Goal: Task Accomplishment & Management: Complete application form

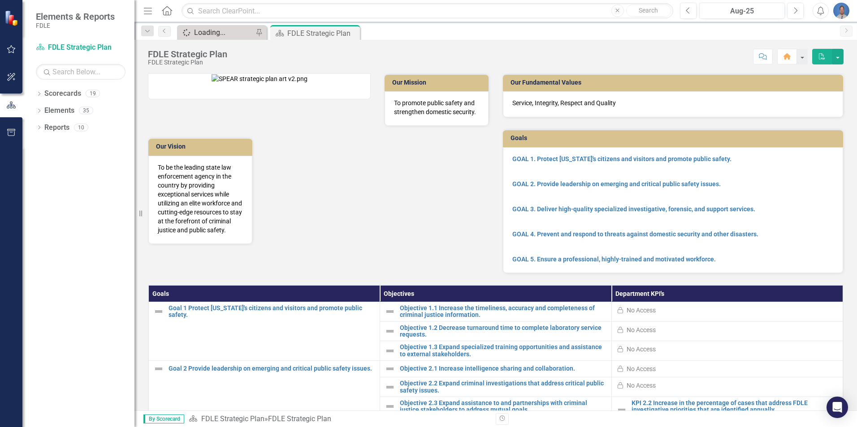
click at [219, 32] on div "Loading..." at bounding box center [223, 32] width 59 height 11
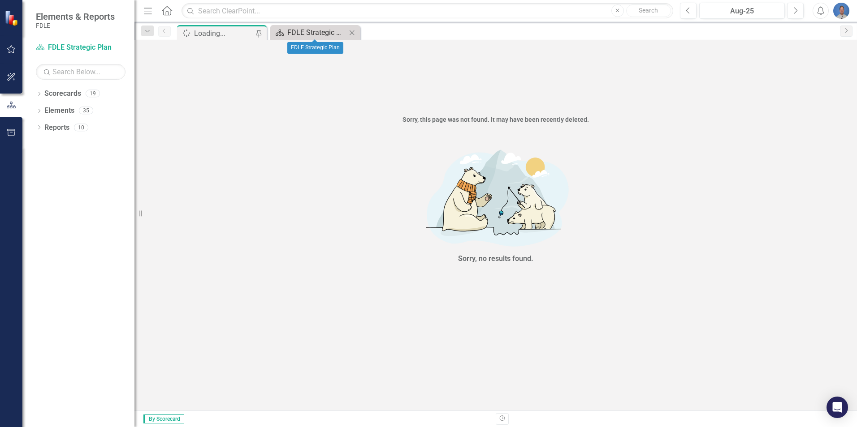
click at [323, 31] on div "FDLE Strategic Plan" at bounding box center [316, 32] width 59 height 11
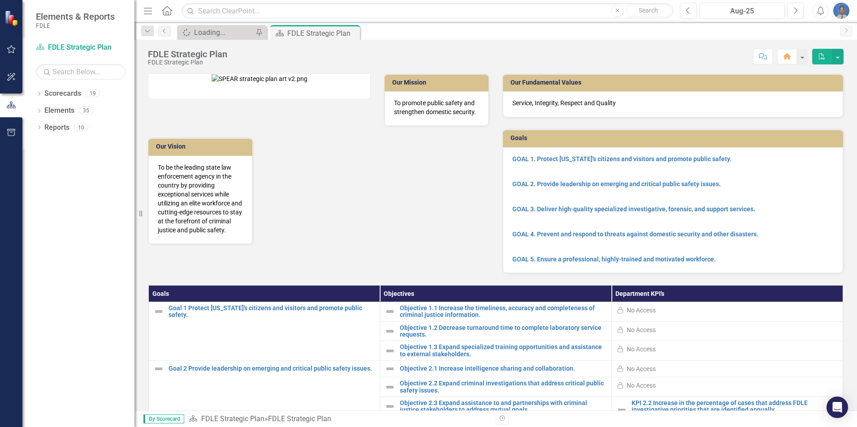
click at [838, 8] on img "button" at bounding box center [841, 11] width 16 height 16
click at [802, 109] on link "Logout Log Out" at bounding box center [813, 113] width 71 height 17
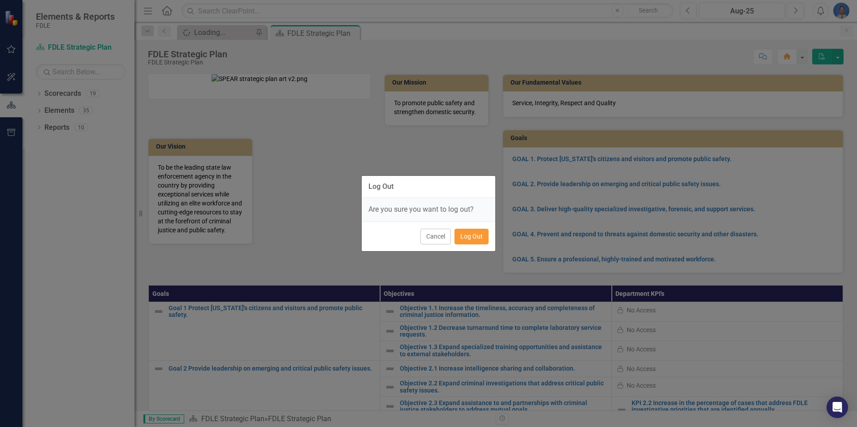
click at [472, 236] on button "Log Out" at bounding box center [471, 237] width 34 height 16
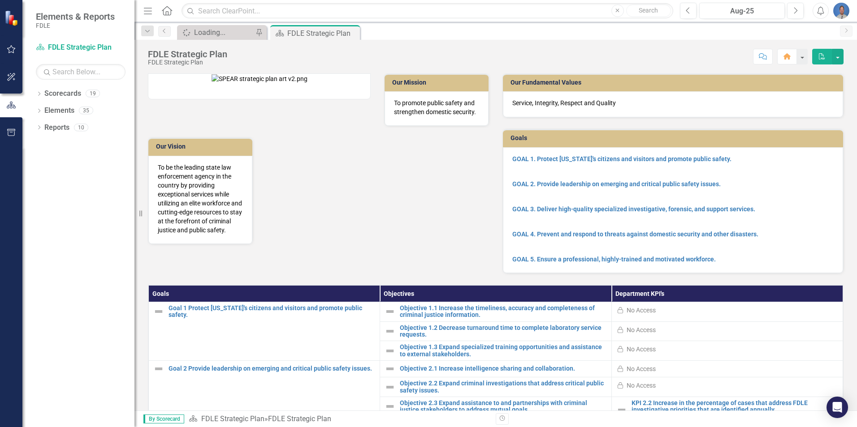
click at [846, 13] on img "button" at bounding box center [841, 11] width 16 height 16
click at [808, 113] on link "Logout Log Out" at bounding box center [813, 113] width 71 height 17
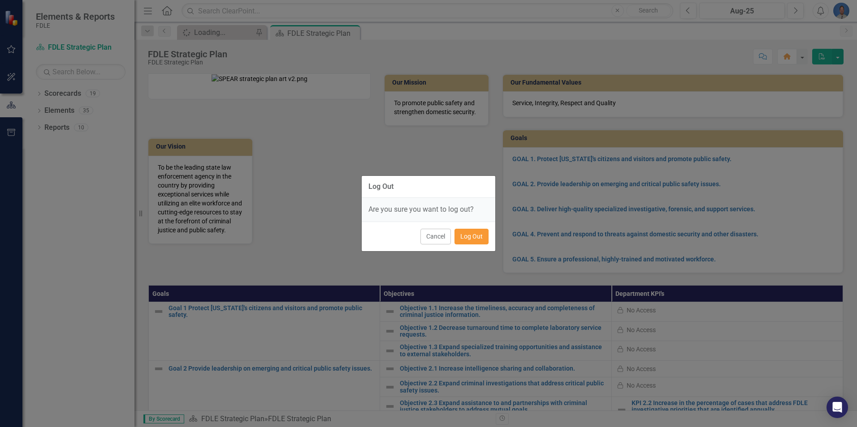
click at [470, 238] on button "Log Out" at bounding box center [471, 237] width 34 height 16
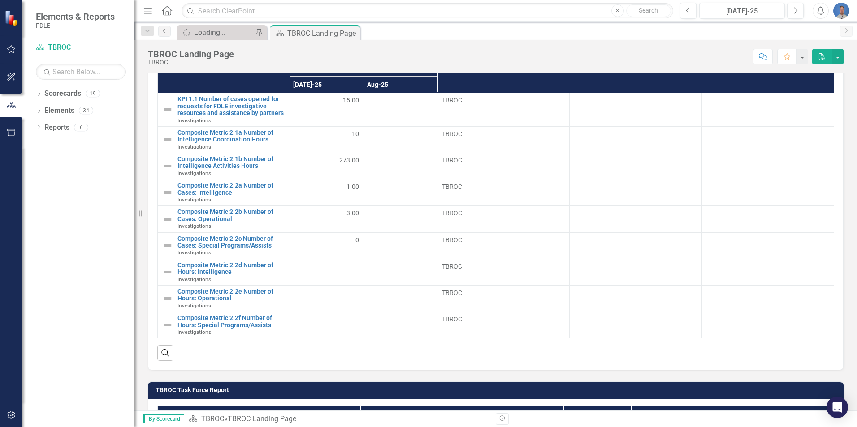
scroll to position [405, 0]
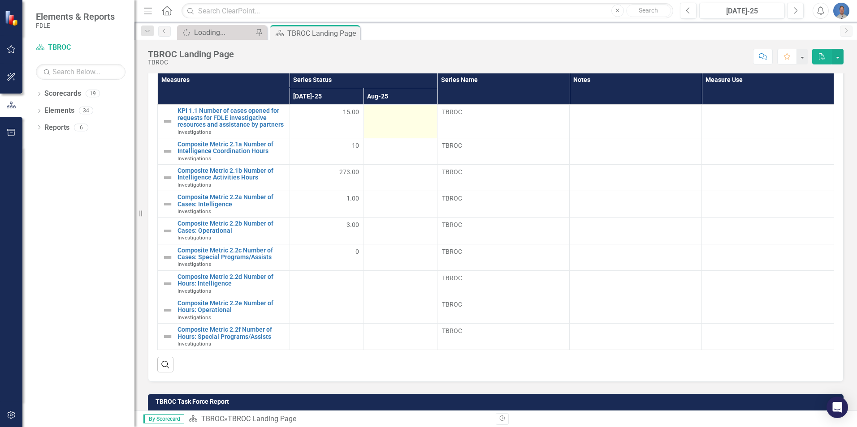
click at [407, 120] on td at bounding box center [400, 122] width 74 height 34
click at [421, 115] on div at bounding box center [400, 113] width 65 height 11
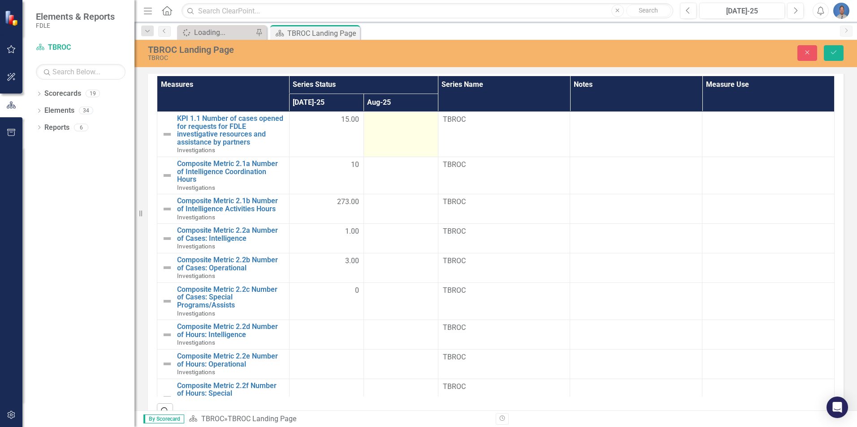
scroll to position [409, 0]
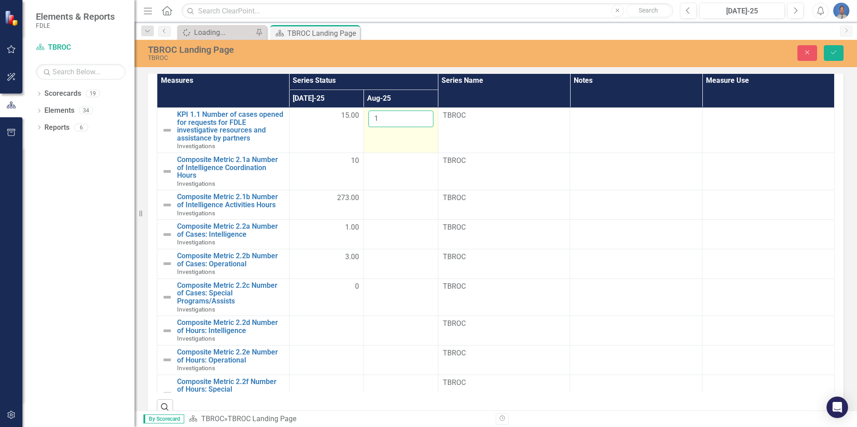
click at [418, 116] on input "1" at bounding box center [400, 119] width 65 height 17
click at [418, 116] on input "2" at bounding box center [400, 119] width 65 height 17
click at [418, 116] on input "3" at bounding box center [400, 119] width 65 height 17
click at [418, 116] on input "4" at bounding box center [400, 119] width 65 height 17
click at [418, 116] on input "5" at bounding box center [400, 119] width 65 height 17
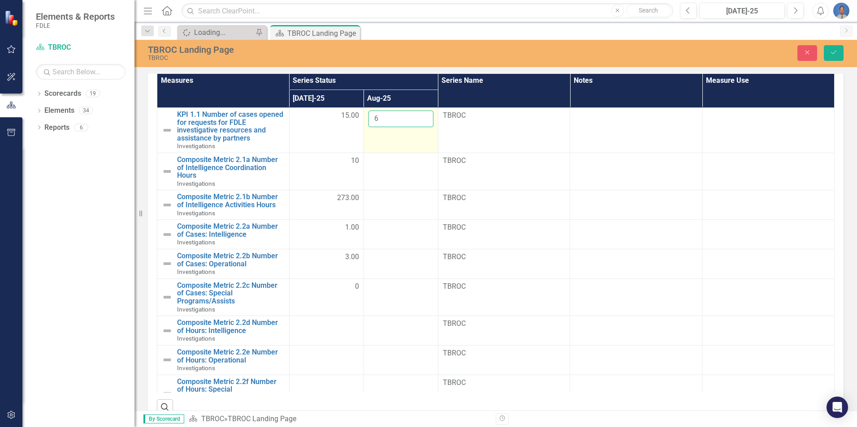
click at [418, 116] on input "6" at bounding box center [400, 119] width 65 height 17
click at [418, 116] on input "7" at bounding box center [400, 119] width 65 height 17
click at [418, 116] on input "8" at bounding box center [400, 119] width 65 height 17
click at [418, 116] on input "9" at bounding box center [400, 119] width 65 height 17
click at [418, 116] on input "10" at bounding box center [400, 119] width 65 height 17
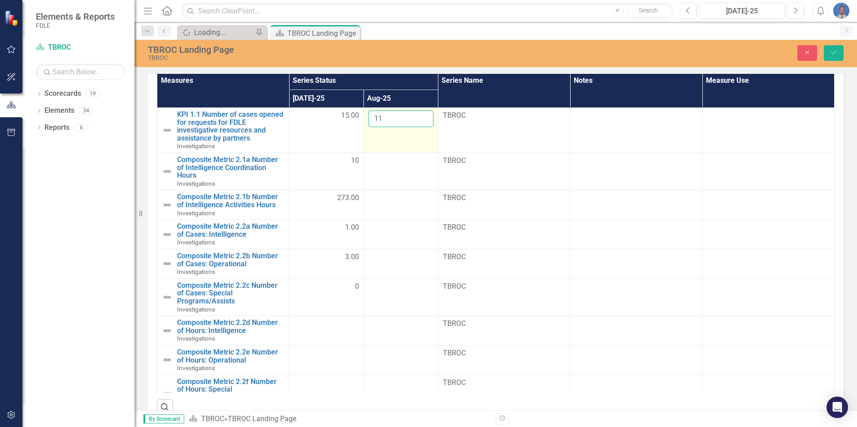
click at [418, 116] on input "11" at bounding box center [400, 119] width 65 height 17
type input "12"
click at [418, 116] on input "12" at bounding box center [400, 119] width 65 height 17
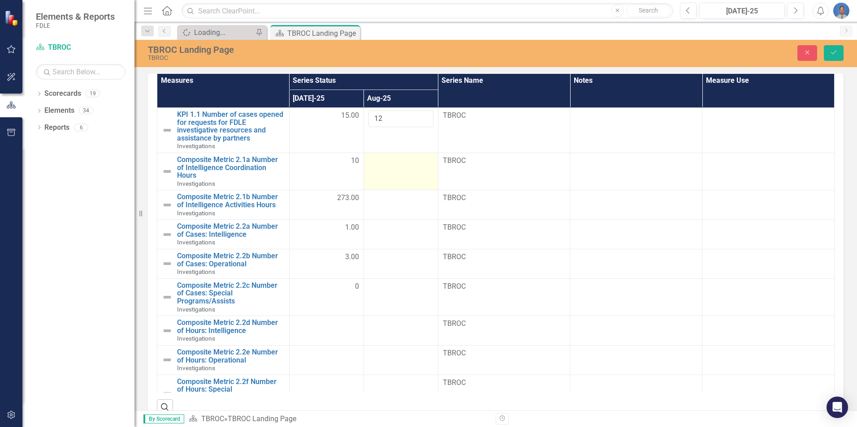
click at [391, 173] on td at bounding box center [400, 171] width 74 height 37
click at [396, 168] on td at bounding box center [400, 171] width 74 height 37
click at [397, 168] on td at bounding box center [400, 171] width 74 height 37
click at [419, 161] on input "1" at bounding box center [400, 164] width 65 height 17
click at [419, 161] on input "2" at bounding box center [400, 164] width 65 height 17
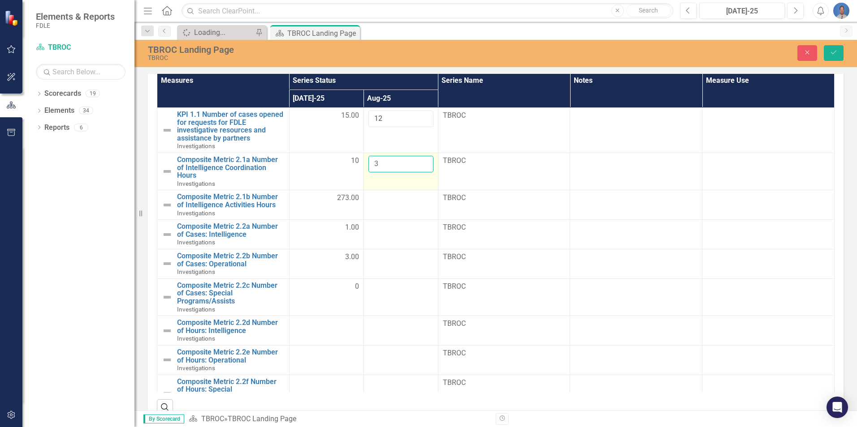
click at [419, 161] on input "3" at bounding box center [400, 164] width 65 height 17
click at [419, 161] on input "4" at bounding box center [400, 164] width 65 height 17
click at [419, 161] on input "5" at bounding box center [400, 164] width 65 height 17
click at [419, 161] on input "6" at bounding box center [400, 164] width 65 height 17
click at [419, 161] on input "7" at bounding box center [400, 164] width 65 height 17
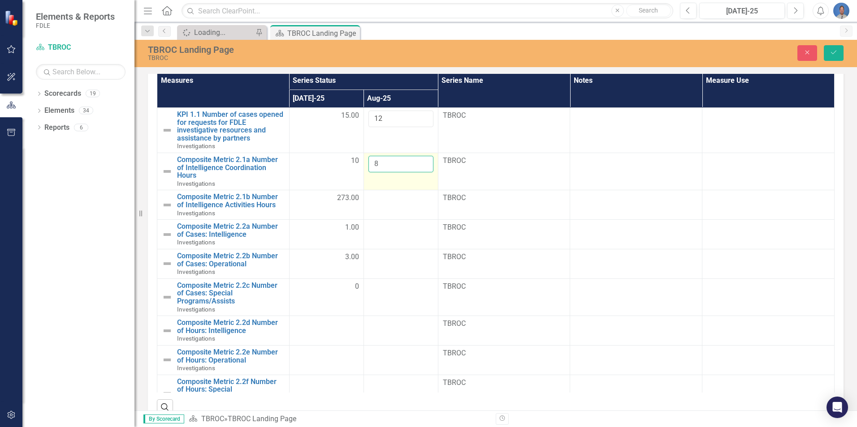
click at [419, 161] on input "8" at bounding box center [400, 164] width 65 height 17
click at [419, 161] on input "9" at bounding box center [400, 164] width 65 height 17
click at [419, 161] on input "10" at bounding box center [400, 164] width 65 height 17
click at [419, 161] on input "11" at bounding box center [400, 164] width 65 height 17
click at [419, 161] on input "12" at bounding box center [400, 164] width 65 height 17
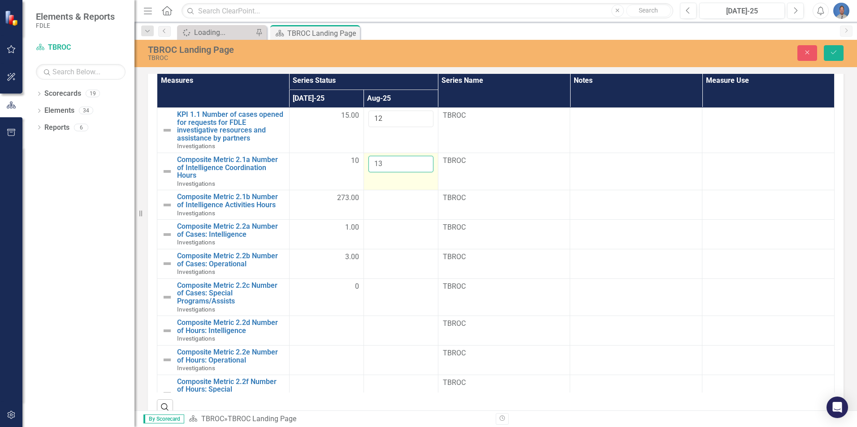
click at [419, 161] on input "13" at bounding box center [400, 164] width 65 height 17
click at [419, 161] on input "14" at bounding box center [400, 164] width 65 height 17
click at [419, 161] on input "15" at bounding box center [400, 164] width 65 height 17
click at [419, 161] on input "16" at bounding box center [400, 164] width 65 height 17
type input "17"
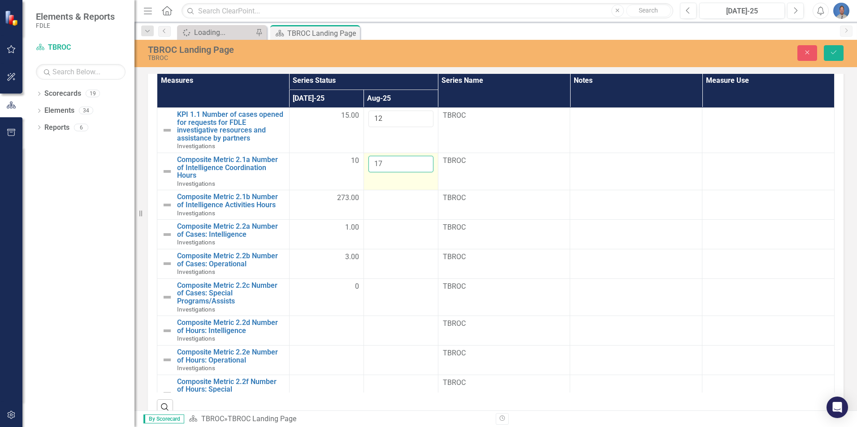
click at [419, 161] on input "17" at bounding box center [400, 164] width 65 height 17
click at [376, 203] on div at bounding box center [400, 198] width 65 height 11
click at [399, 204] on td at bounding box center [400, 205] width 74 height 30
click at [424, 201] on div at bounding box center [400, 198] width 65 height 11
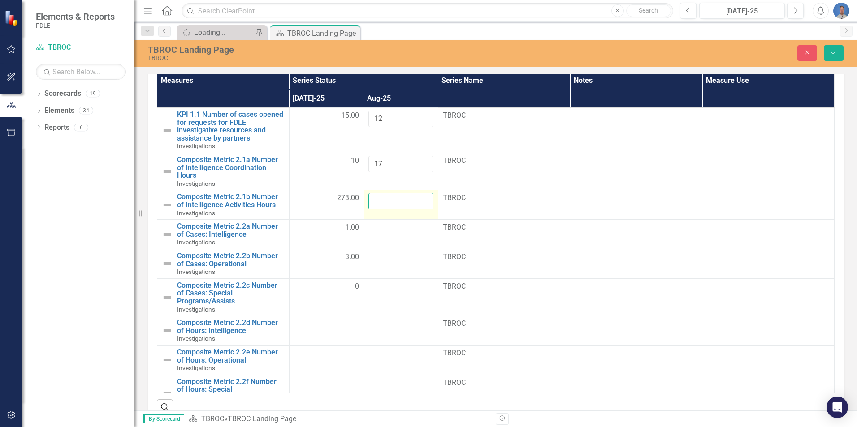
click at [408, 201] on input "number" at bounding box center [400, 201] width 65 height 17
type input "303"
click at [393, 233] on div at bounding box center [400, 228] width 65 height 11
click at [414, 289] on div at bounding box center [400, 287] width 65 height 11
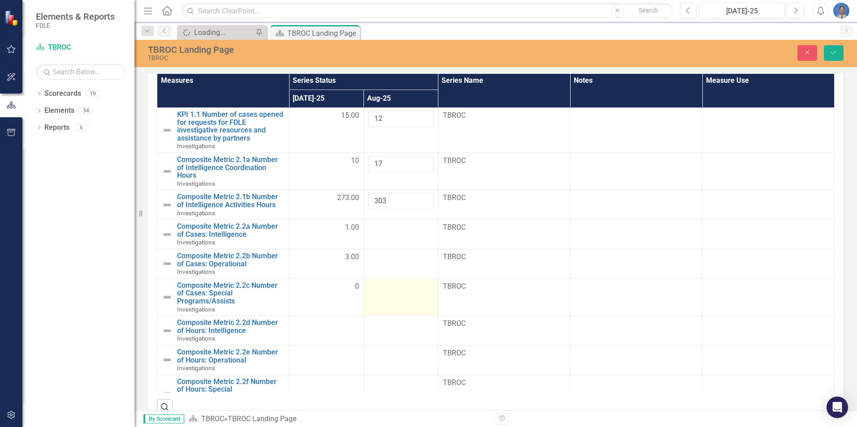
click at [414, 289] on div at bounding box center [400, 287] width 65 height 11
type input "1"
click at [420, 286] on input "1" at bounding box center [400, 290] width 65 height 17
click at [400, 267] on td at bounding box center [400, 265] width 74 height 30
click at [405, 259] on div at bounding box center [400, 257] width 65 height 11
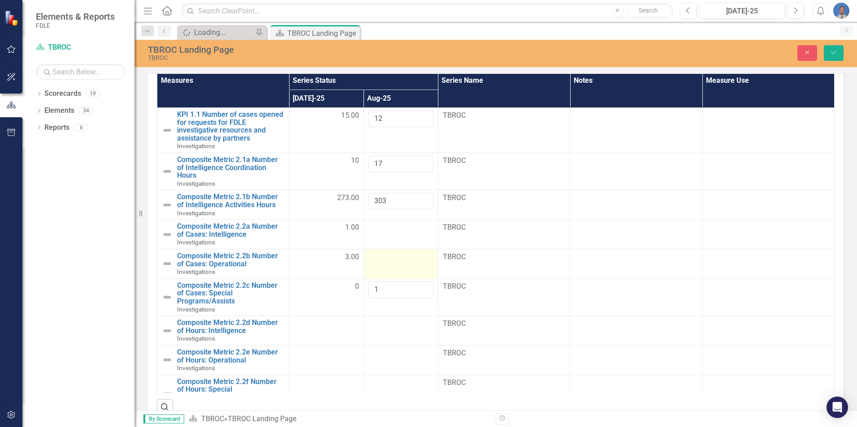
click at [405, 259] on div at bounding box center [400, 257] width 65 height 11
type input "1"
click at [419, 257] on input "1" at bounding box center [400, 260] width 65 height 17
click at [386, 330] on div at bounding box center [400, 324] width 65 height 11
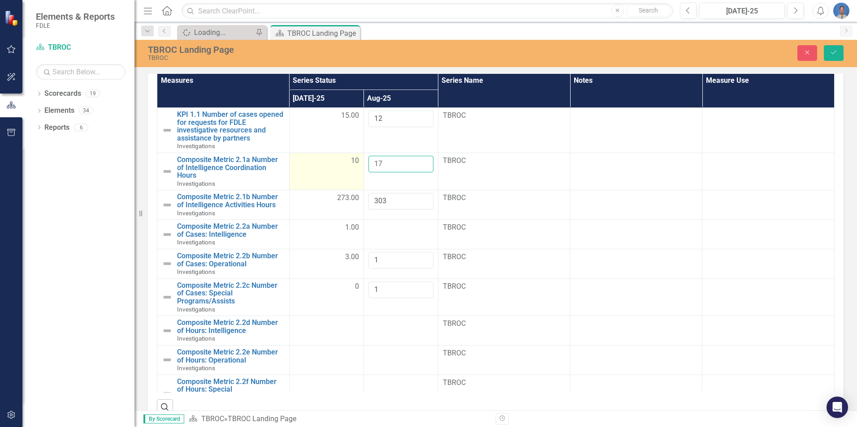
click at [301, 156] on tr "Composite Metric 2.1a Number of Intelligence Coordination Hours Investigations …" at bounding box center [495, 171] width 677 height 37
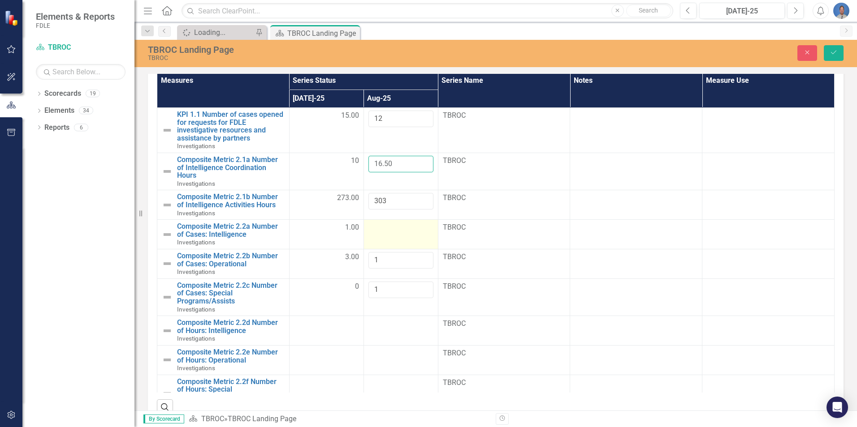
type input "16.50"
click at [393, 222] on td at bounding box center [400, 235] width 74 height 30
click at [385, 202] on input "303" at bounding box center [400, 201] width 65 height 17
drag, startPoint x: 385, startPoint y: 200, endPoint x: 371, endPoint y: 209, distance: 16.9
click at [343, 199] on tr "Composite Metric 2.1b Number of Intelligence Activities Hours Investigations Ed…" at bounding box center [495, 205] width 677 height 30
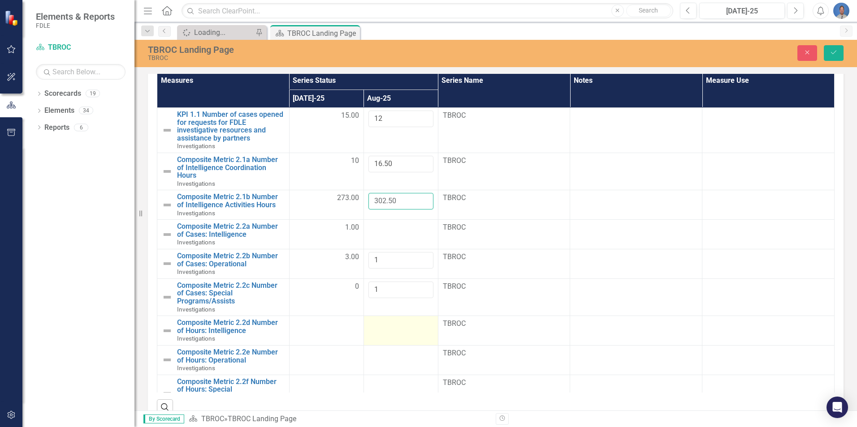
type input "302.50"
click at [382, 324] on div at bounding box center [400, 324] width 65 height 11
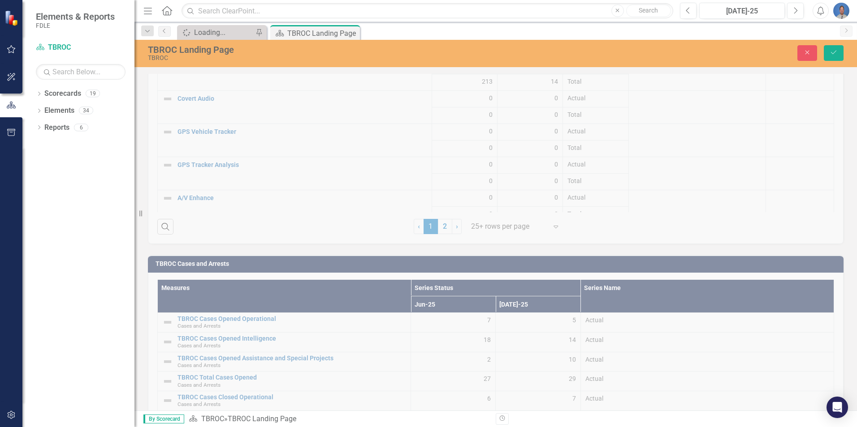
scroll to position [1872, 0]
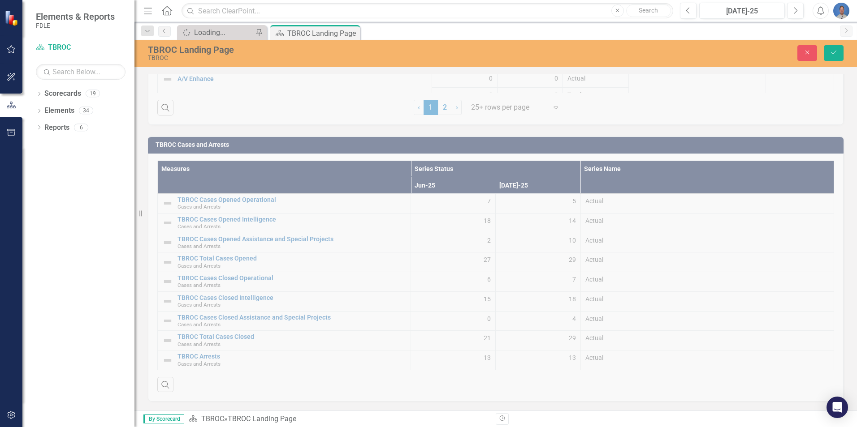
click at [456, 203] on div "TBROC Cases and Arrests Measures Series Status Series Name Jun-25 [DATE]-25 TBR…" at bounding box center [495, 263] width 709 height 277
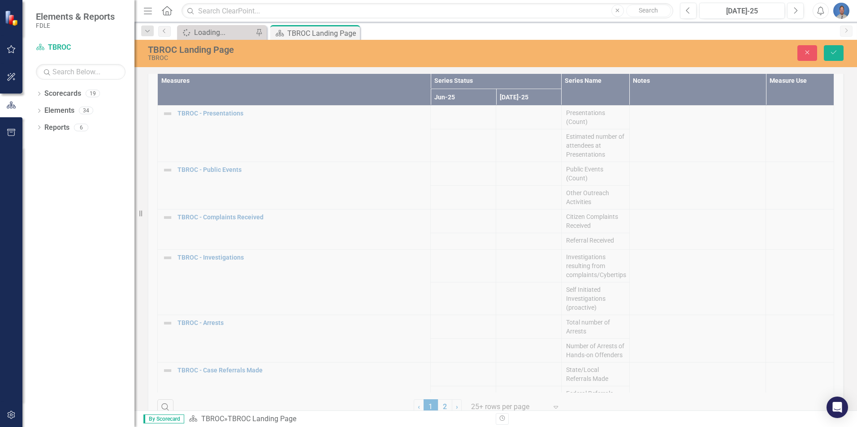
scroll to position [1200, 0]
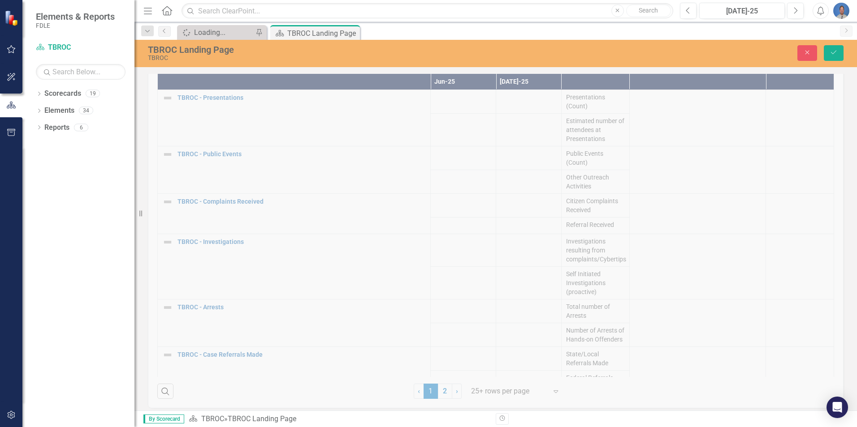
click at [441, 392] on div "ICAC Data Measures Series Status Series Name Notes Measure Use Jun-25 [DATE]-25…" at bounding box center [495, 215] width 709 height 388
drag, startPoint x: 441, startPoint y: 392, endPoint x: 398, endPoint y: 306, distance: 95.8
click at [398, 306] on div "ICAC Data Measures Series Status Series Name Notes Measure Use Jun-25 [DATE]-25…" at bounding box center [495, 215] width 709 height 388
click at [407, 287] on div "ICAC Data Measures Series Status Series Name Notes Measure Use Jun-25 [DATE]-25…" at bounding box center [495, 215] width 709 height 388
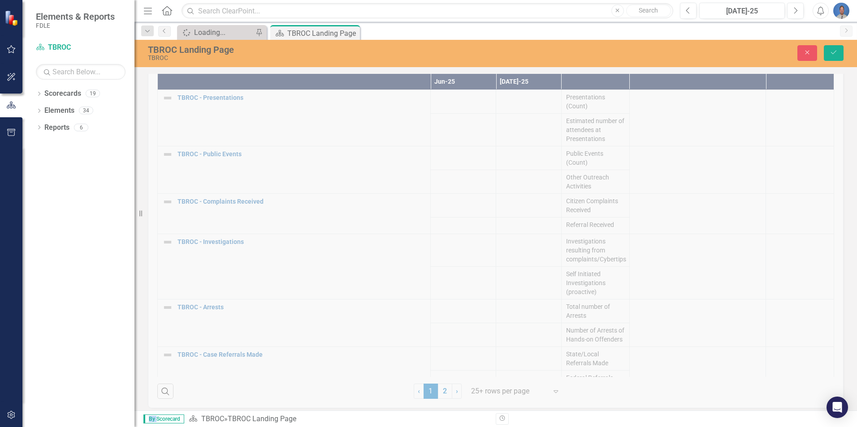
click at [407, 287] on div "ICAC Data Measures Series Status Series Name Notes Measure Use Jun-25 [DATE]-25…" at bounding box center [495, 215] width 709 height 388
drag, startPoint x: 407, startPoint y: 287, endPoint x: 472, endPoint y: 254, distance: 72.7
click at [472, 254] on div "ICAC Data Measures Series Status Series Name Notes Measure Use Jun-25 [DATE]-25…" at bounding box center [495, 215] width 709 height 388
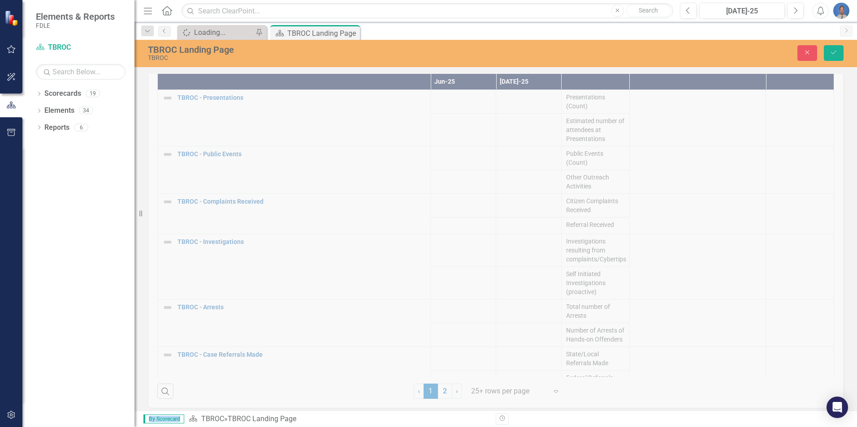
click at [472, 254] on div "ICAC Data Measures Series Status Series Name Notes Measure Use Jun-25 [DATE]-25…" at bounding box center [495, 215] width 709 height 388
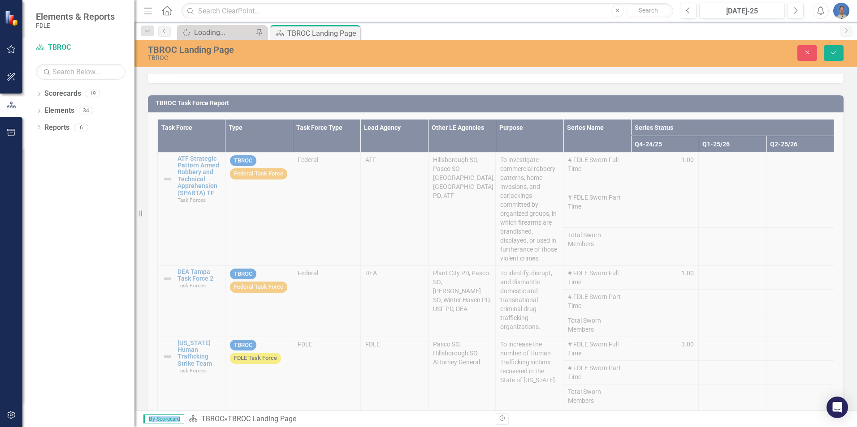
scroll to position [618, 0]
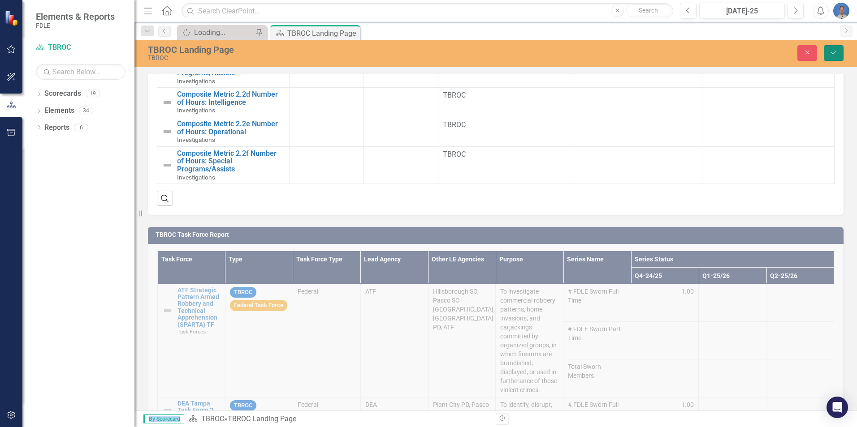
click at [831, 51] on icon "Save" at bounding box center [833, 52] width 8 height 6
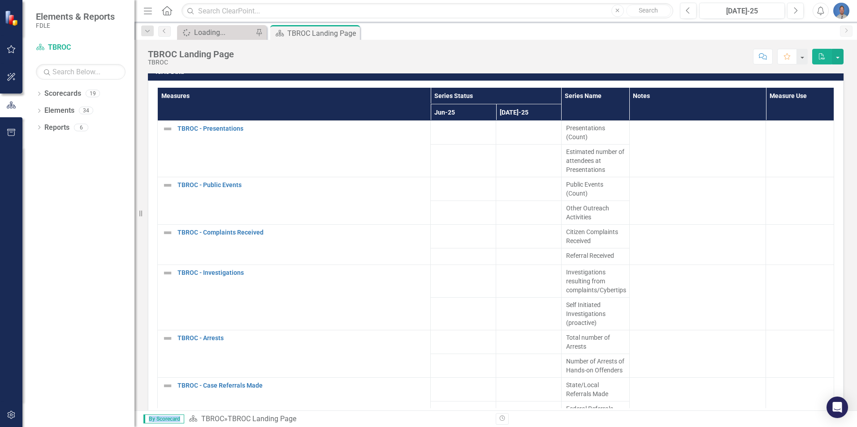
scroll to position [1134, 0]
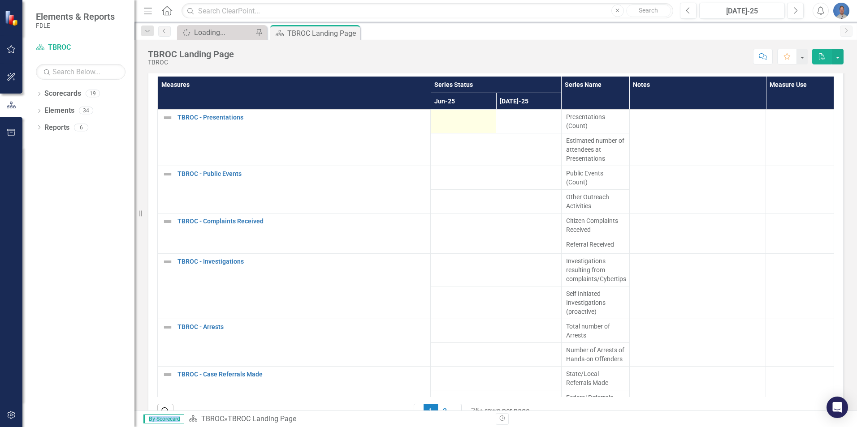
click at [452, 123] on div at bounding box center [463, 117] width 56 height 11
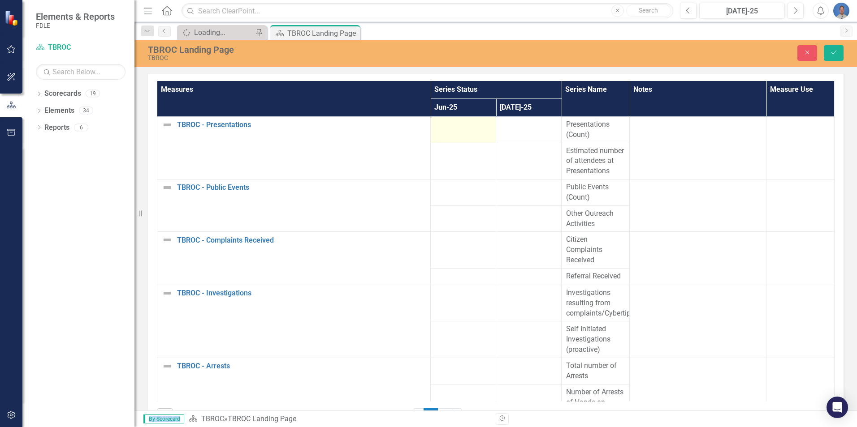
scroll to position [1138, 0]
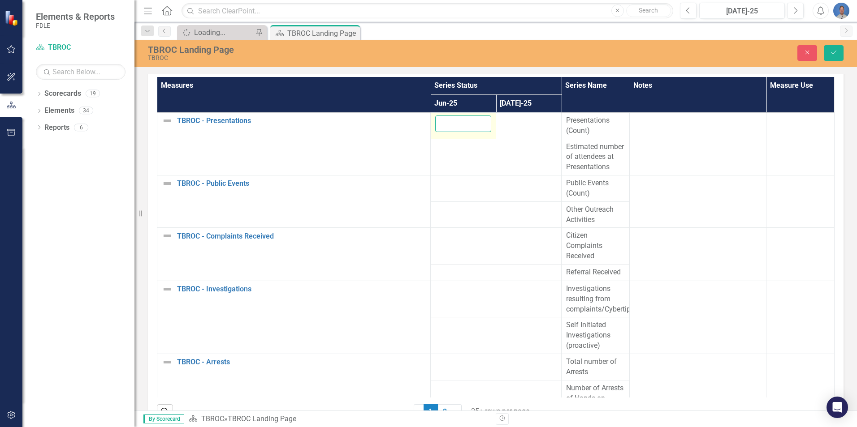
click at [456, 124] on input "number" at bounding box center [463, 124] width 56 height 17
type input "0"
click at [455, 155] on td at bounding box center [463, 157] width 65 height 37
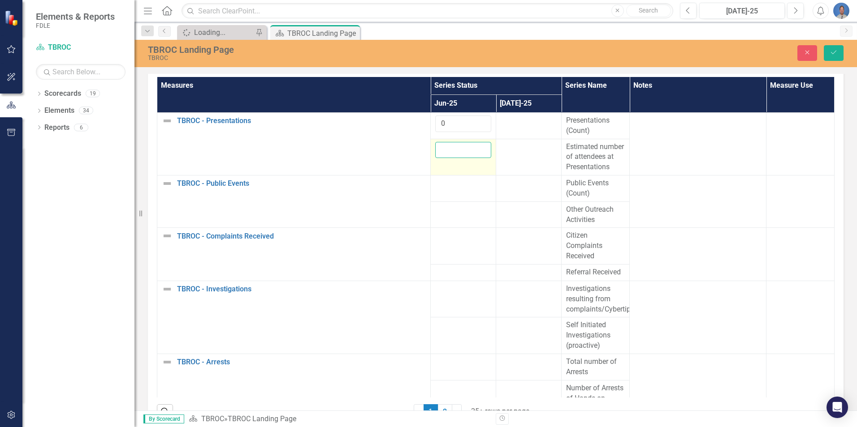
click at [444, 155] on input "number" at bounding box center [463, 150] width 56 height 17
type input "0"
click at [441, 202] on td at bounding box center [463, 189] width 65 height 26
click at [447, 189] on div at bounding box center [463, 183] width 56 height 11
click at [453, 189] on div at bounding box center [463, 183] width 56 height 11
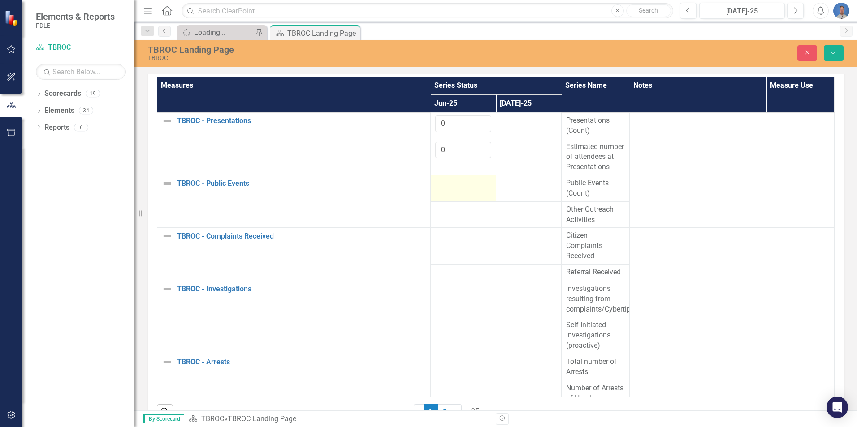
click at [453, 189] on div at bounding box center [463, 183] width 56 height 11
click at [461, 195] on input "number" at bounding box center [463, 186] width 56 height 17
type input "2"
type input "0"
click at [431, 251] on td at bounding box center [463, 246] width 65 height 37
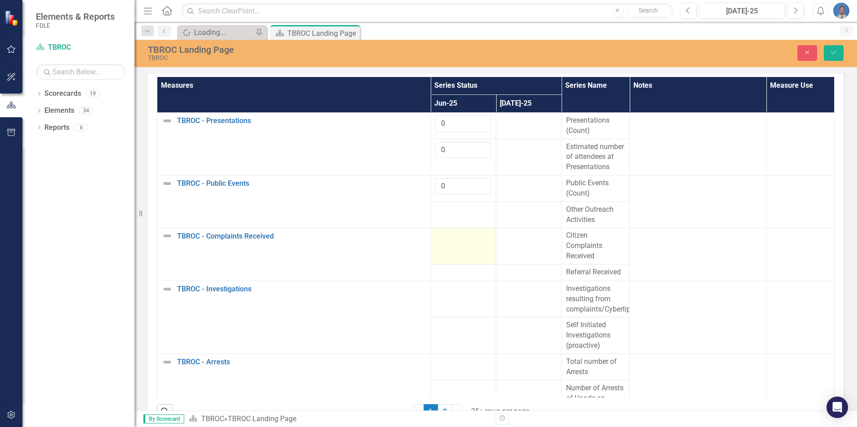
click at [446, 241] on div at bounding box center [463, 236] width 56 height 11
click at [453, 246] on input "number" at bounding box center [463, 239] width 56 height 17
type input "0"
click at [447, 216] on div at bounding box center [463, 210] width 56 height 11
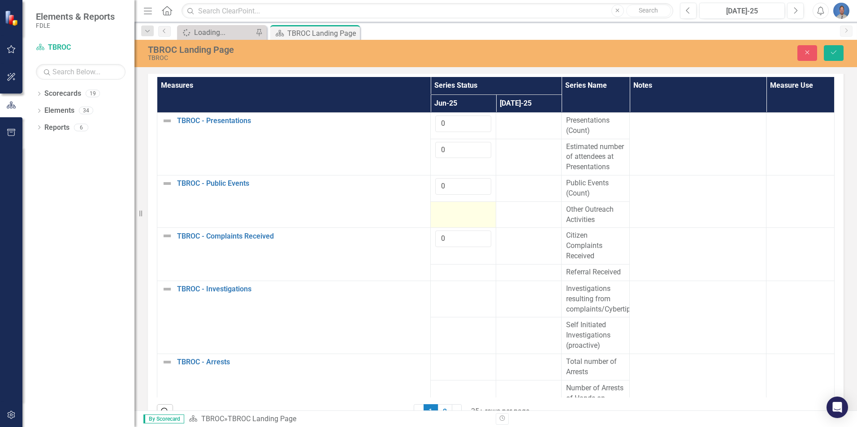
click at [447, 216] on div at bounding box center [463, 210] width 56 height 11
click at [445, 221] on input "number" at bounding box center [463, 213] width 56 height 17
type input "0"
click at [448, 278] on div at bounding box center [463, 272] width 56 height 11
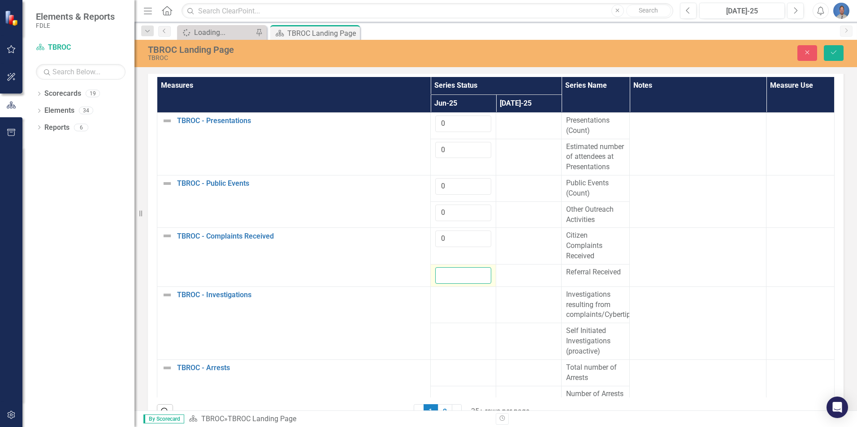
click at [435, 280] on input "number" at bounding box center [463, 275] width 56 height 17
type input "0"
click at [442, 313] on td at bounding box center [463, 305] width 65 height 37
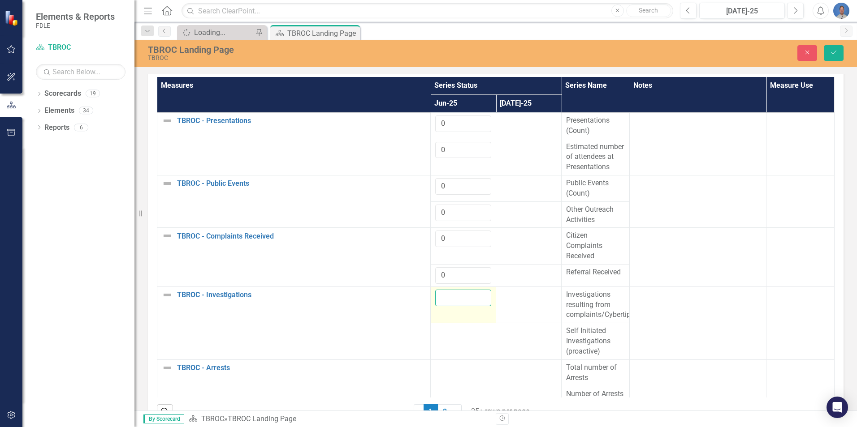
click at [439, 306] on input "number" at bounding box center [463, 298] width 56 height 17
type input "0"
click at [445, 337] on div at bounding box center [463, 331] width 56 height 11
click at [446, 323] on td "0" at bounding box center [463, 305] width 65 height 37
click at [448, 337] on div at bounding box center [463, 331] width 56 height 11
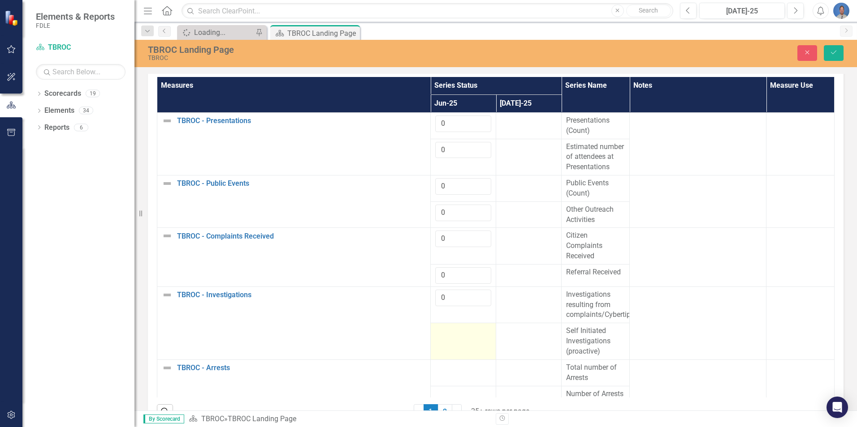
click at [448, 337] on div at bounding box center [463, 331] width 56 height 11
click at [444, 343] on input "number" at bounding box center [463, 334] width 56 height 17
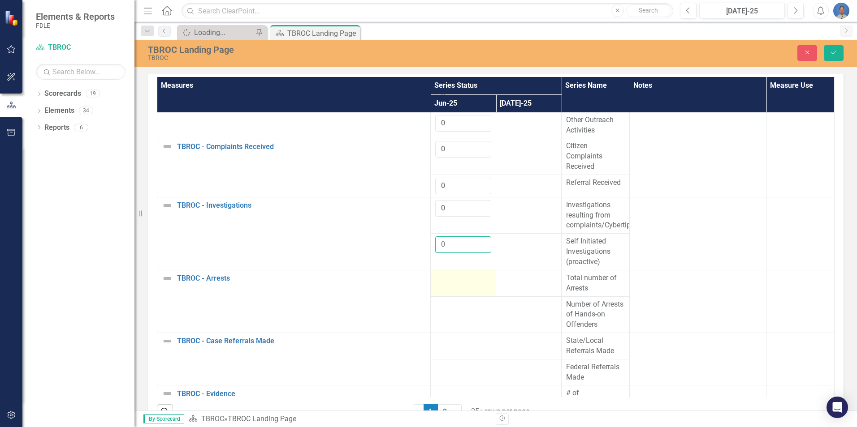
type input "0"
click at [446, 284] on div at bounding box center [463, 278] width 56 height 11
click at [444, 290] on input "number" at bounding box center [463, 281] width 56 height 17
type input "0"
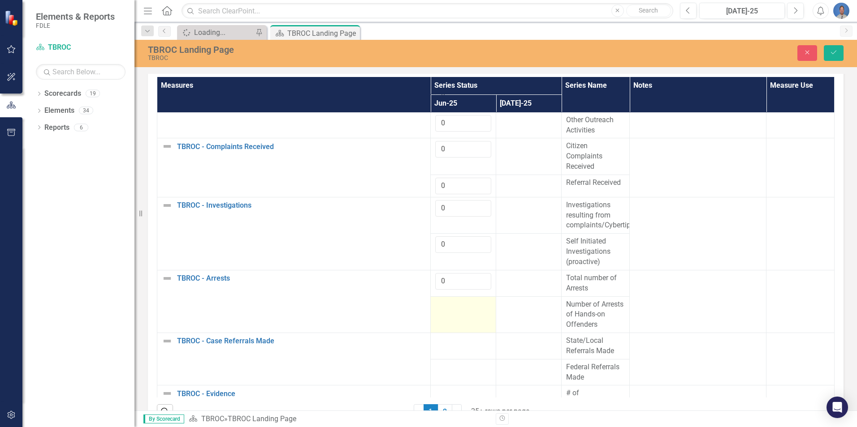
click at [441, 328] on td at bounding box center [463, 315] width 65 height 37
click at [442, 316] on input "number" at bounding box center [463, 308] width 56 height 17
type input "0"
click at [437, 359] on td at bounding box center [463, 346] width 65 height 26
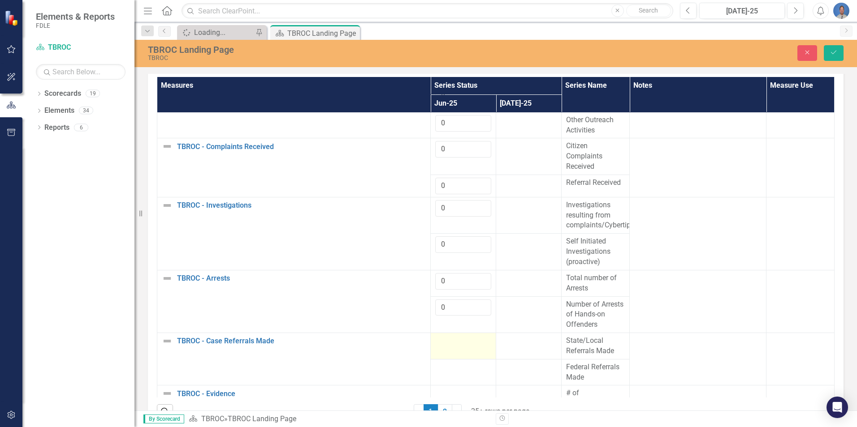
click at [437, 359] on td at bounding box center [463, 346] width 65 height 26
click at [437, 353] on input "number" at bounding box center [463, 344] width 56 height 17
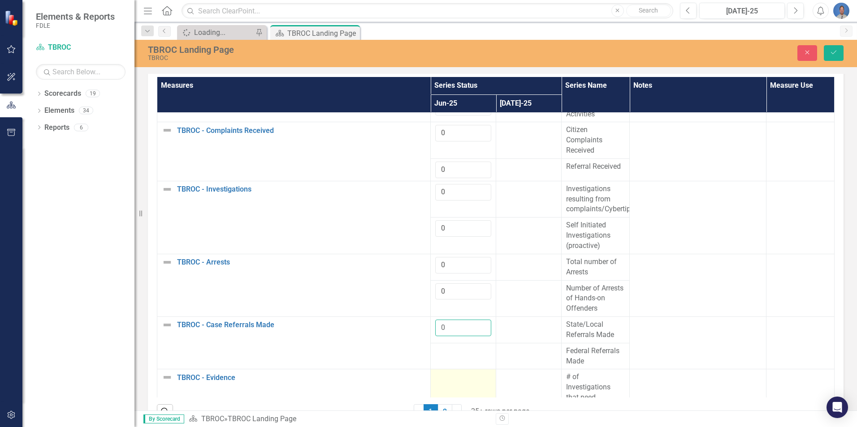
scroll to position [134, 0]
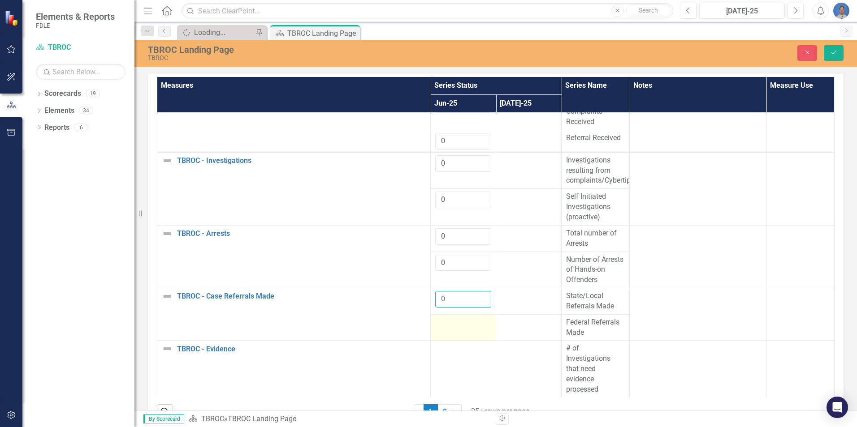
type input "0"
click at [435, 328] on div at bounding box center [463, 323] width 56 height 11
click at [440, 334] on input "number" at bounding box center [463, 326] width 56 height 17
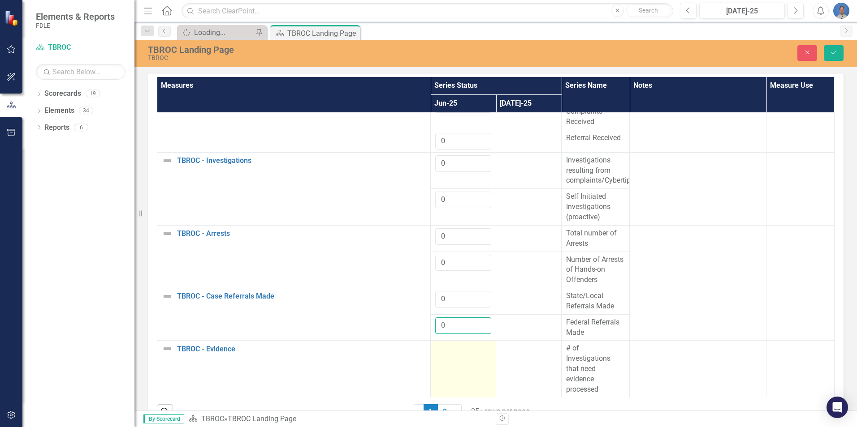
type input "0"
click at [442, 371] on td at bounding box center [463, 369] width 65 height 57
click at [441, 360] on input "number" at bounding box center [463, 352] width 56 height 17
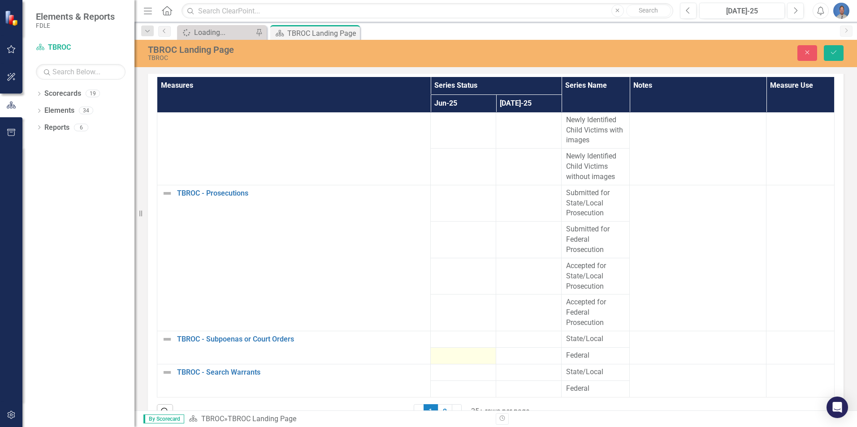
scroll to position [504, 0]
type input "0"
click at [448, 343] on div at bounding box center [463, 339] width 56 height 11
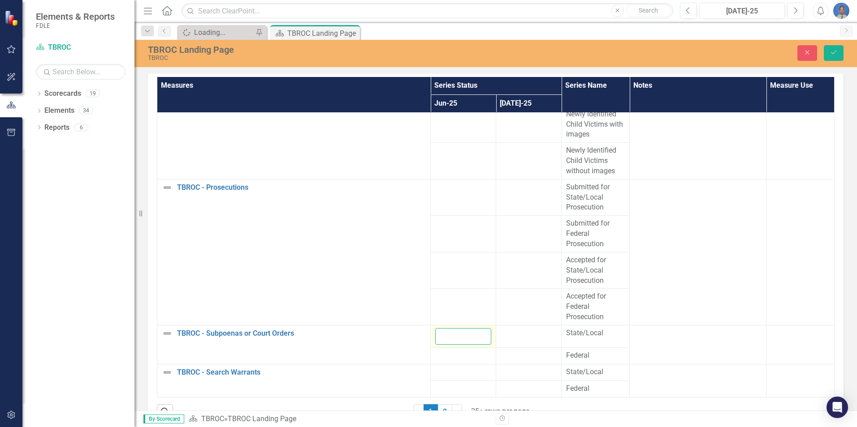
click at [449, 341] on input "number" at bounding box center [463, 336] width 56 height 17
type input "0"
click at [446, 362] on div at bounding box center [463, 356] width 56 height 11
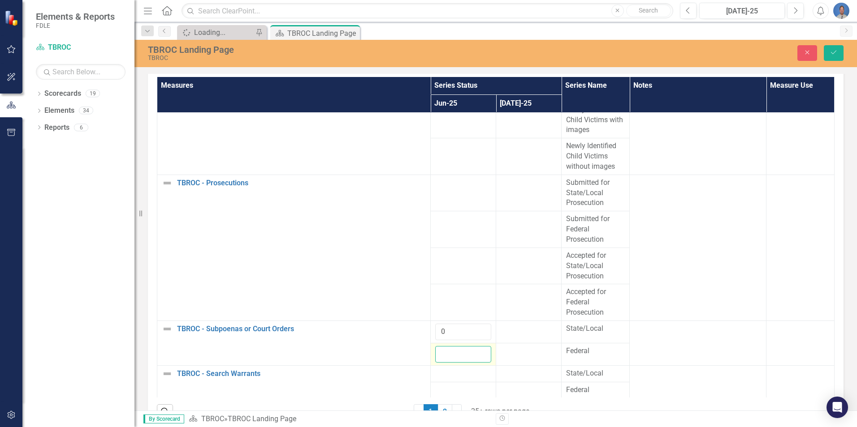
click at [446, 362] on input "number" at bounding box center [463, 354] width 56 height 17
type input "0"
click at [449, 379] on div at bounding box center [463, 374] width 56 height 11
click at [448, 383] on input "number" at bounding box center [463, 377] width 56 height 17
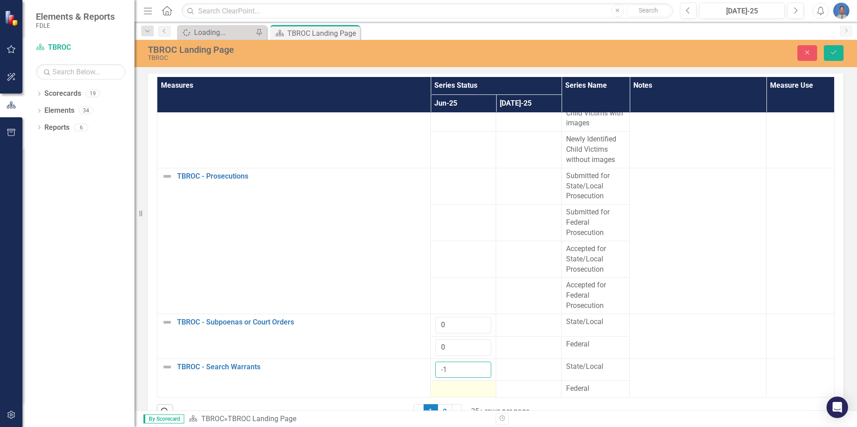
scroll to position [521, 0]
type input "-1"
click at [448, 386] on div at bounding box center [463, 389] width 56 height 11
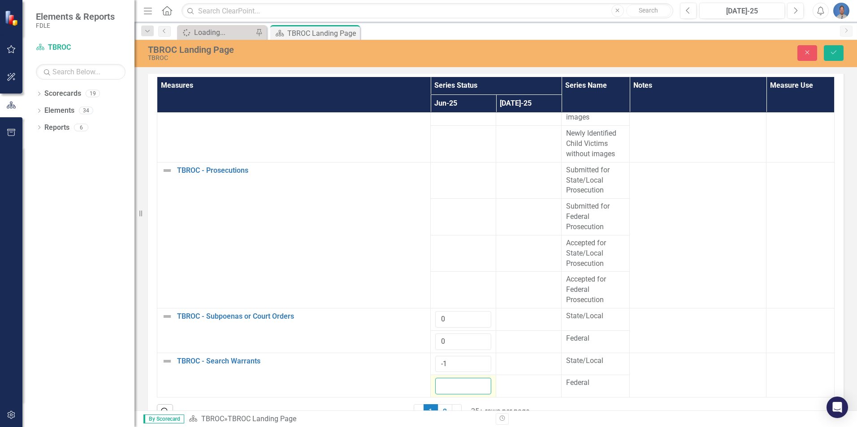
click at [445, 391] on input "number" at bounding box center [463, 386] width 56 height 17
type input "0"
click at [475, 384] on input "0" at bounding box center [463, 386] width 56 height 17
click at [450, 366] on input "-1" at bounding box center [463, 364] width 56 height 17
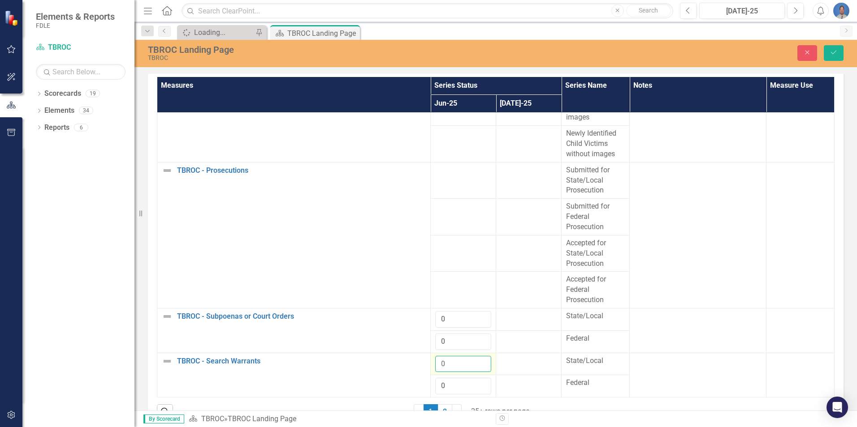
type input "0"
click at [475, 361] on input "0" at bounding box center [463, 364] width 56 height 17
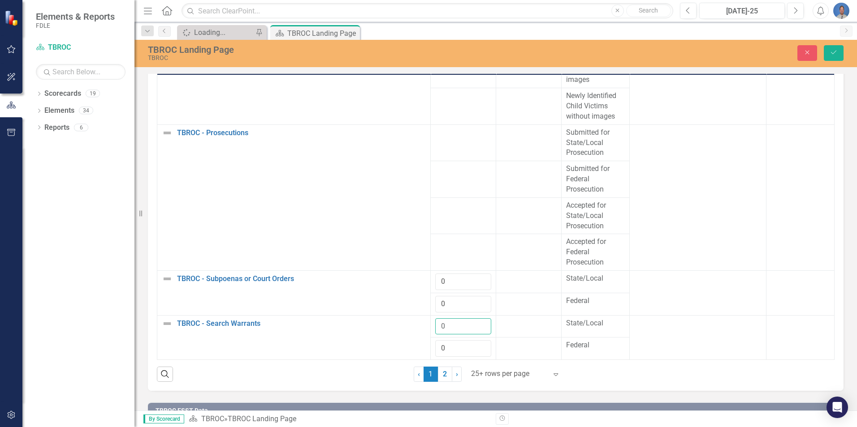
scroll to position [1228, 0]
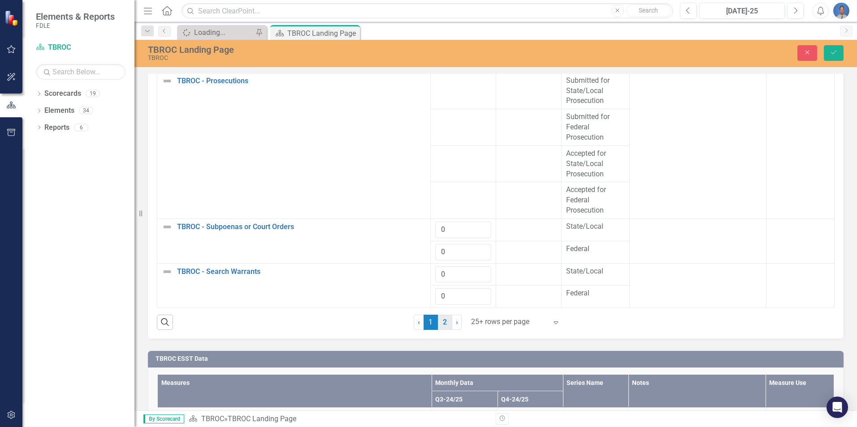
click at [440, 319] on link "2" at bounding box center [445, 322] width 14 height 15
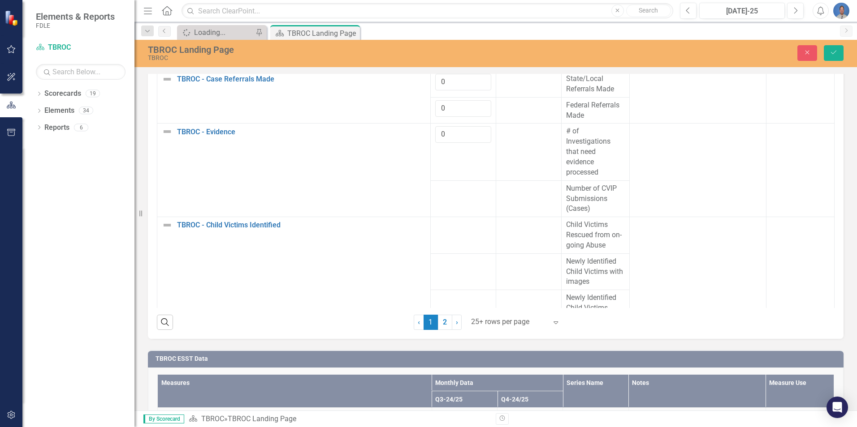
scroll to position [258, 0]
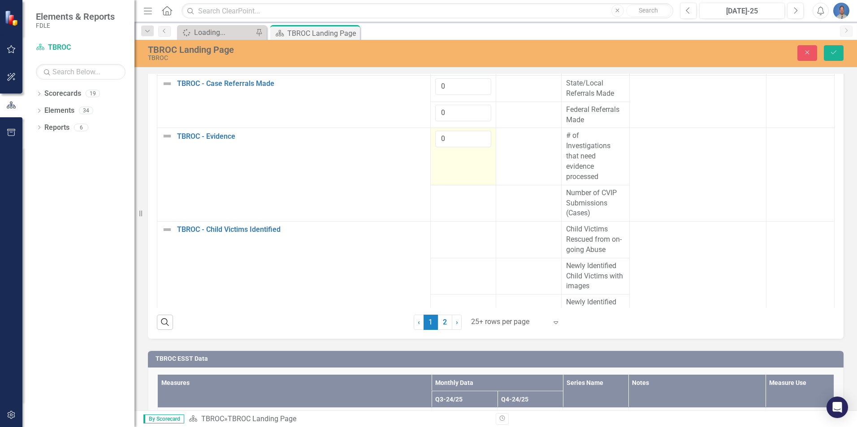
click at [457, 175] on td "0" at bounding box center [463, 156] width 65 height 57
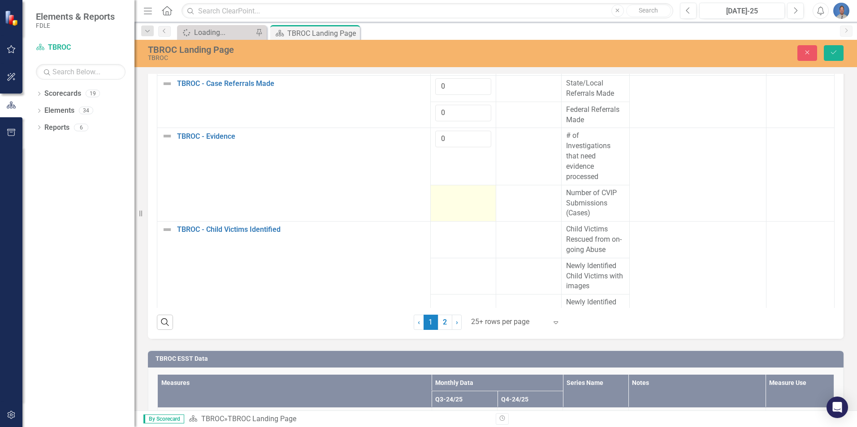
click at [453, 210] on td at bounding box center [463, 203] width 65 height 37
click at [453, 205] on input "number" at bounding box center [463, 196] width 56 height 17
type input "0"
click at [446, 246] on td at bounding box center [463, 240] width 65 height 37
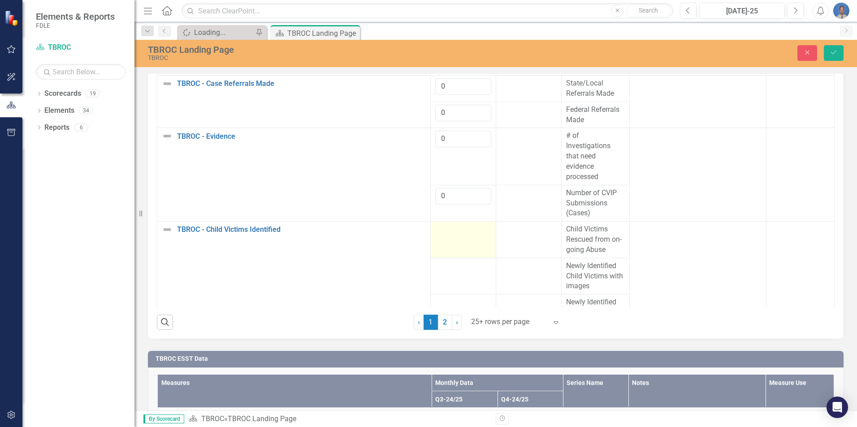
click at [446, 246] on td at bounding box center [463, 240] width 65 height 37
click at [441, 241] on input "number" at bounding box center [463, 232] width 56 height 17
type input "0"
click at [446, 283] on td at bounding box center [463, 276] width 65 height 37
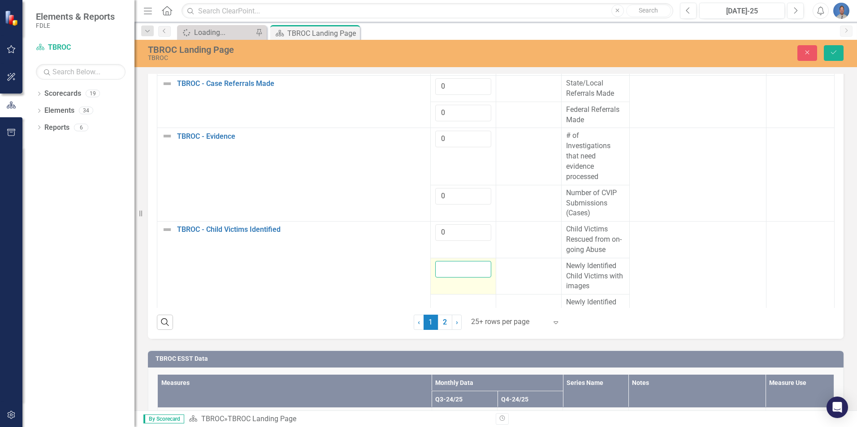
click at [446, 278] on input "number" at bounding box center [463, 269] width 56 height 17
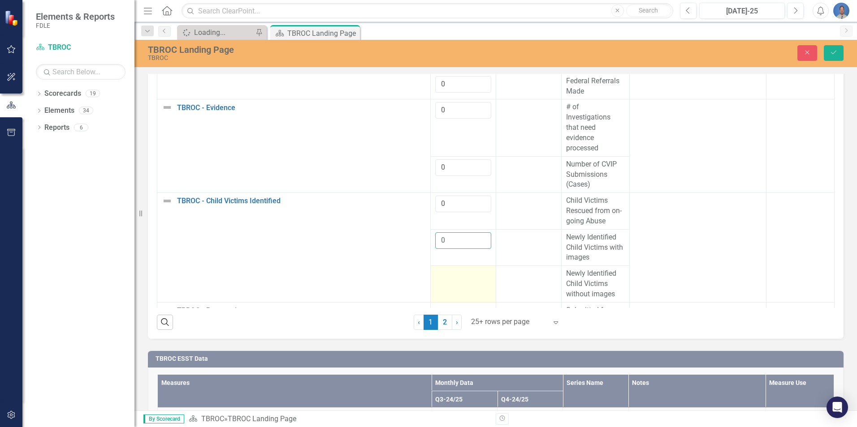
scroll to position [302, 0]
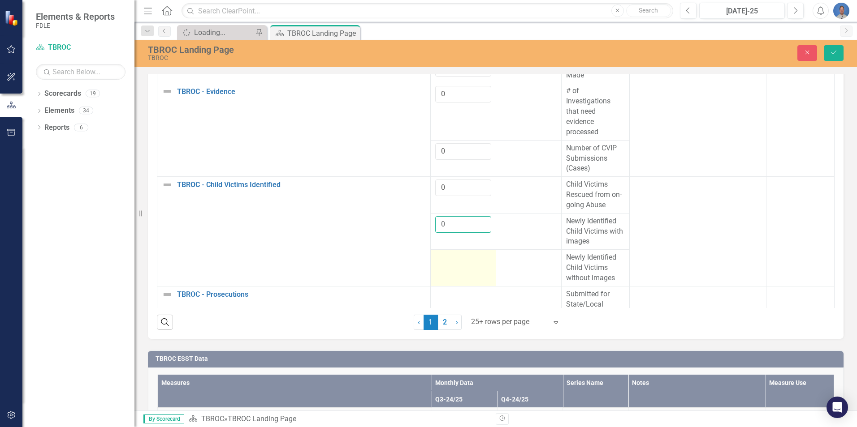
type input "0"
click at [451, 277] on td at bounding box center [463, 268] width 65 height 37
click at [450, 269] on input "number" at bounding box center [463, 261] width 56 height 17
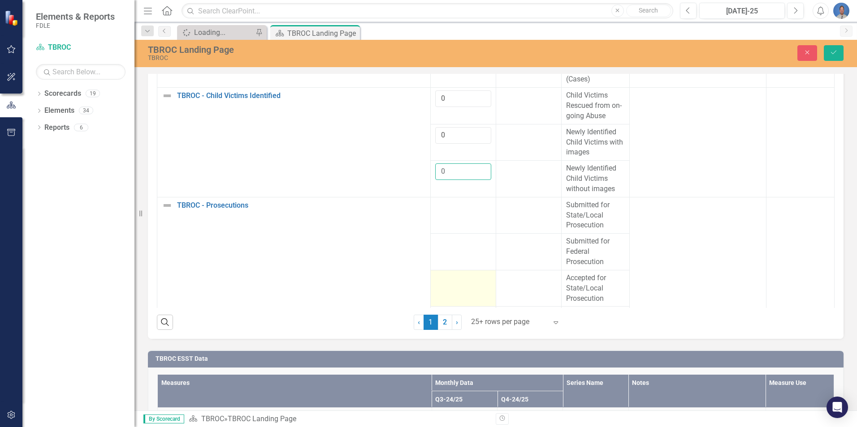
scroll to position [392, 0]
type input "0"
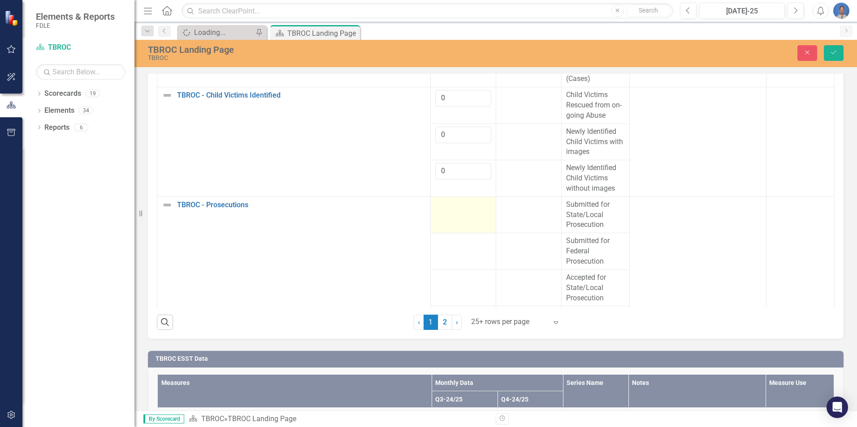
click at [447, 226] on td at bounding box center [463, 215] width 65 height 37
click at [446, 226] on td at bounding box center [463, 215] width 65 height 37
click at [441, 216] on input "number" at bounding box center [463, 208] width 56 height 17
type input "0"
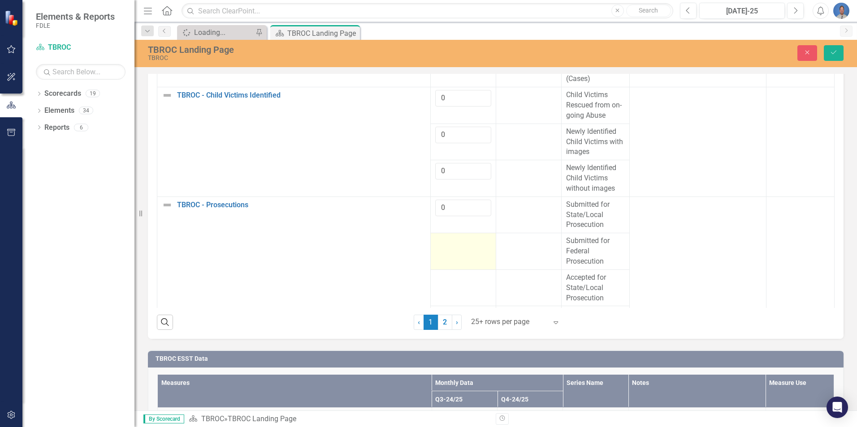
click at [440, 258] on td at bounding box center [463, 251] width 65 height 37
click at [440, 253] on input "number" at bounding box center [463, 244] width 56 height 17
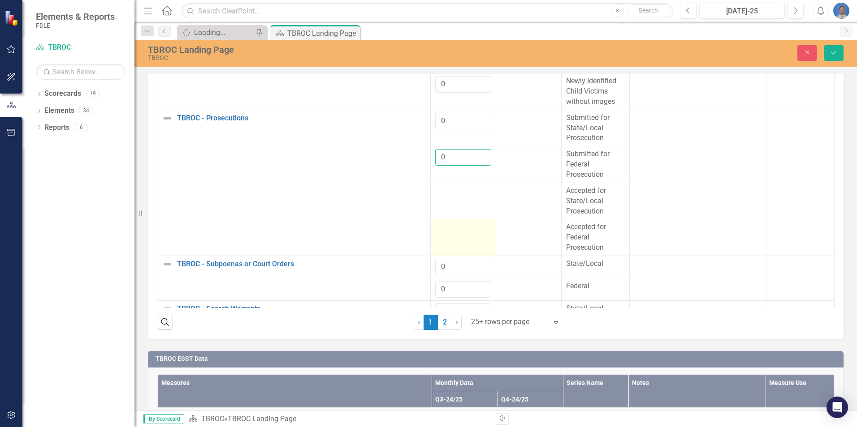
scroll to position [482, 0]
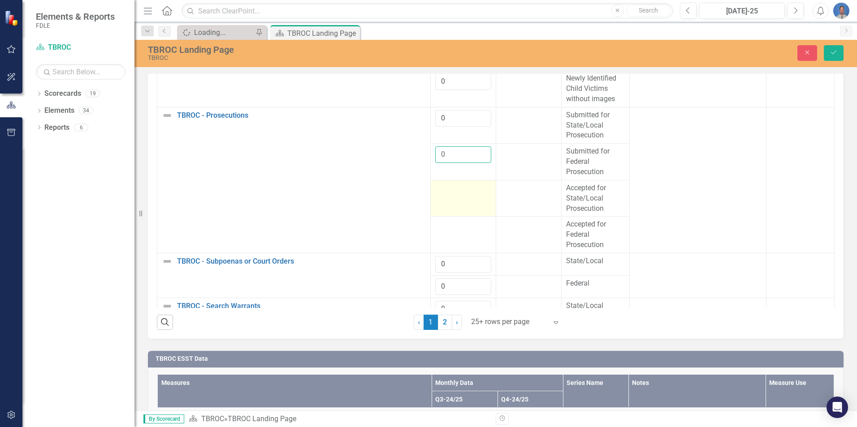
type input "0"
click at [443, 211] on td at bounding box center [463, 198] width 65 height 37
click at [443, 200] on input "number" at bounding box center [463, 191] width 56 height 17
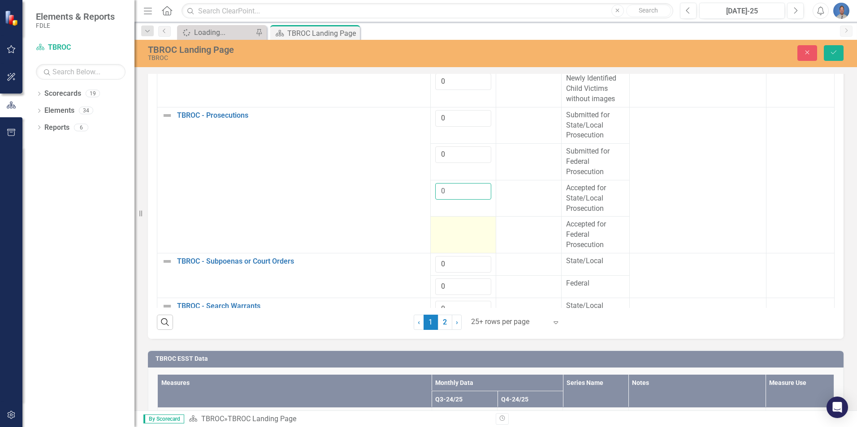
type input "0"
click at [439, 230] on div at bounding box center [463, 225] width 56 height 11
click at [439, 236] on input "number" at bounding box center [463, 228] width 56 height 17
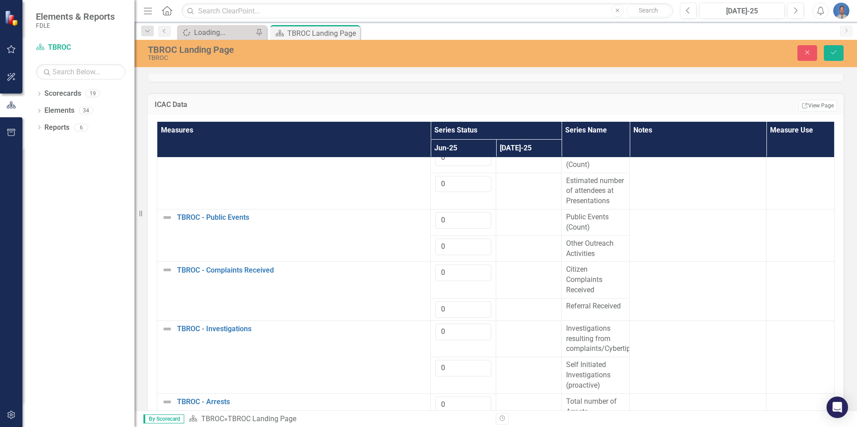
scroll to position [0, 0]
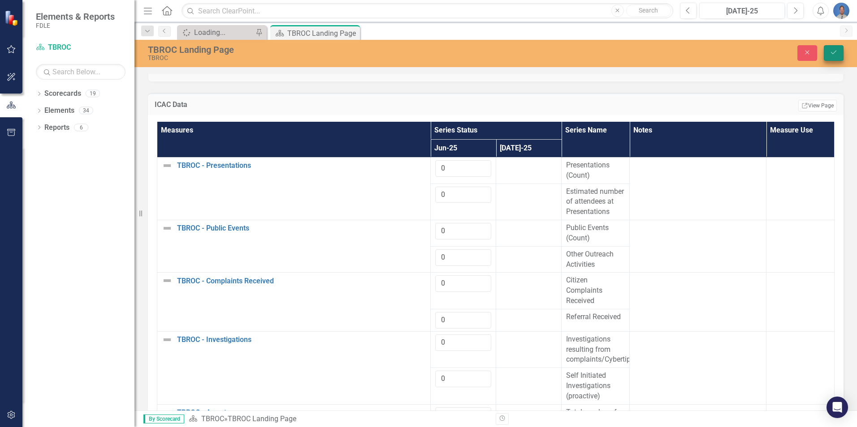
type input "0"
click at [832, 54] on icon "Save" at bounding box center [833, 52] width 8 height 6
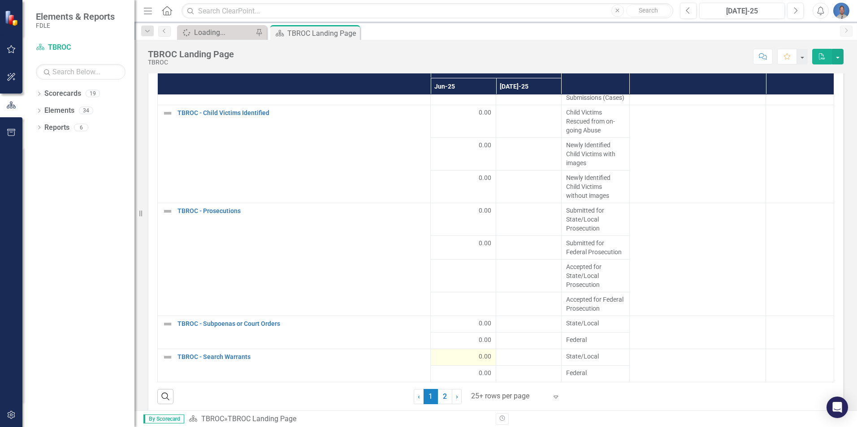
scroll to position [369, 0]
click at [465, 274] on td at bounding box center [463, 276] width 65 height 33
click at [464, 274] on td at bounding box center [463, 276] width 65 height 33
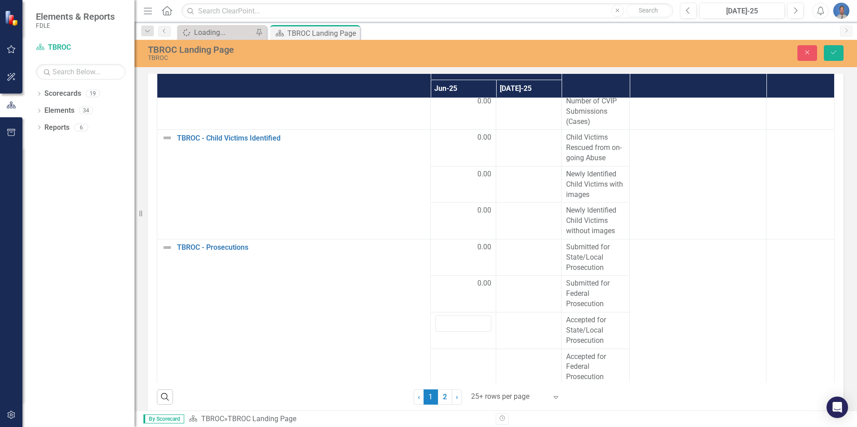
scroll to position [498, 0]
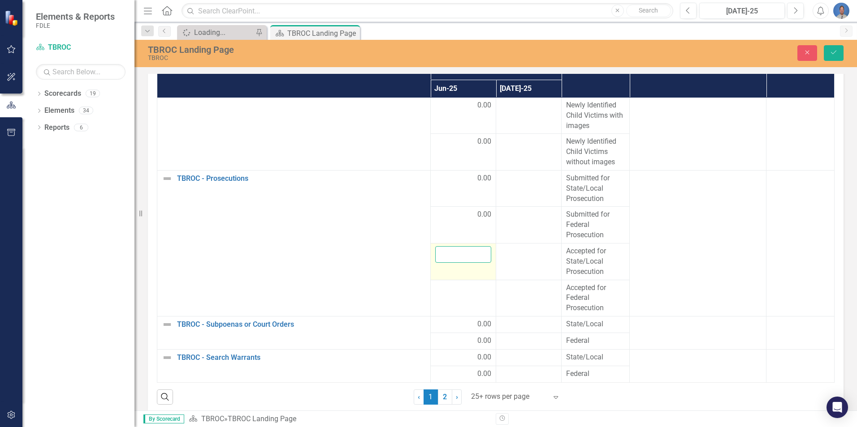
click at [454, 257] on input "number" at bounding box center [463, 254] width 56 height 17
type input "0"
click at [459, 295] on td at bounding box center [463, 298] width 65 height 37
click at [462, 297] on input "number" at bounding box center [463, 291] width 56 height 17
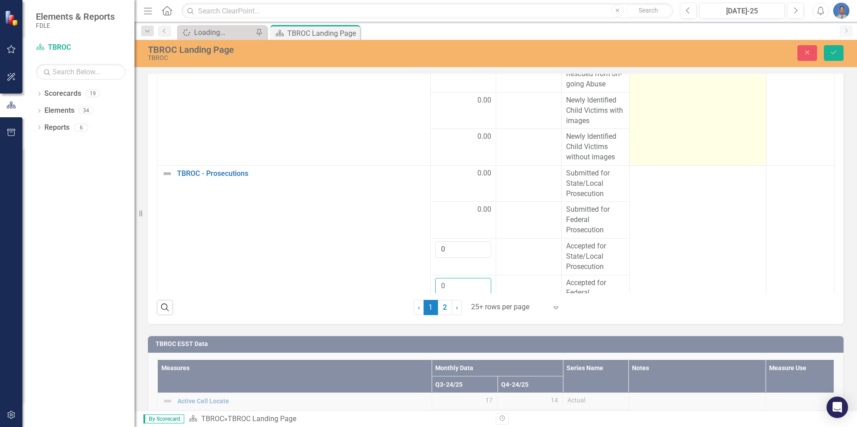
scroll to position [319, 0]
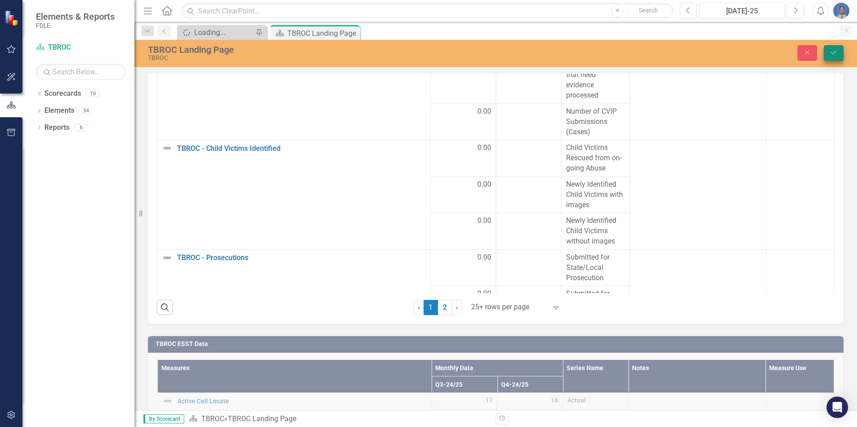
type input "0"
click at [831, 49] on icon "Save" at bounding box center [833, 52] width 8 height 6
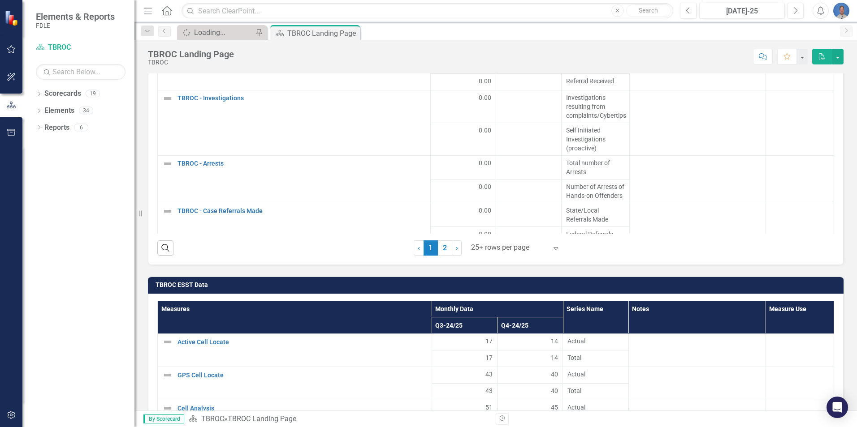
scroll to position [1315, 0]
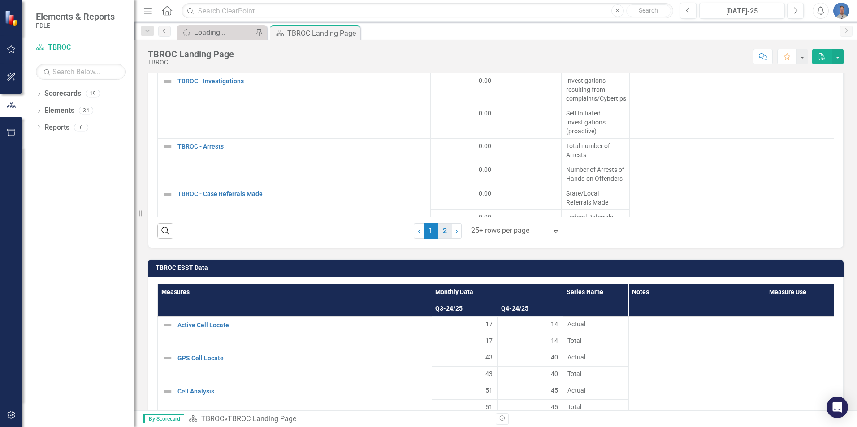
click at [441, 232] on link "2" at bounding box center [445, 231] width 14 height 15
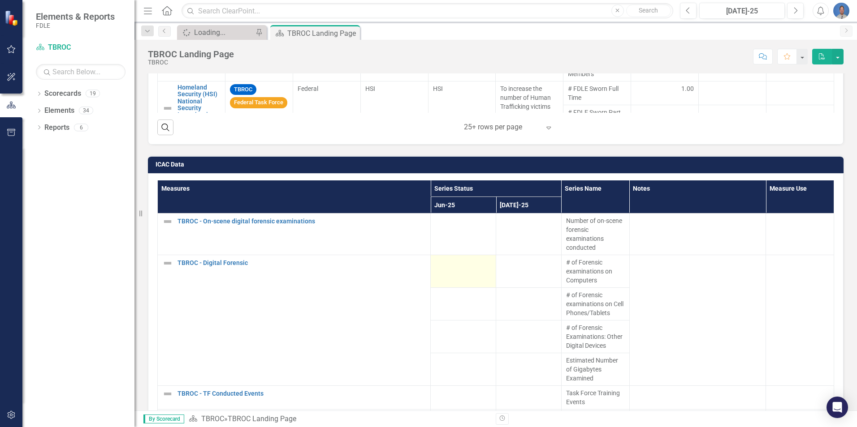
scroll to position [1046, 0]
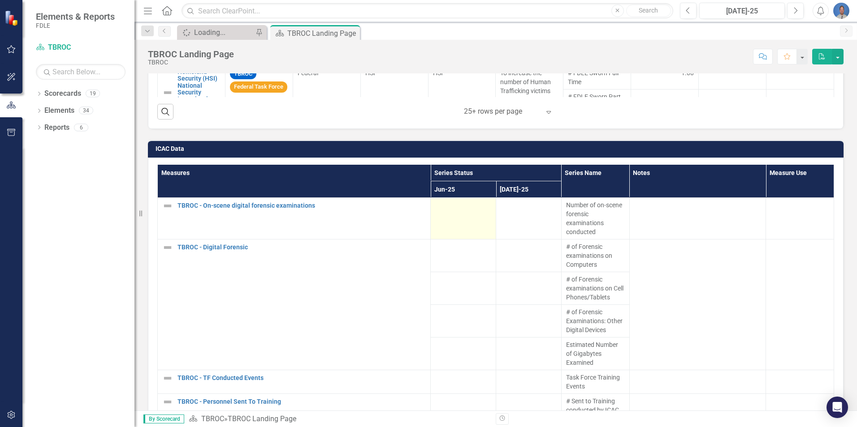
click at [458, 215] on td at bounding box center [463, 219] width 65 height 42
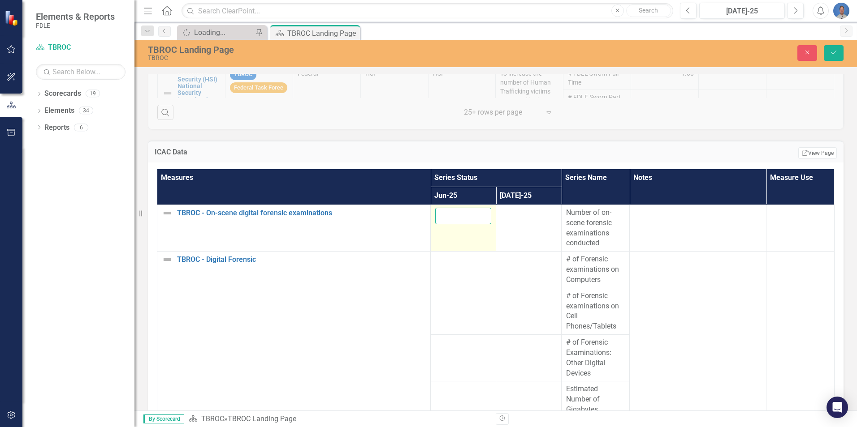
click at [449, 216] on input "number" at bounding box center [463, 216] width 56 height 17
type input "0"
click at [439, 262] on div at bounding box center [463, 259] width 56 height 11
click at [442, 266] on input "number" at bounding box center [463, 262] width 56 height 17
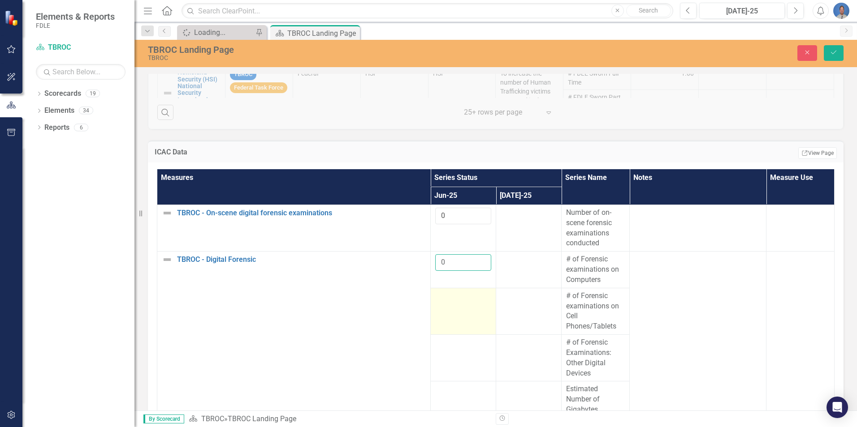
type input "0"
click at [448, 310] on td at bounding box center [463, 311] width 65 height 47
click at [446, 306] on input "number" at bounding box center [463, 299] width 56 height 17
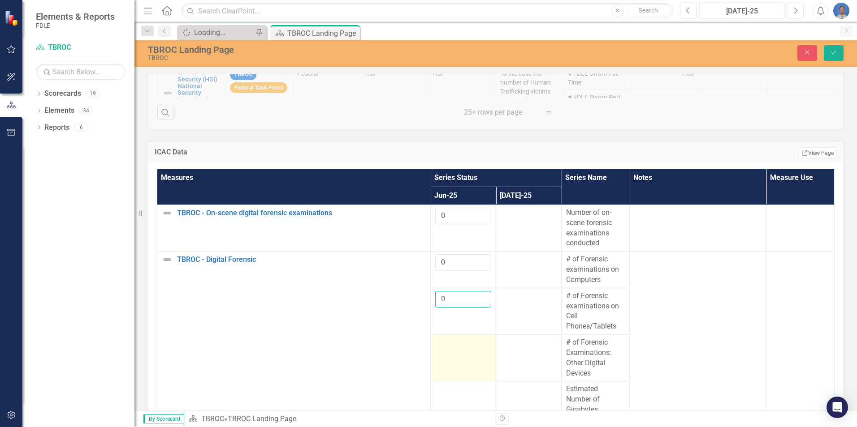
type input "0"
click at [443, 346] on div at bounding box center [463, 343] width 56 height 11
click at [445, 323] on td "0" at bounding box center [463, 311] width 65 height 47
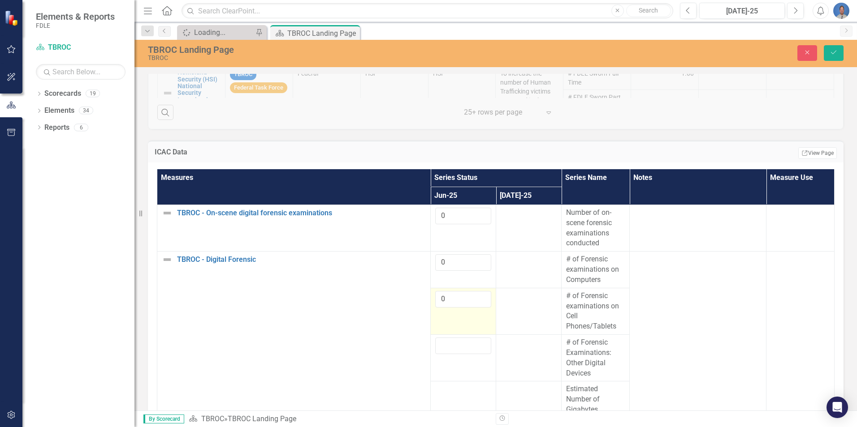
click at [445, 323] on td "0" at bounding box center [463, 311] width 65 height 47
click at [444, 351] on input "number" at bounding box center [463, 346] width 56 height 17
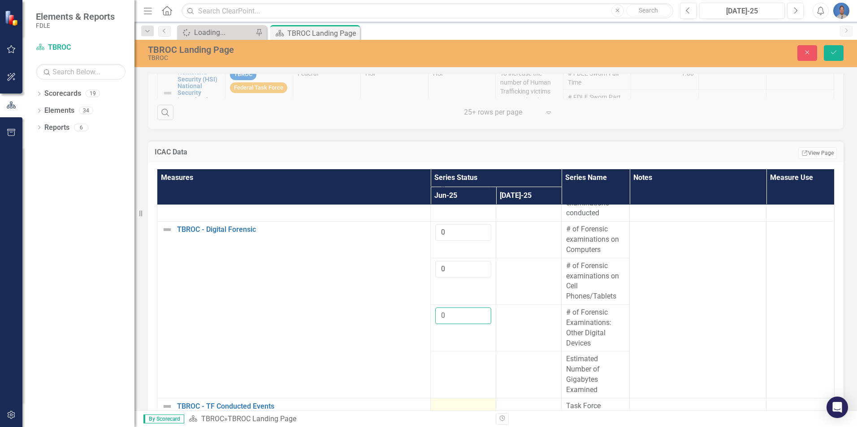
scroll to position [90, 0]
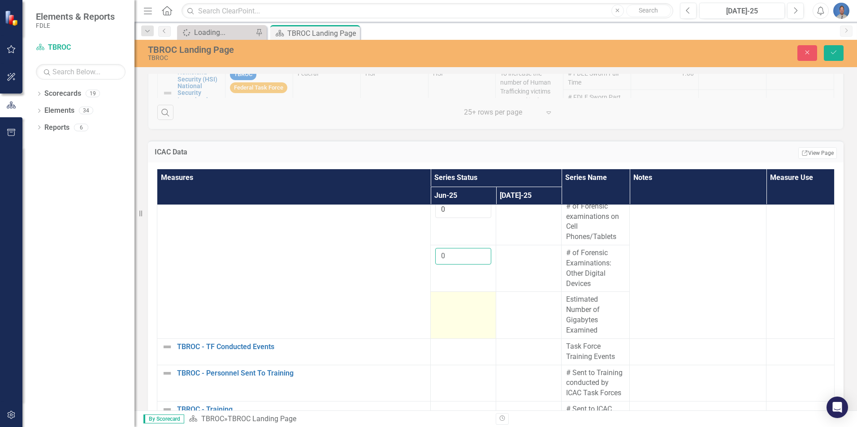
type input "0"
click at [455, 306] on td at bounding box center [463, 315] width 65 height 47
click at [453, 317] on td at bounding box center [463, 315] width 65 height 47
click at [445, 306] on input "number" at bounding box center [463, 303] width 56 height 17
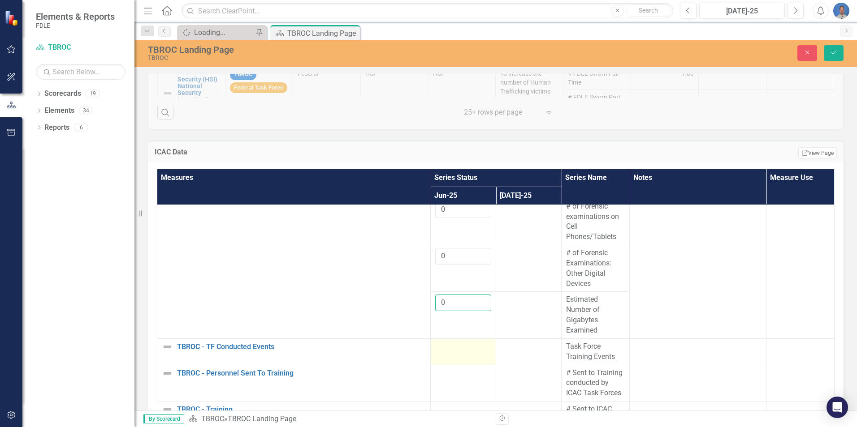
type input "0"
click at [445, 352] on div at bounding box center [463, 347] width 56 height 11
click at [445, 351] on input "number" at bounding box center [463, 350] width 56 height 17
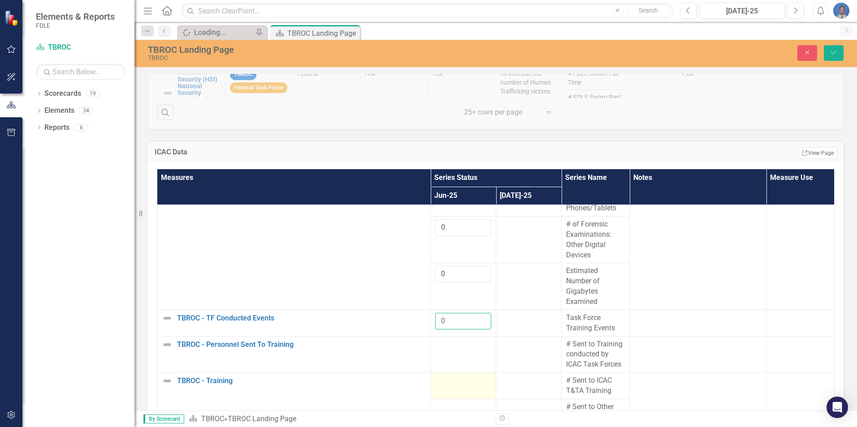
scroll to position [134, 0]
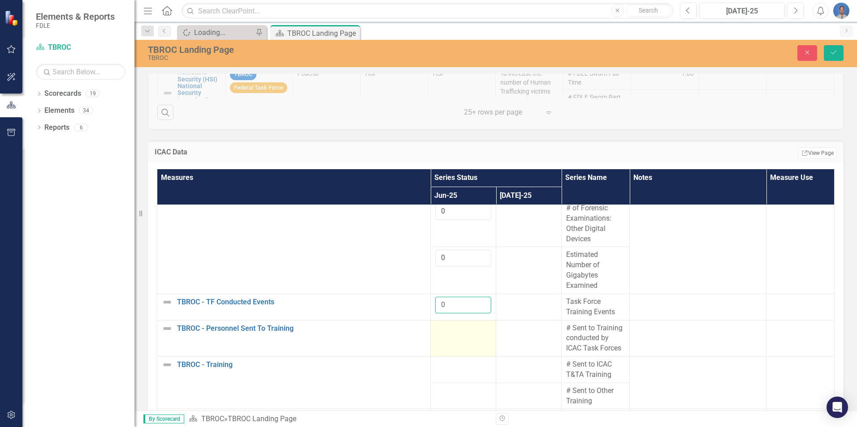
type input "0"
click at [444, 340] on td at bounding box center [463, 338] width 65 height 37
click at [444, 341] on td at bounding box center [463, 338] width 65 height 37
click at [443, 334] on input "number" at bounding box center [463, 331] width 56 height 17
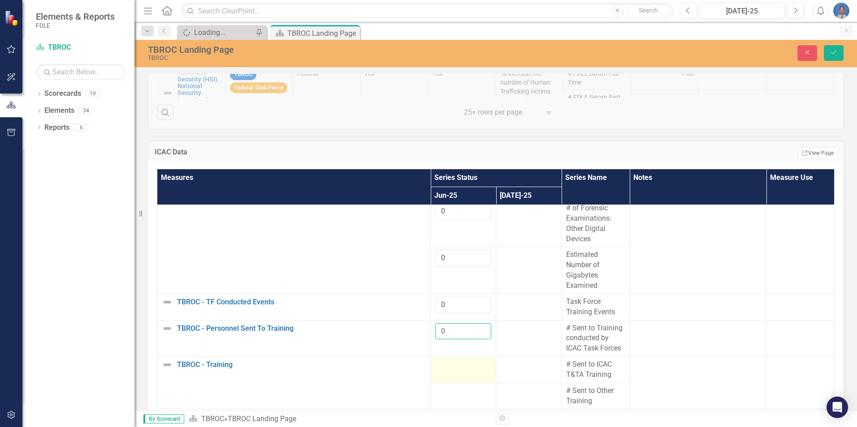
type input "0"
click at [444, 366] on div at bounding box center [463, 365] width 56 height 11
click at [444, 366] on input "number" at bounding box center [463, 368] width 56 height 17
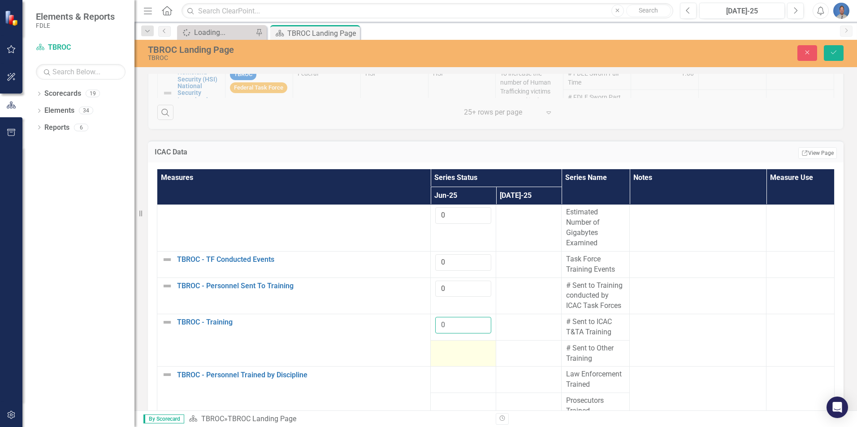
scroll to position [180, 0]
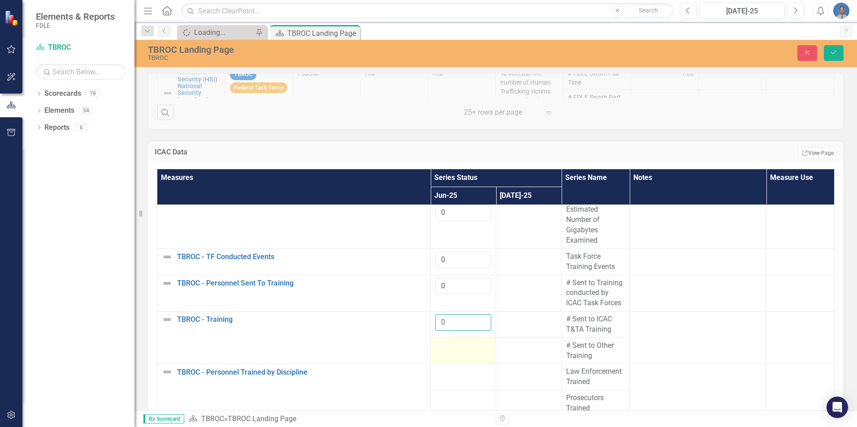
type input "0"
click at [444, 360] on td at bounding box center [463, 351] width 65 height 26
click at [444, 359] on td at bounding box center [463, 351] width 65 height 26
click at [448, 352] on input "number" at bounding box center [463, 349] width 56 height 17
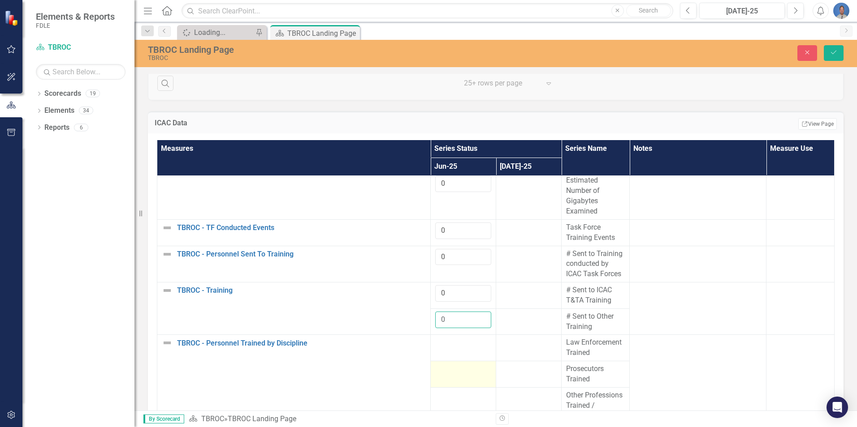
scroll to position [1091, 0]
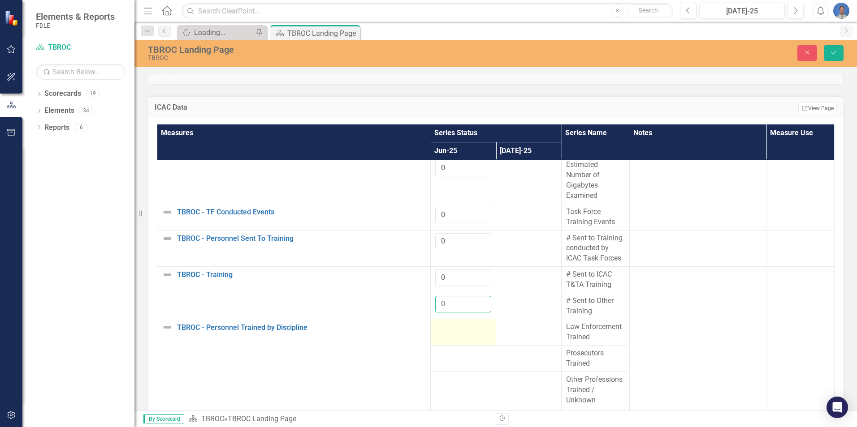
type input "0"
click at [443, 333] on div at bounding box center [463, 327] width 56 height 11
click at [443, 333] on input "number" at bounding box center [463, 330] width 56 height 17
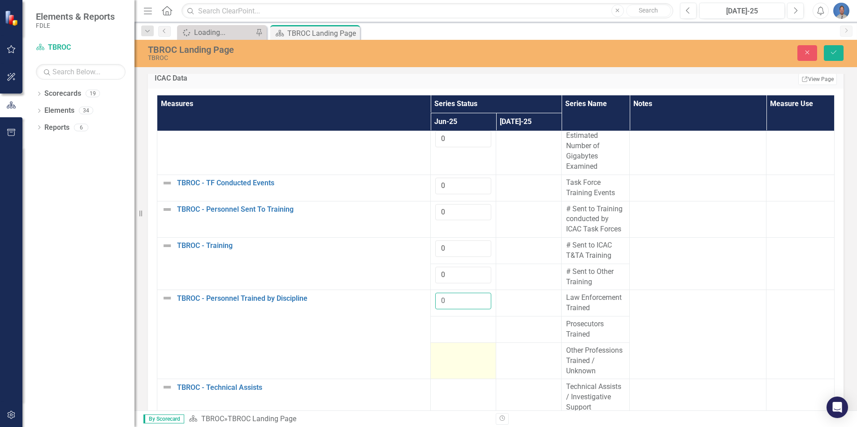
scroll to position [1136, 0]
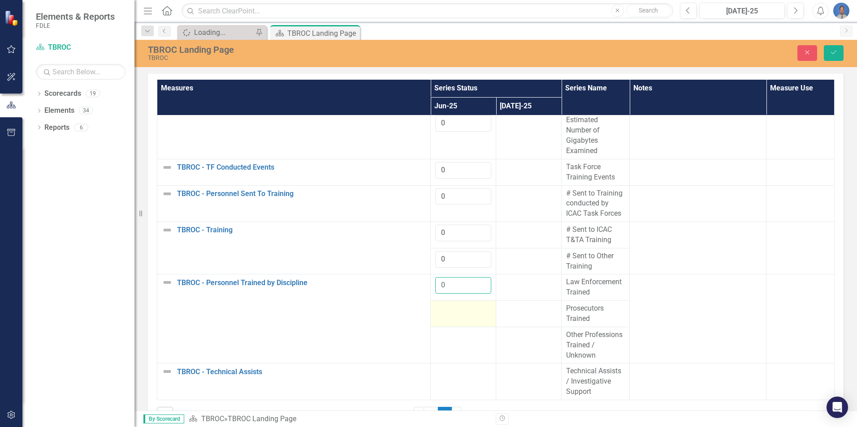
type input "0"
click at [441, 314] on div at bounding box center [463, 309] width 56 height 11
click at [441, 314] on input "number" at bounding box center [463, 312] width 56 height 17
type input "0"
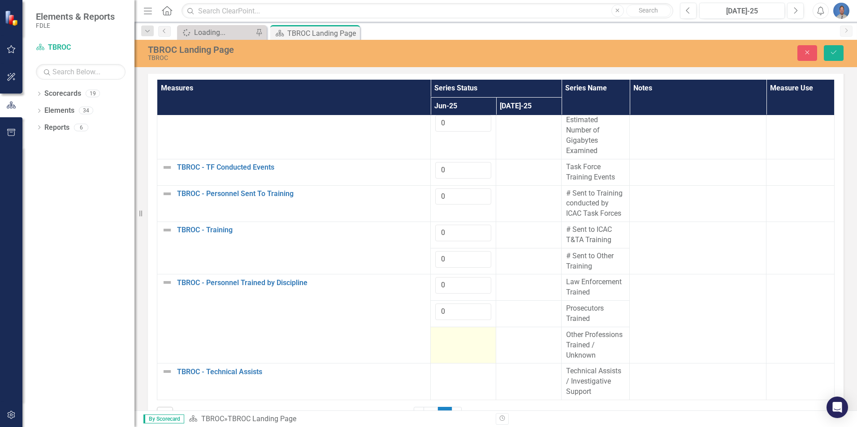
click at [445, 342] on td at bounding box center [463, 345] width 65 height 37
click at [445, 342] on input "number" at bounding box center [463, 338] width 56 height 17
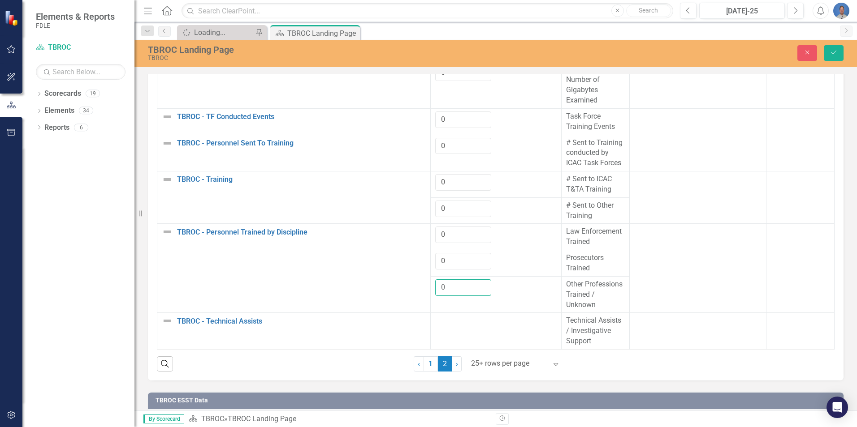
scroll to position [1225, 0]
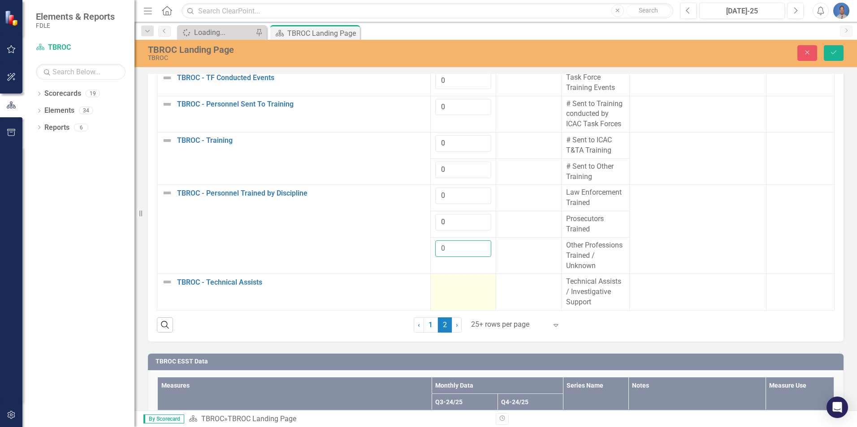
type input "0"
click at [455, 297] on td at bounding box center [463, 292] width 65 height 37
click at [457, 291] on input "number" at bounding box center [463, 285] width 56 height 17
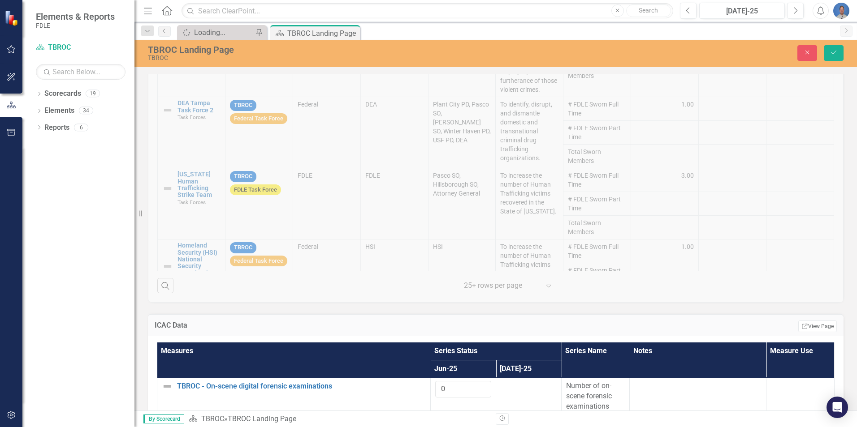
scroll to position [867, 0]
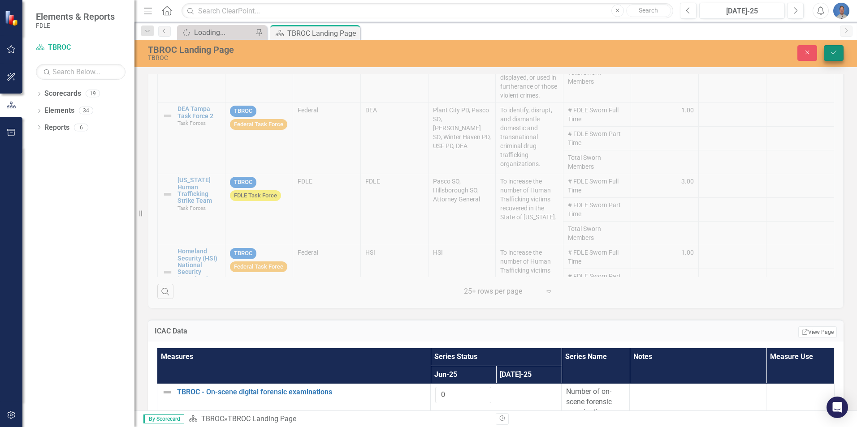
type input "0"
drag, startPoint x: 831, startPoint y: 53, endPoint x: 820, endPoint y: 64, distance: 14.9
click at [831, 53] on icon "Save" at bounding box center [833, 52] width 8 height 6
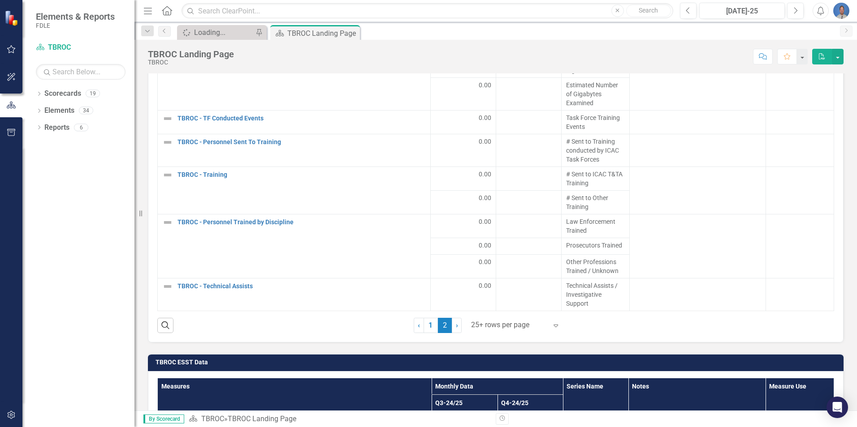
scroll to position [1221, 0]
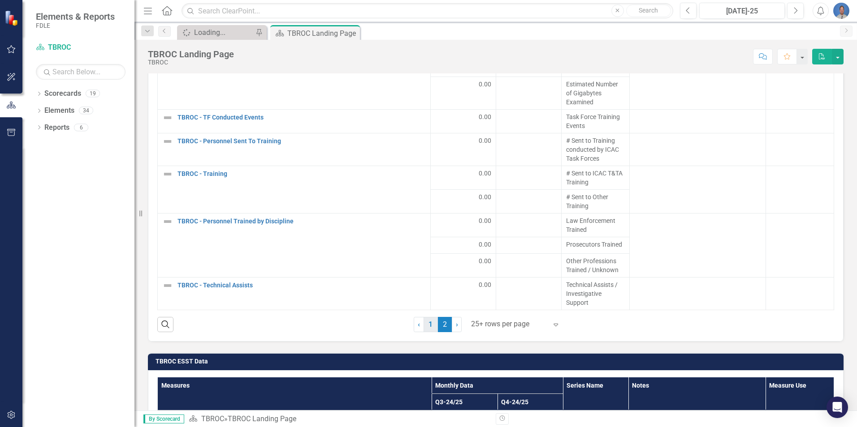
click at [428, 331] on link "1" at bounding box center [430, 324] width 14 height 15
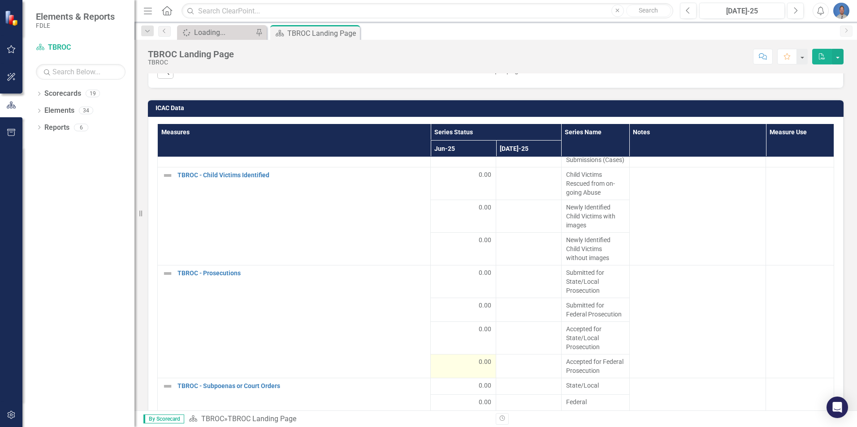
scroll to position [369, 0]
click at [479, 389] on span "0.00" at bounding box center [485, 385] width 13 height 9
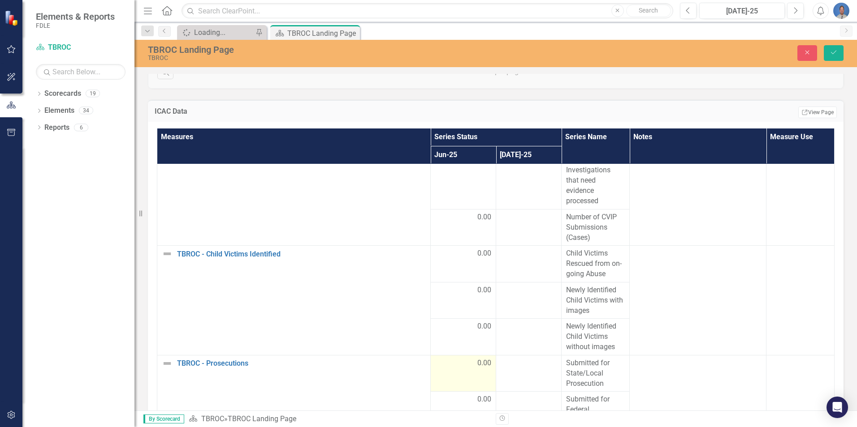
click at [464, 369] on div "0.00" at bounding box center [463, 363] width 56 height 10
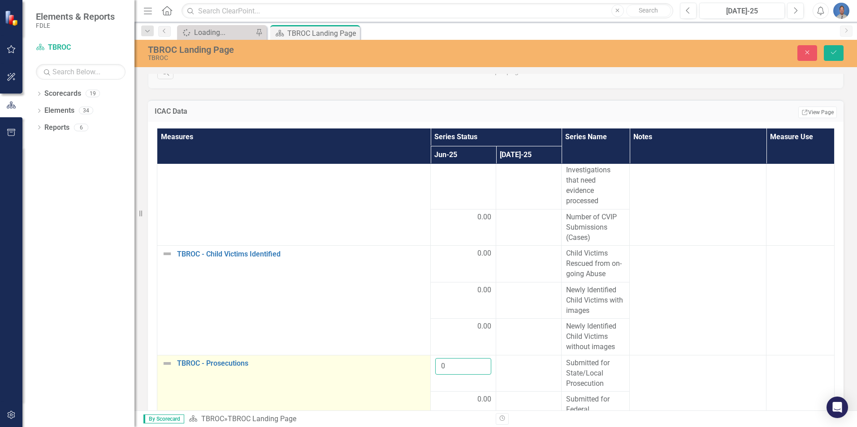
drag, startPoint x: 441, startPoint y: 376, endPoint x: 421, endPoint y: 374, distance: 20.7
click at [435, 375] on input "0" at bounding box center [463, 366] width 56 height 17
drag, startPoint x: 450, startPoint y: 376, endPoint x: 405, endPoint y: 372, distance: 44.5
click at [406, 373] on tr "TBROC - Prosecutions Edit Edit Measure Link Open Element 1 Submitted for State/…" at bounding box center [495, 373] width 677 height 37
type input "0"
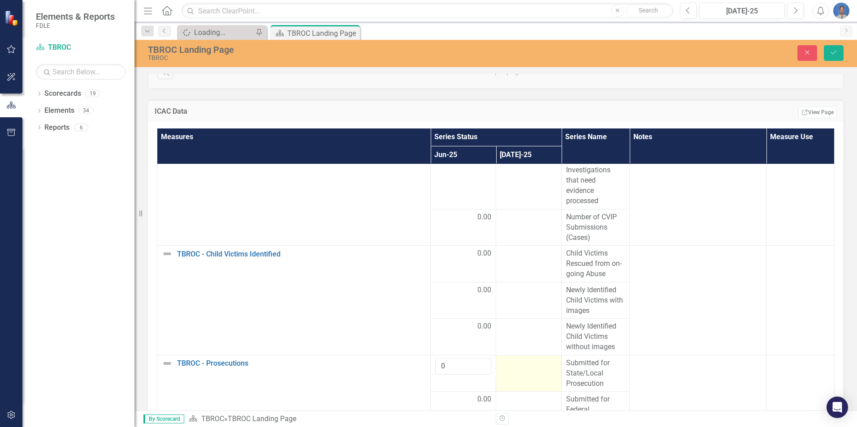
click at [517, 369] on div at bounding box center [528, 363] width 56 height 11
click at [832, 56] on icon "Save" at bounding box center [833, 52] width 8 height 6
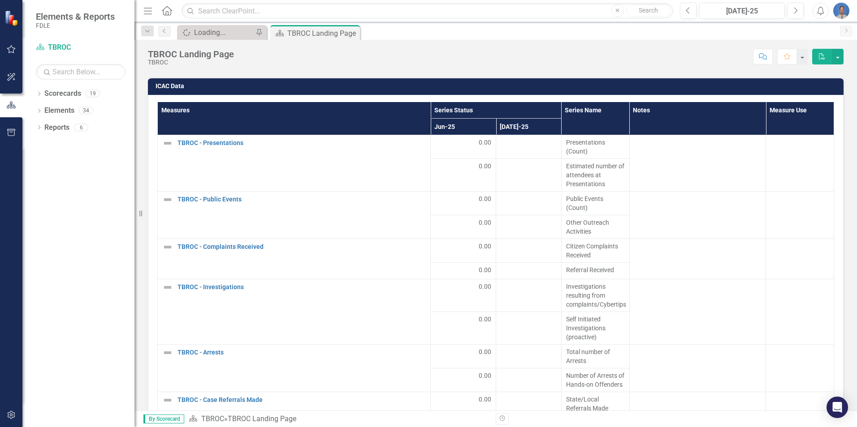
scroll to position [1112, 0]
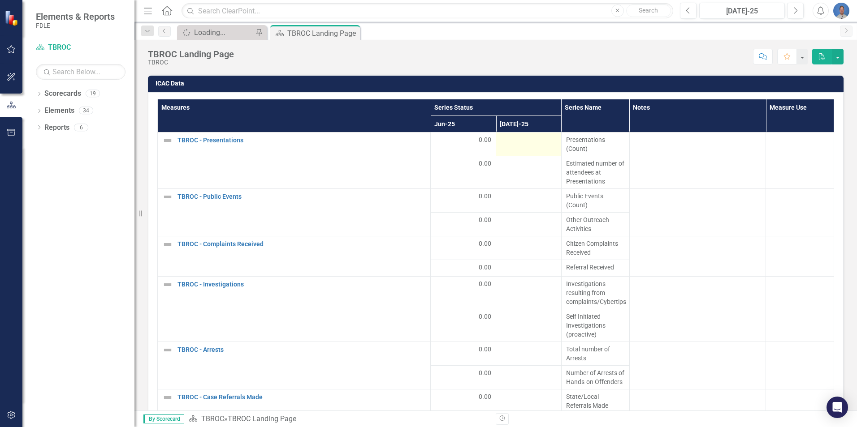
click at [535, 142] on div at bounding box center [528, 140] width 56 height 11
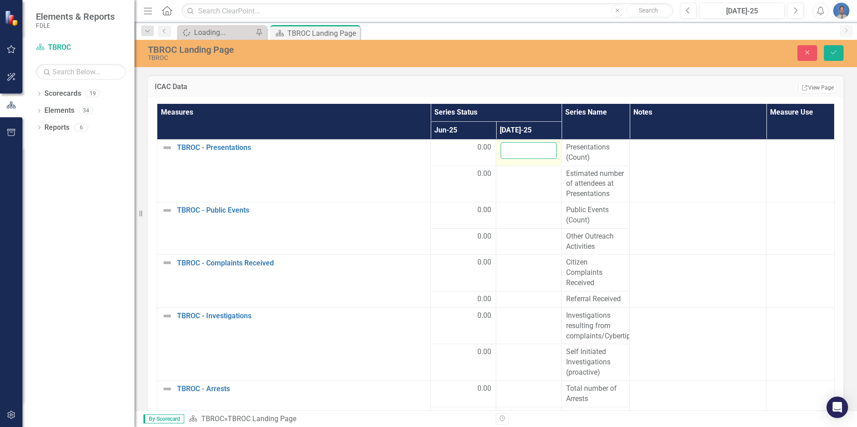
click at [525, 150] on input "number" at bounding box center [528, 150] width 56 height 17
type input "0"
click at [526, 177] on div at bounding box center [528, 174] width 56 height 11
click at [523, 178] on input "number" at bounding box center [528, 177] width 56 height 17
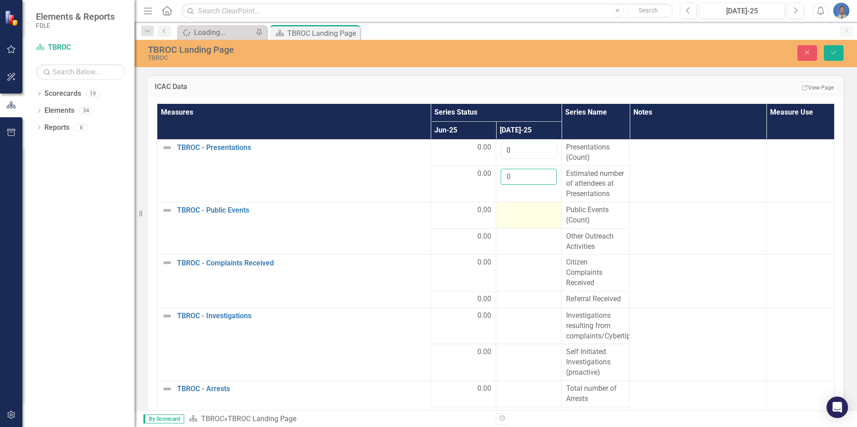
type input "0"
click at [517, 216] on div at bounding box center [528, 210] width 56 height 11
click at [517, 222] on input "number" at bounding box center [528, 213] width 56 height 17
type input "0"
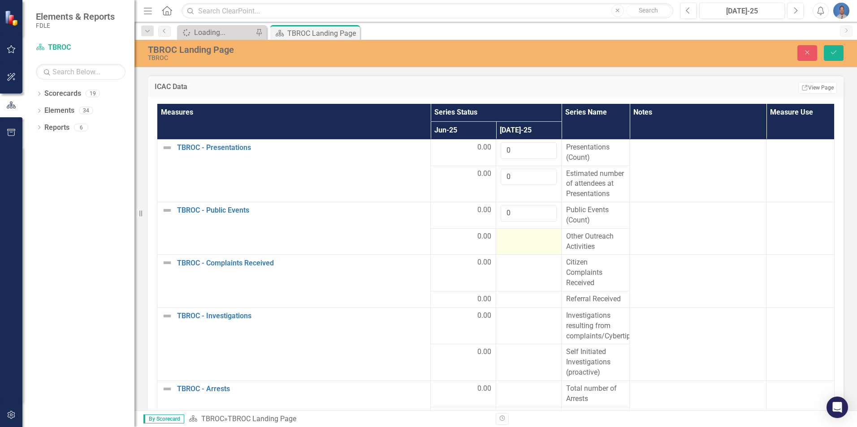
click at [517, 253] on td at bounding box center [528, 241] width 65 height 26
click at [517, 248] on input "number" at bounding box center [528, 240] width 56 height 17
type input "0"
click at [515, 268] on div at bounding box center [528, 263] width 56 height 11
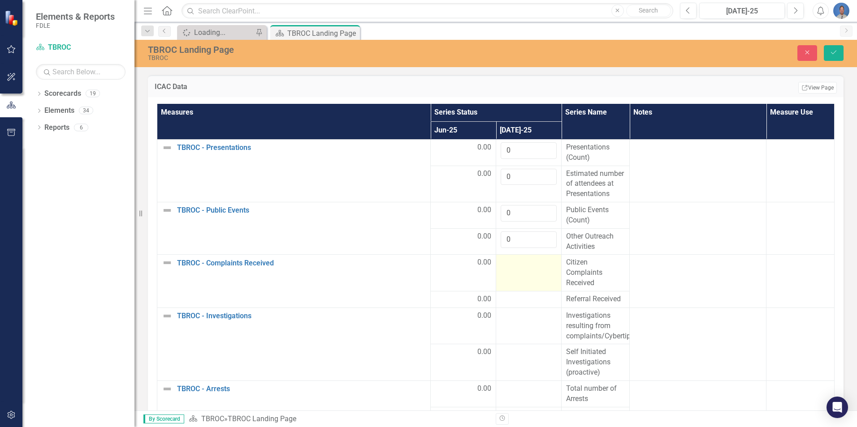
click at [515, 268] on div at bounding box center [528, 263] width 56 height 11
click at [513, 274] on input "number" at bounding box center [528, 266] width 56 height 17
type input "0"
click at [513, 305] on div at bounding box center [528, 299] width 56 height 11
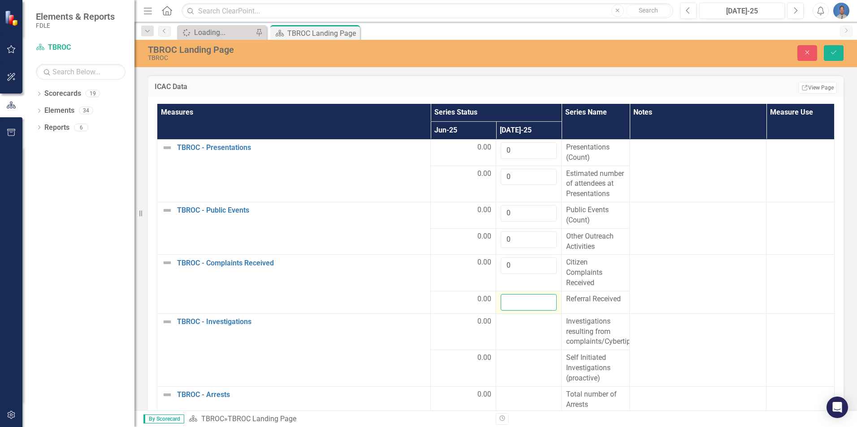
click at [514, 310] on input "number" at bounding box center [528, 302] width 56 height 17
type input "0"
click at [511, 328] on div at bounding box center [528, 322] width 56 height 11
click at [511, 333] on input "number" at bounding box center [528, 325] width 56 height 17
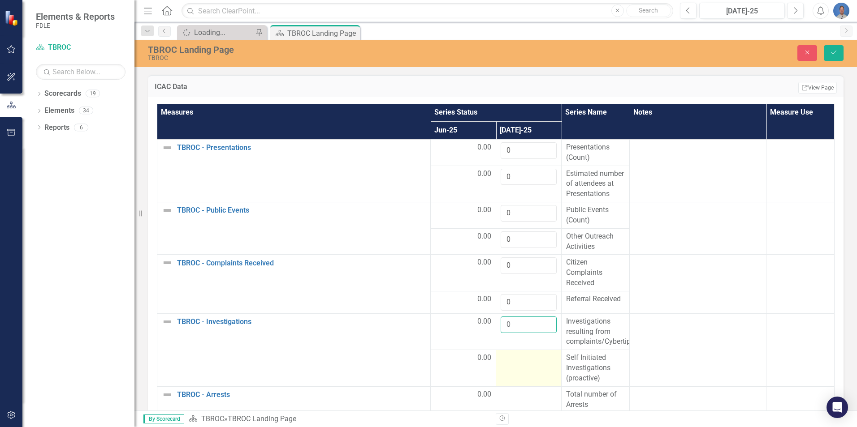
type input "0"
click at [515, 364] on div at bounding box center [528, 358] width 56 height 11
click at [513, 370] on input "number" at bounding box center [528, 361] width 56 height 17
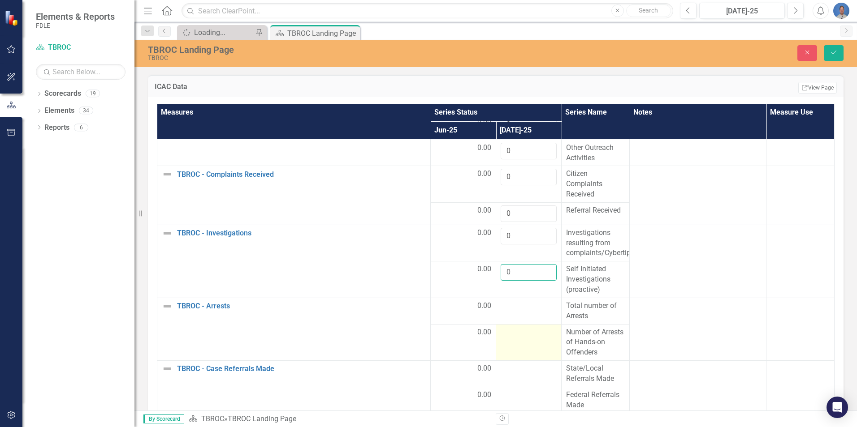
scroll to position [90, 0]
type input "0"
click at [514, 311] on div at bounding box center [528, 305] width 56 height 11
click at [510, 317] on input "number" at bounding box center [528, 308] width 56 height 17
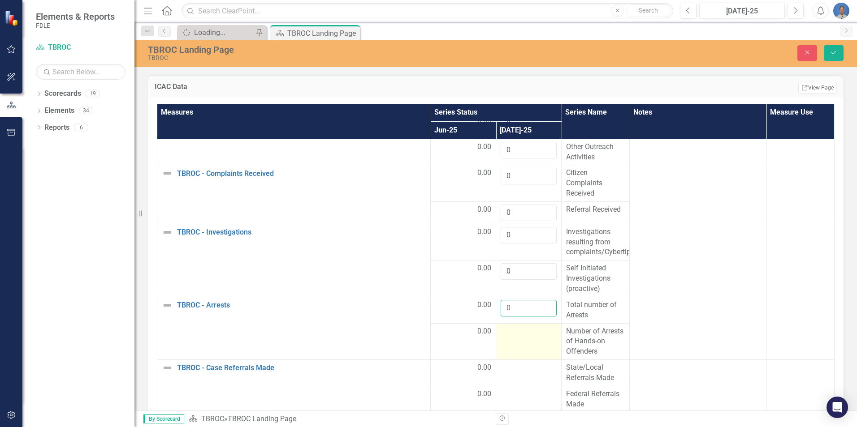
type input "0"
click at [513, 349] on td at bounding box center [528, 341] width 65 height 37
click at [510, 343] on input "number" at bounding box center [528, 335] width 56 height 17
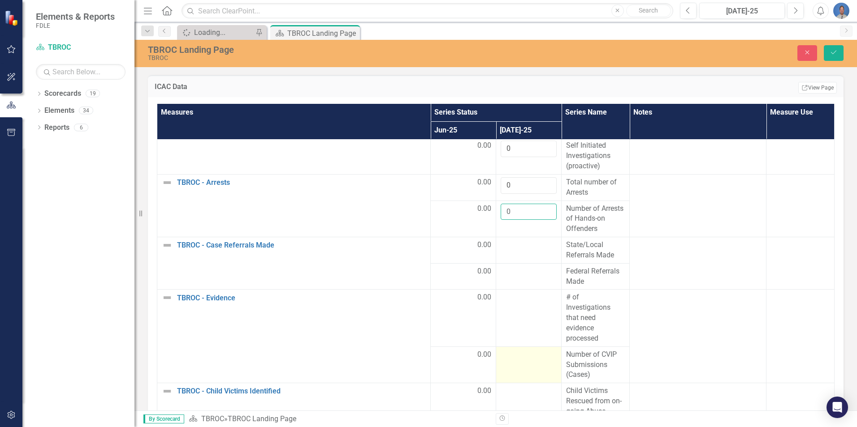
scroll to position [224, 0]
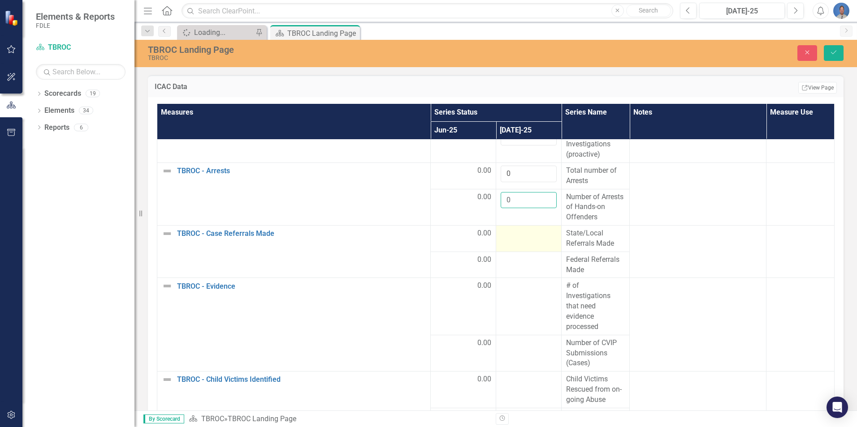
type input "0"
click at [509, 251] on td at bounding box center [528, 239] width 65 height 26
click at [514, 245] on input "number" at bounding box center [528, 236] width 56 height 17
type input "0"
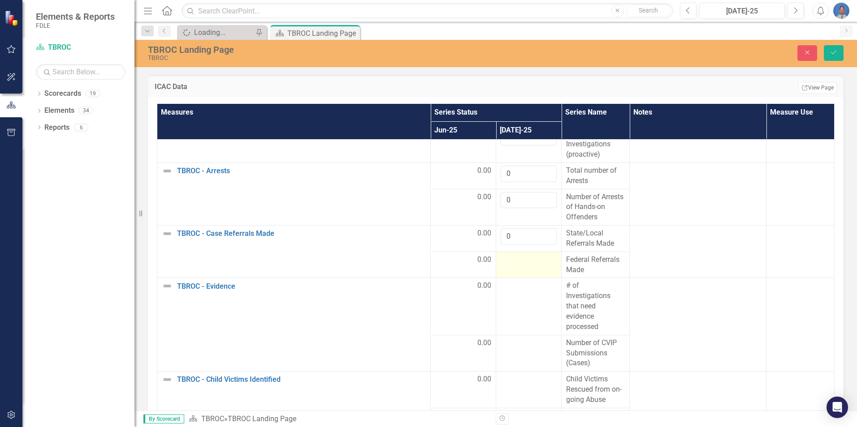
click at [513, 266] on div at bounding box center [528, 260] width 56 height 11
click at [513, 272] on input "number" at bounding box center [528, 263] width 56 height 17
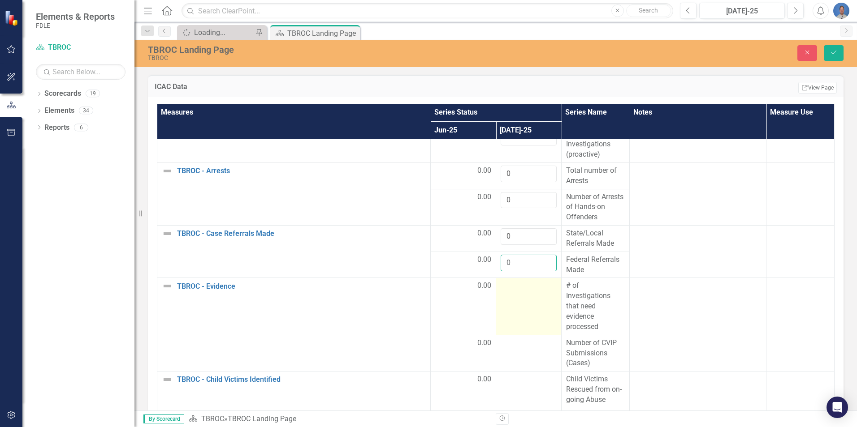
type input "0"
click at [509, 309] on td at bounding box center [528, 306] width 65 height 57
click at [507, 292] on input "number" at bounding box center [528, 289] width 56 height 17
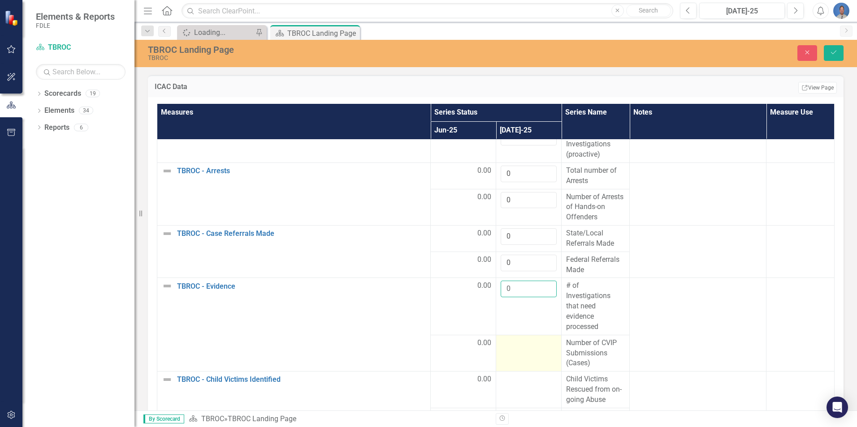
type input "0"
click at [508, 349] on div at bounding box center [528, 343] width 56 height 11
click at [508, 354] on input "number" at bounding box center [528, 346] width 56 height 17
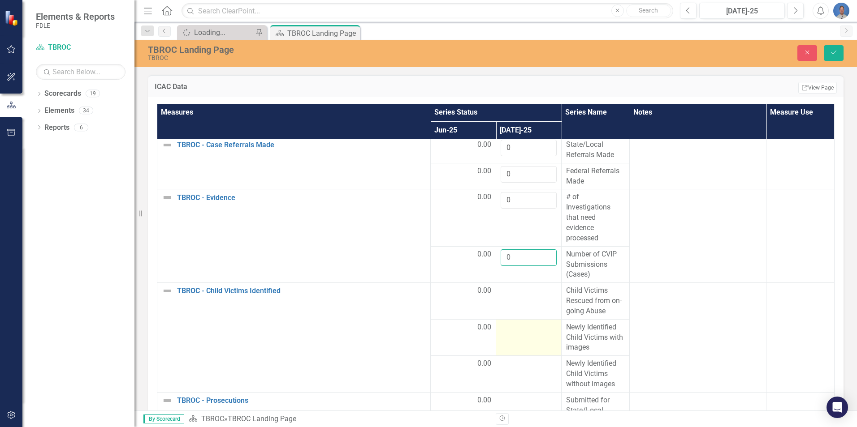
scroll to position [314, 0]
type input "0"
click at [509, 314] on td at bounding box center [528, 300] width 65 height 37
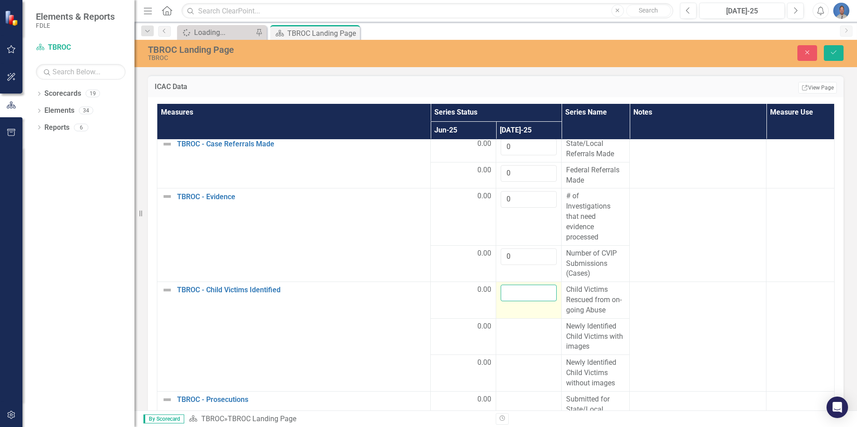
click at [509, 302] on input "number" at bounding box center [528, 293] width 56 height 17
type input "0"
click at [513, 349] on td at bounding box center [528, 337] width 65 height 37
click at [512, 349] on td at bounding box center [528, 337] width 65 height 37
click at [509, 338] on input "number" at bounding box center [528, 330] width 56 height 17
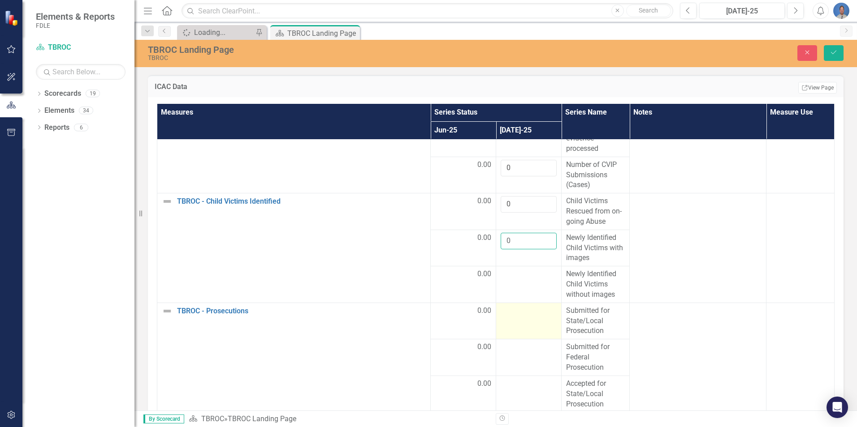
scroll to position [403, 0]
type input "0"
click at [506, 293] on td at bounding box center [528, 284] width 65 height 37
click at [507, 285] on input "number" at bounding box center [528, 276] width 56 height 17
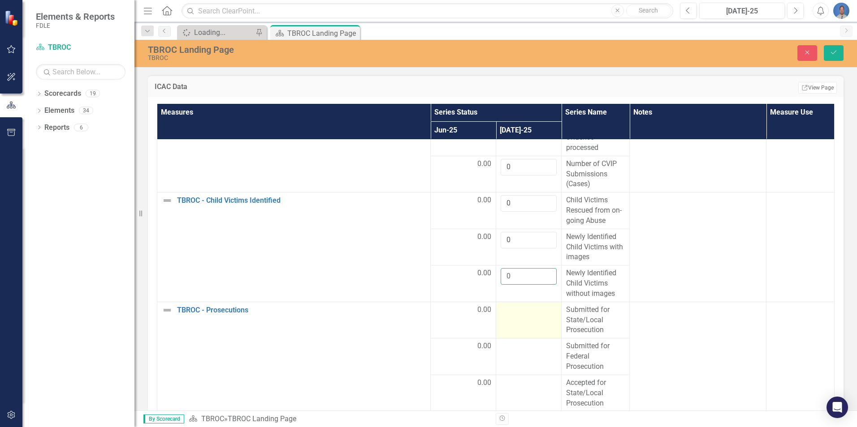
type input "0"
click at [510, 332] on td at bounding box center [528, 320] width 65 height 37
click at [508, 322] on input "number" at bounding box center [528, 313] width 56 height 17
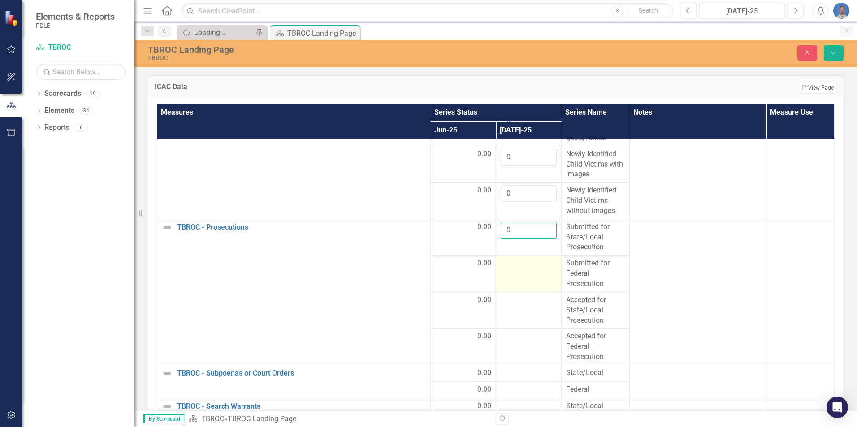
scroll to position [493, 0]
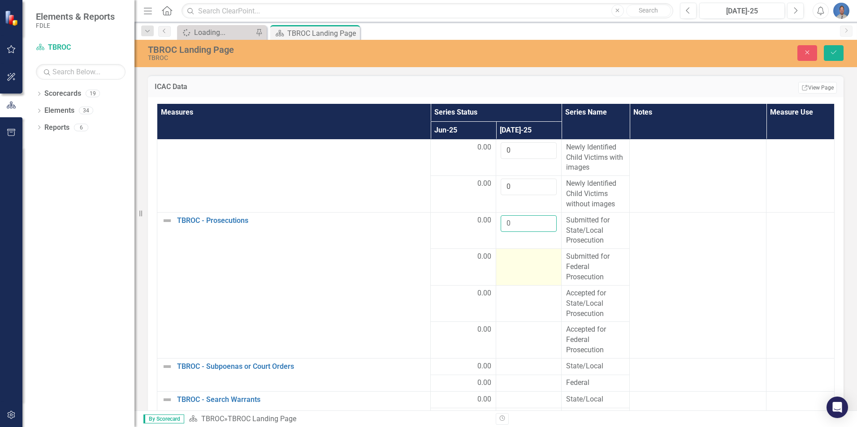
type input "0"
click at [508, 273] on td at bounding box center [528, 267] width 65 height 37
click at [509, 268] on input "number" at bounding box center [528, 260] width 56 height 17
type input "0"
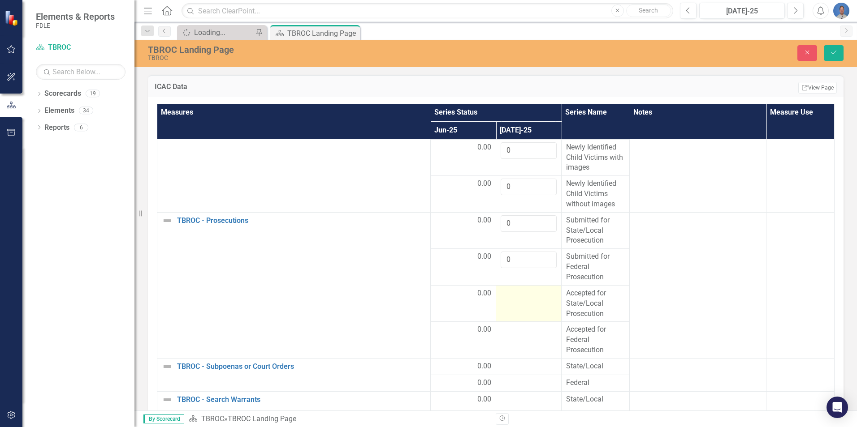
click at [512, 318] on td at bounding box center [528, 303] width 65 height 37
click at [511, 305] on input "number" at bounding box center [528, 297] width 56 height 17
type input "0"
click at [507, 351] on td at bounding box center [528, 340] width 65 height 37
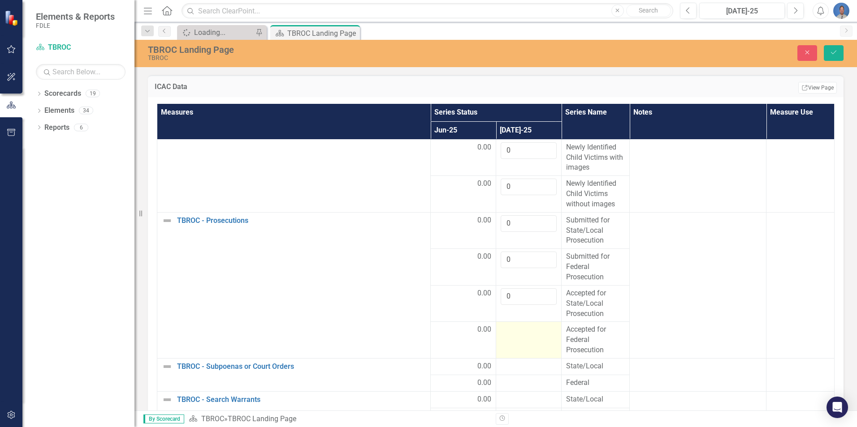
click at [506, 351] on td at bounding box center [528, 340] width 65 height 37
click at [506, 341] on input "number" at bounding box center [528, 333] width 56 height 17
type input "0"
click at [513, 361] on div at bounding box center [528, 366] width 56 height 11
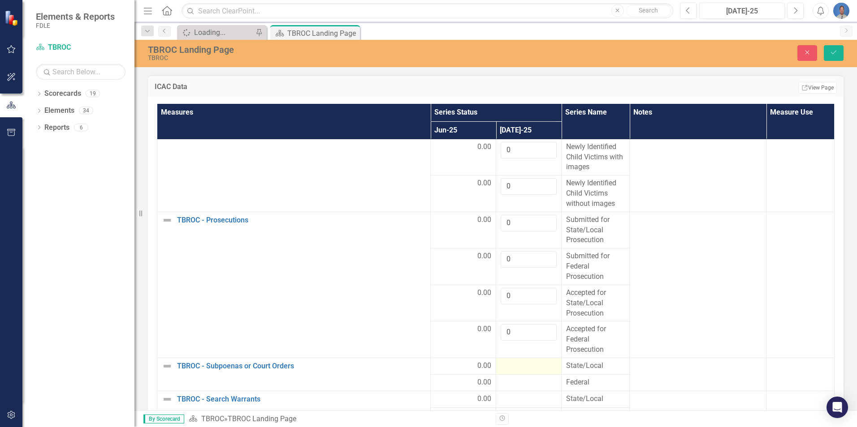
click at [513, 361] on div at bounding box center [528, 366] width 56 height 11
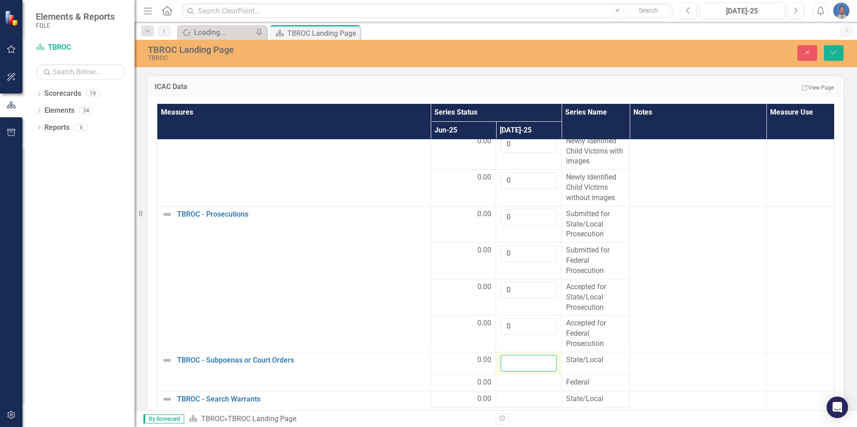
click at [507, 366] on input "number" at bounding box center [528, 363] width 56 height 17
type input "0"
click at [508, 380] on div at bounding box center [528, 383] width 56 height 11
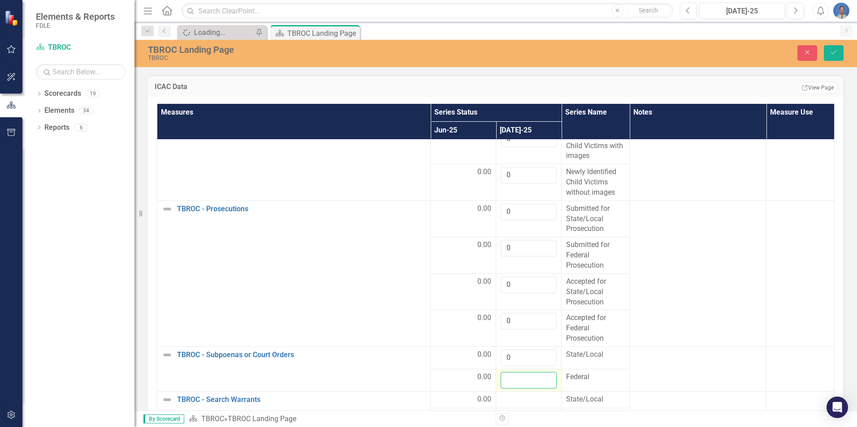
click at [507, 383] on input "number" at bounding box center [528, 380] width 56 height 17
type input "0"
click at [504, 396] on div at bounding box center [528, 400] width 56 height 11
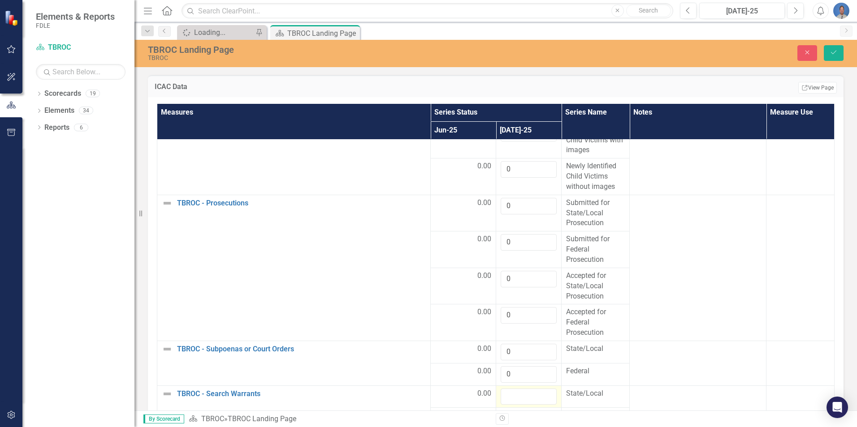
click at [504, 399] on input "number" at bounding box center [528, 397] width 56 height 17
click at [539, 394] on input "-2" at bounding box center [528, 397] width 56 height 17
click at [539, 394] on input "-1" at bounding box center [528, 397] width 56 height 17
type input "0"
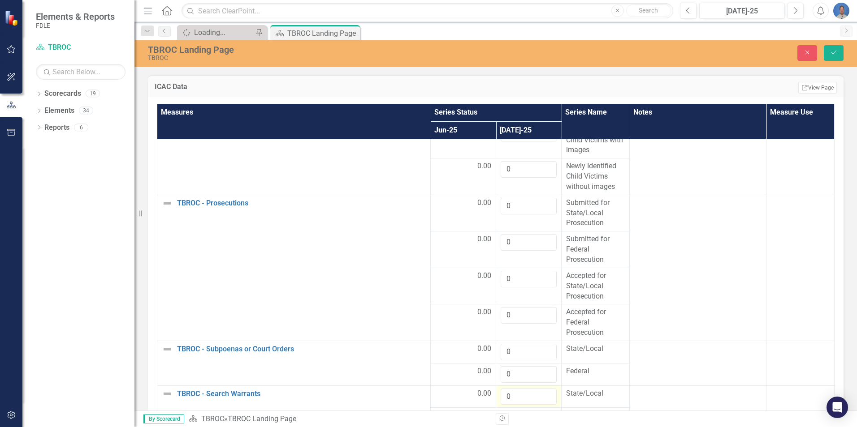
click at [539, 394] on input "0" at bounding box center [528, 397] width 56 height 17
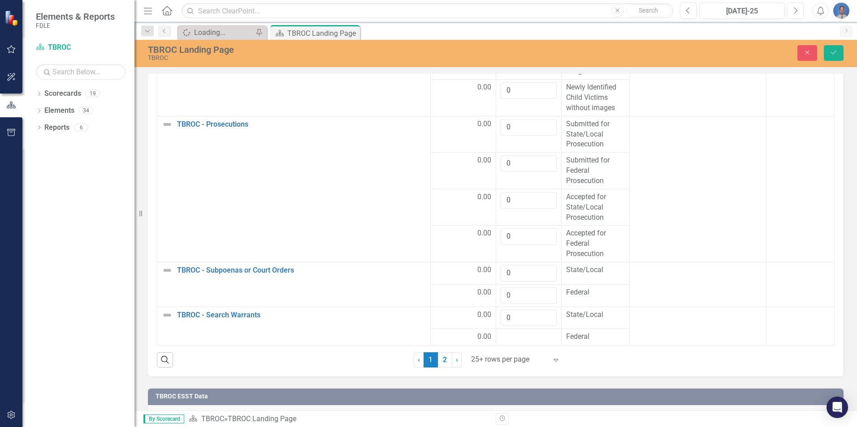
scroll to position [1257, 0]
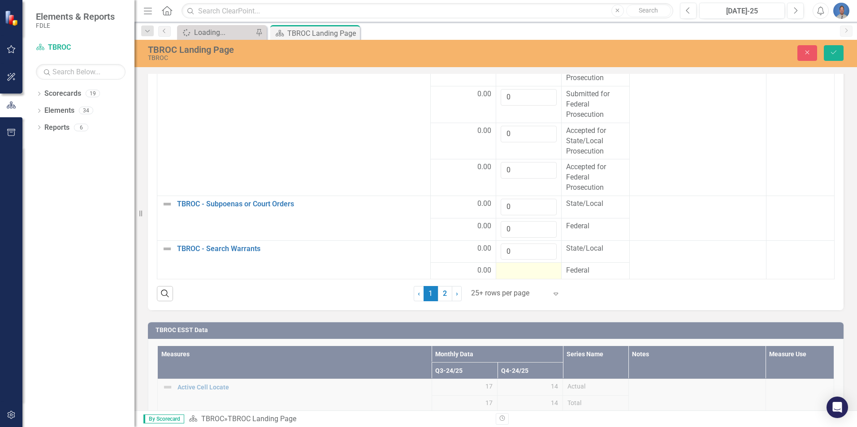
click at [511, 272] on div at bounding box center [528, 271] width 56 height 11
click at [514, 271] on div at bounding box center [528, 271] width 56 height 11
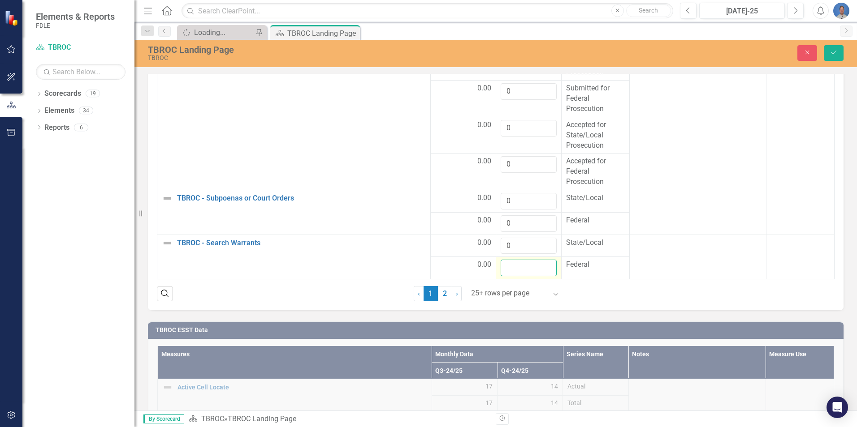
click at [507, 269] on input "number" at bounding box center [528, 268] width 56 height 17
type input "0"
drag, startPoint x: 830, startPoint y: 58, endPoint x: 828, endPoint y: 63, distance: 5.8
click at [830, 58] on button "Save" at bounding box center [833, 53] width 20 height 16
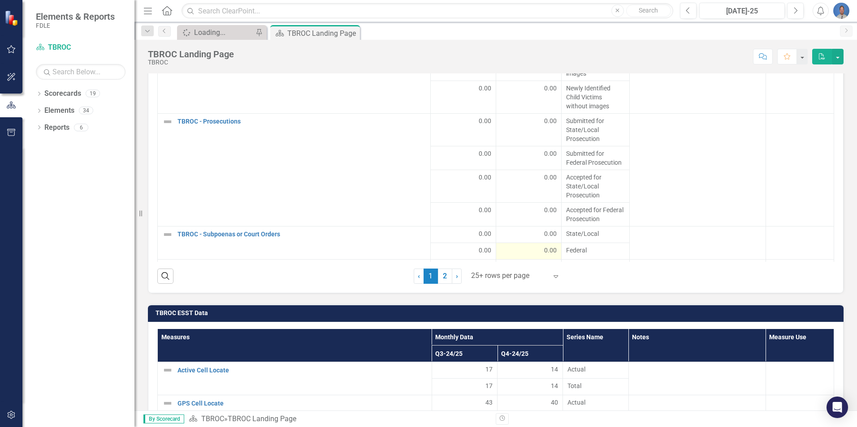
scroll to position [369, 0]
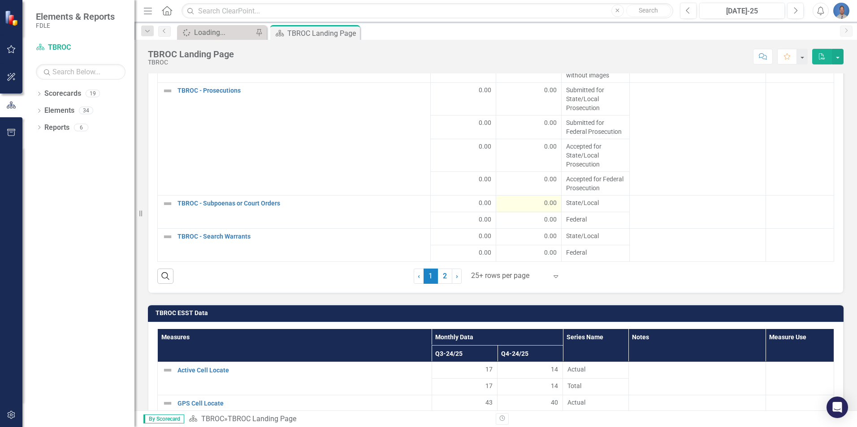
click at [544, 204] on span "0.00" at bounding box center [550, 202] width 13 height 9
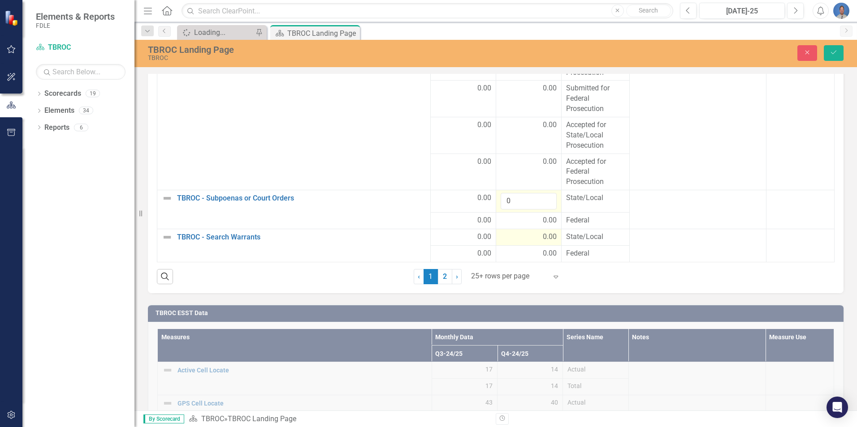
scroll to position [504, 0]
drag, startPoint x: 509, startPoint y: 202, endPoint x: 483, endPoint y: 201, distance: 26.4
click at [479, 204] on tr "TBROC - Subpoenas or Court Orders Edit Edit Measure Link Open Element 0.00 0 St…" at bounding box center [495, 201] width 677 height 22
type input "3"
click at [832, 50] on icon "Save" at bounding box center [833, 52] width 8 height 6
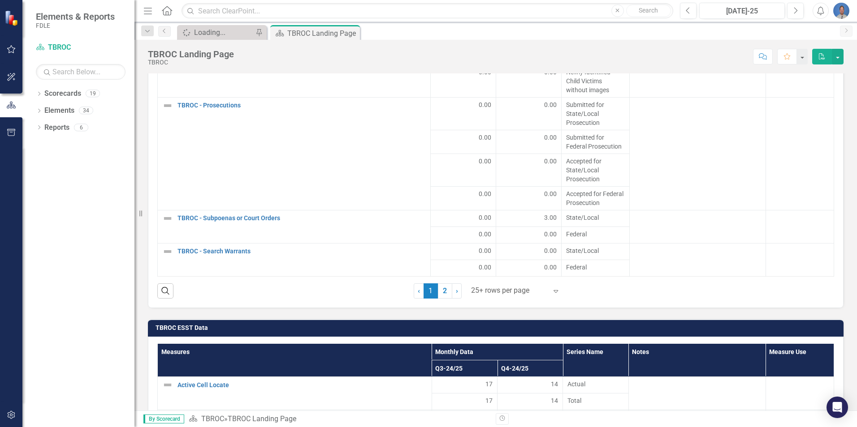
scroll to position [369, 0]
click at [442, 293] on link "2" at bounding box center [445, 291] width 14 height 15
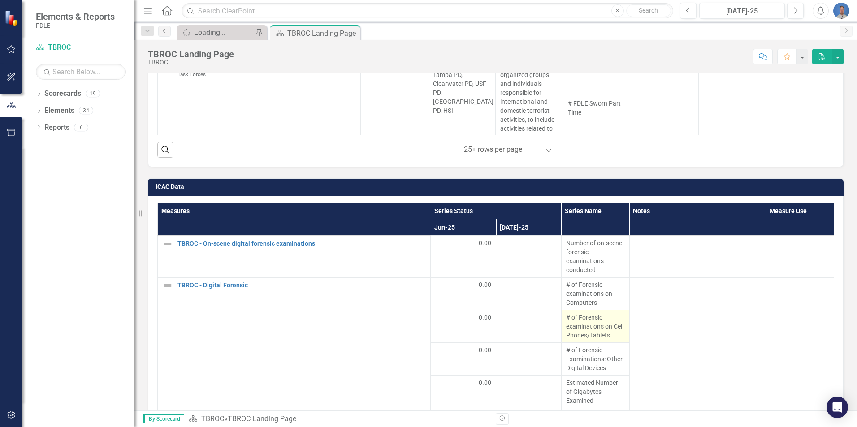
scroll to position [1007, 0]
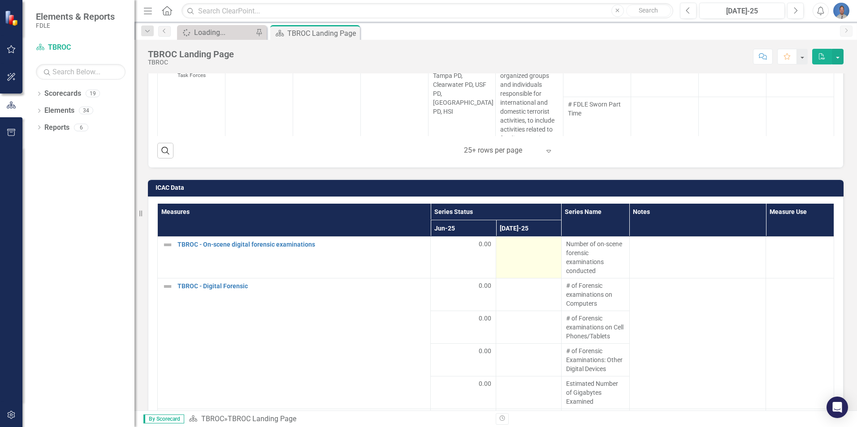
click at [513, 248] on div at bounding box center [528, 245] width 56 height 11
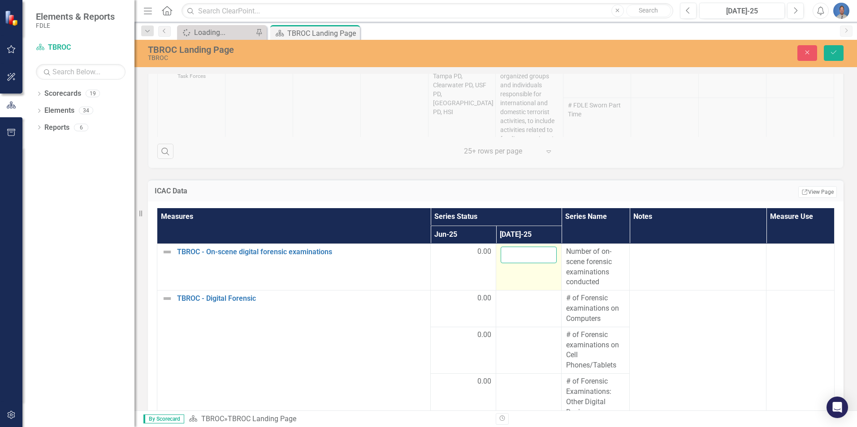
click at [510, 254] on input "number" at bounding box center [528, 255] width 56 height 17
type input "0"
click at [511, 296] on div at bounding box center [528, 298] width 56 height 11
click at [509, 299] on input "number" at bounding box center [528, 301] width 56 height 17
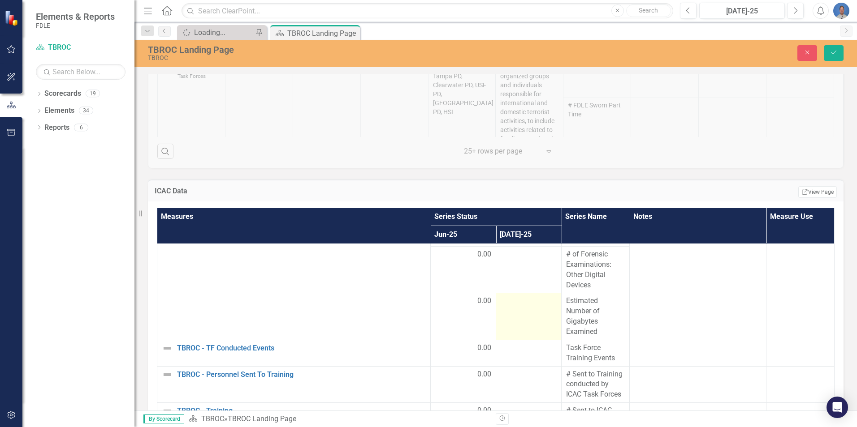
scroll to position [134, 0]
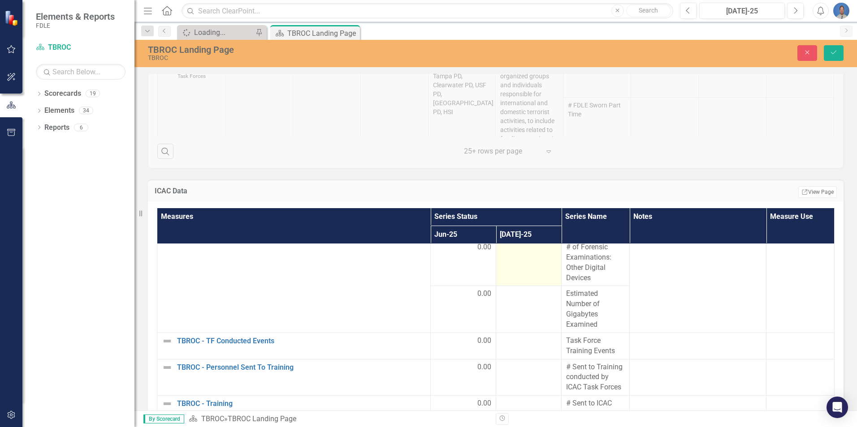
type input "0"
click at [511, 263] on td at bounding box center [528, 263] width 65 height 47
click at [512, 263] on td at bounding box center [528, 263] width 65 height 47
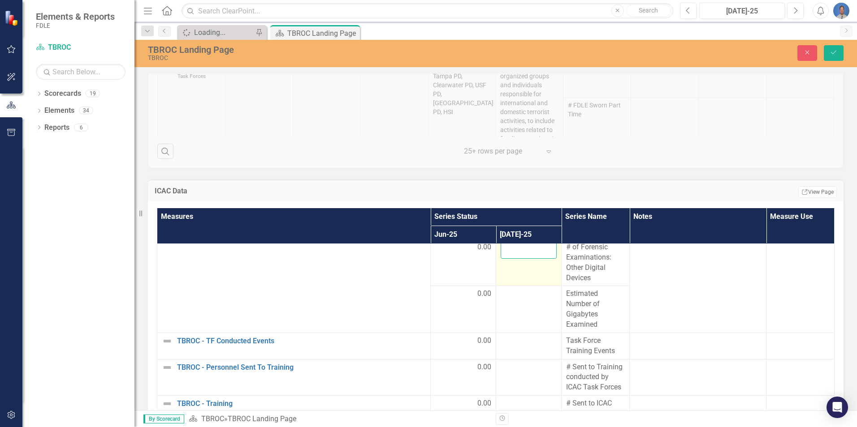
click at [510, 256] on input "number" at bounding box center [528, 250] width 56 height 17
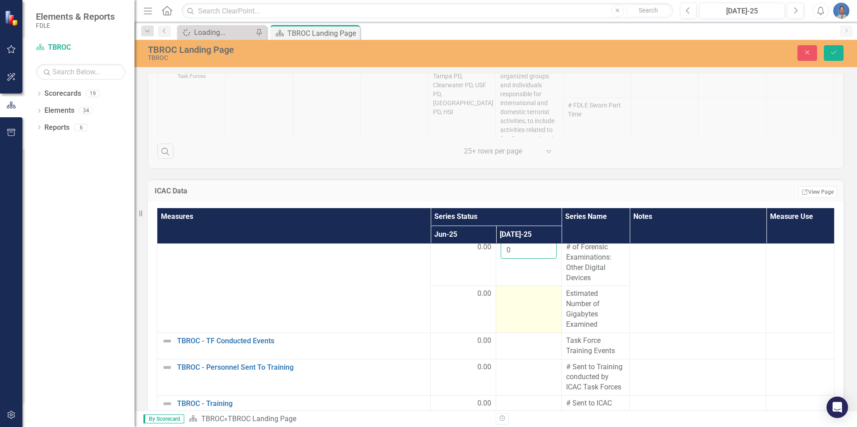
type input "0"
click at [501, 301] on td at bounding box center [528, 309] width 65 height 47
click at [501, 300] on td at bounding box center [528, 309] width 65 height 47
click at [506, 299] on input "number" at bounding box center [528, 297] width 56 height 17
type input "0"
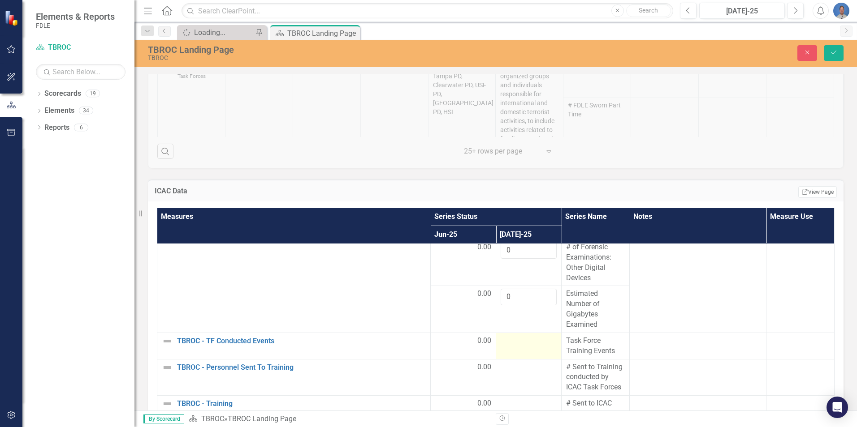
click at [513, 342] on div at bounding box center [528, 341] width 56 height 11
click at [509, 341] on input "number" at bounding box center [528, 344] width 56 height 17
type input "0"
click at [515, 367] on div at bounding box center [528, 367] width 56 height 11
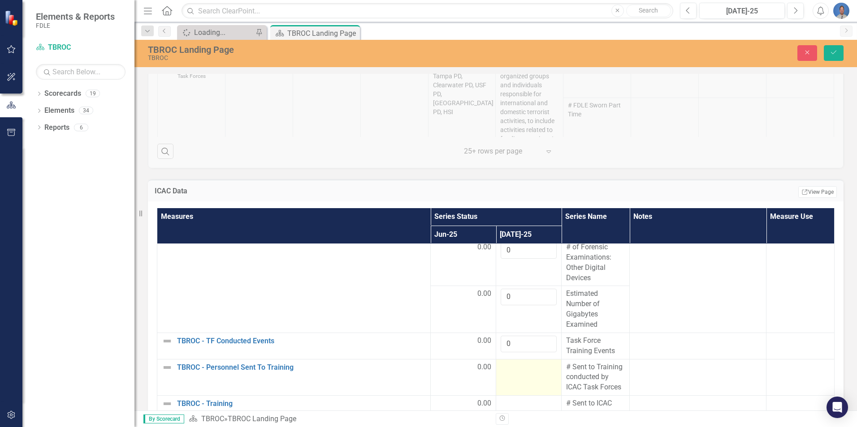
click at [515, 367] on div at bounding box center [528, 367] width 56 height 11
click at [513, 370] on input "number" at bounding box center [528, 370] width 56 height 17
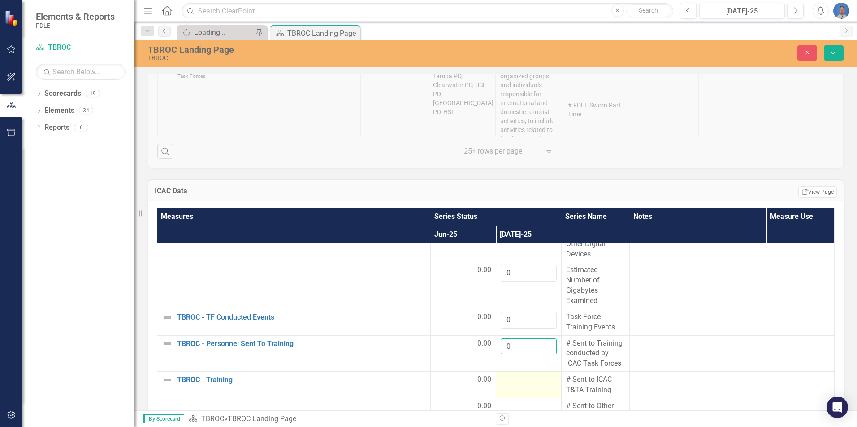
scroll to position [180, 0]
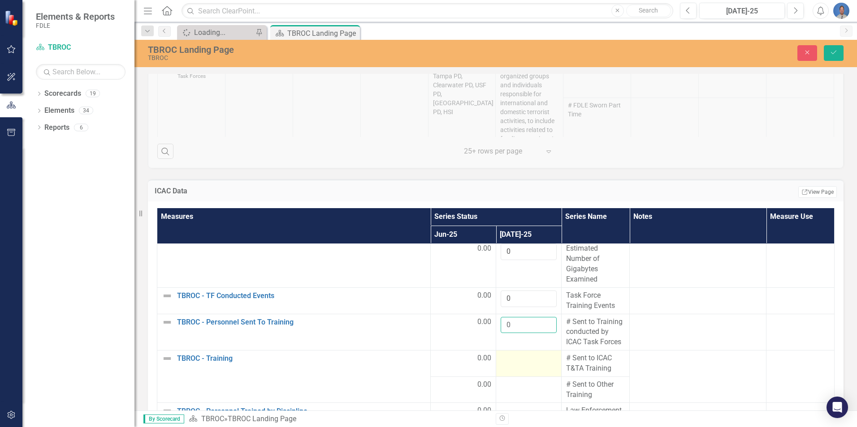
type input "0"
click at [513, 360] on div at bounding box center [528, 359] width 56 height 11
click at [506, 361] on input "number" at bounding box center [528, 362] width 56 height 17
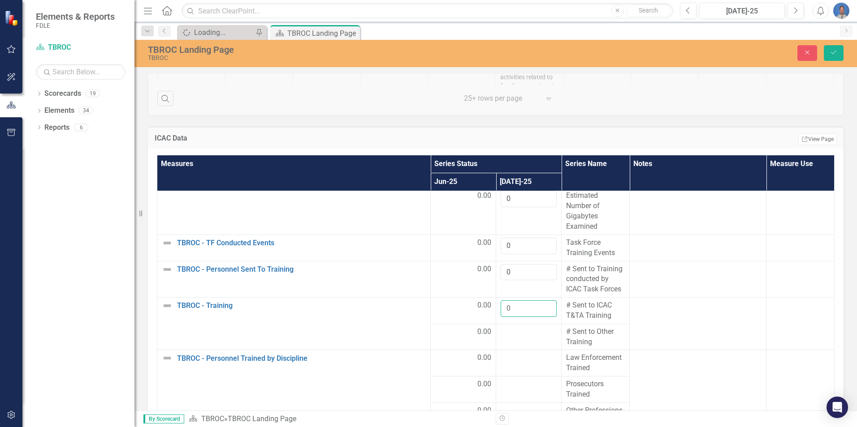
scroll to position [1142, 0]
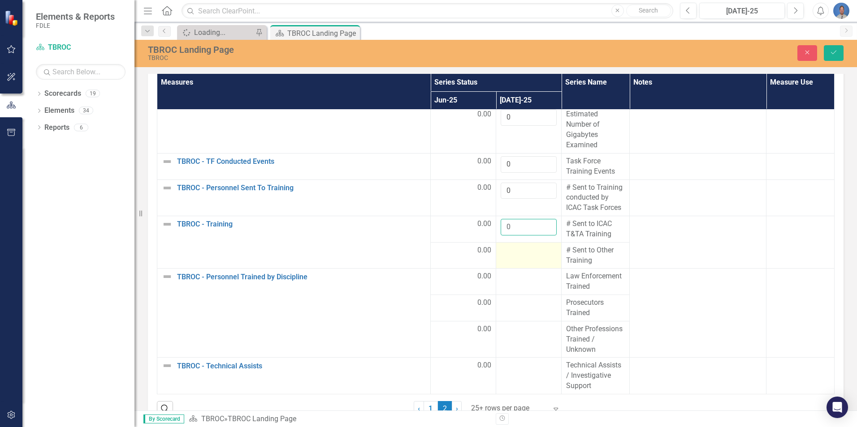
type input "0"
click at [502, 255] on div at bounding box center [528, 251] width 56 height 11
click at [502, 255] on input "number" at bounding box center [528, 254] width 56 height 17
type input "0"
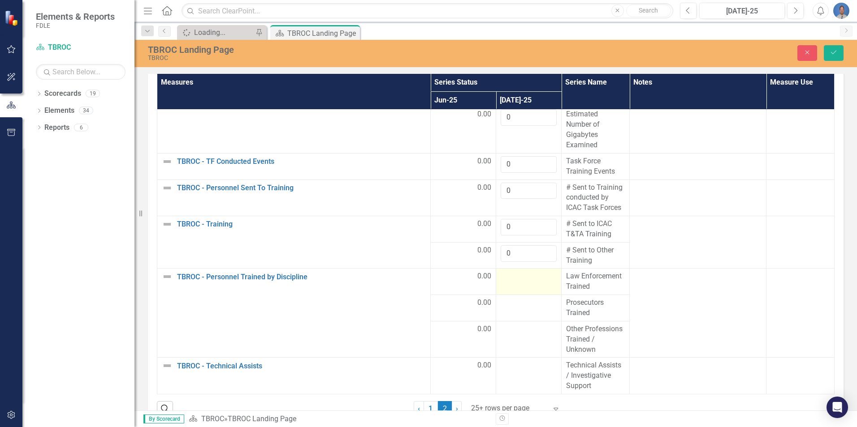
click at [510, 282] on div at bounding box center [528, 277] width 56 height 11
click at [506, 281] on input "number" at bounding box center [528, 280] width 56 height 17
type input "0"
click at [502, 307] on div at bounding box center [528, 303] width 56 height 11
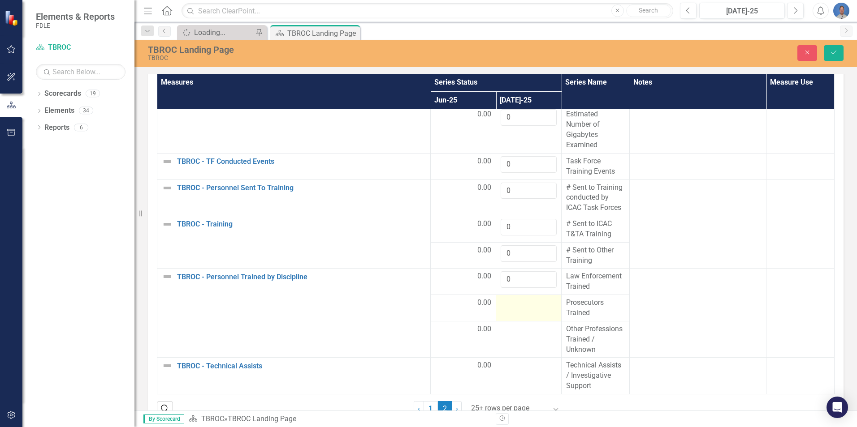
click at [502, 307] on div at bounding box center [528, 303] width 56 height 11
click at [507, 305] on input "number" at bounding box center [528, 306] width 56 height 17
type input "0"
click at [506, 324] on div at bounding box center [528, 329] width 56 height 11
click at [504, 333] on div at bounding box center [528, 329] width 56 height 11
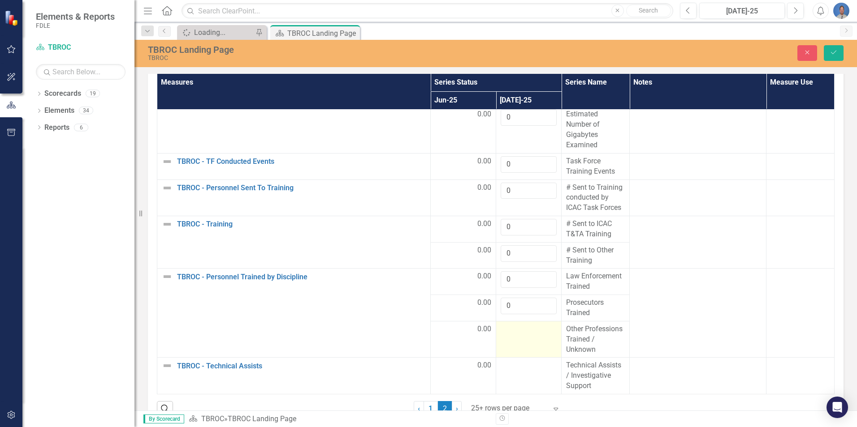
click at [503, 333] on div at bounding box center [528, 329] width 56 height 11
click at [503, 333] on input "number" at bounding box center [528, 332] width 56 height 17
type input "0"
click at [507, 371] on div at bounding box center [528, 366] width 56 height 11
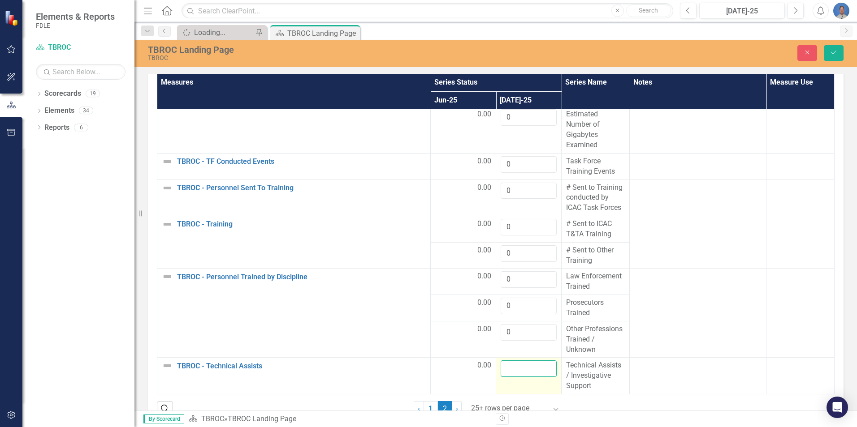
click at [506, 369] on input "number" at bounding box center [528, 369] width 56 height 17
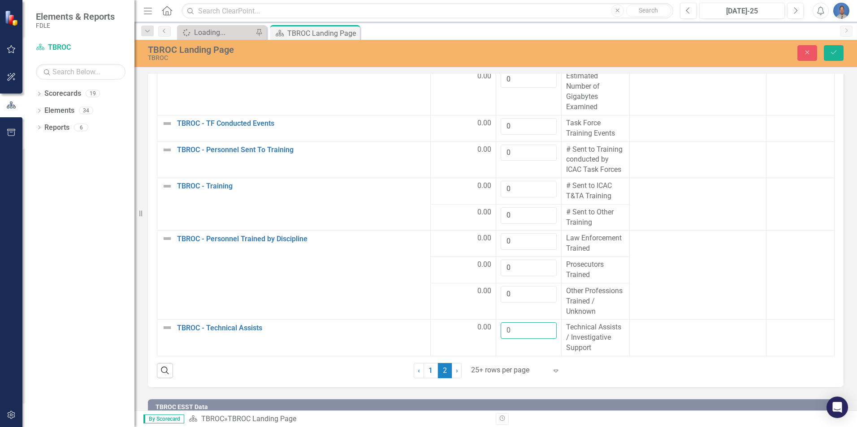
scroll to position [1231, 0]
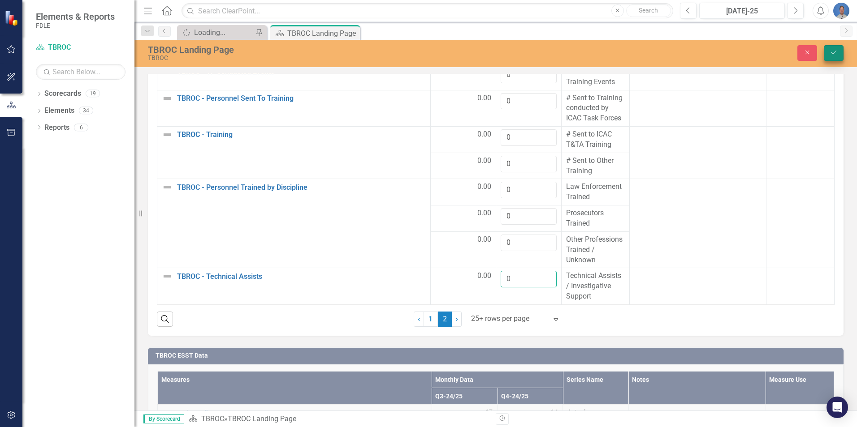
type input "0"
click at [832, 55] on icon "Save" at bounding box center [833, 52] width 8 height 6
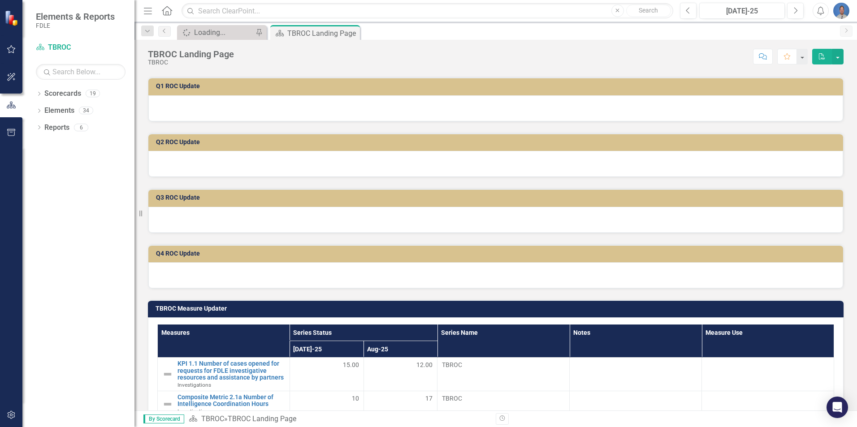
scroll to position [0, 0]
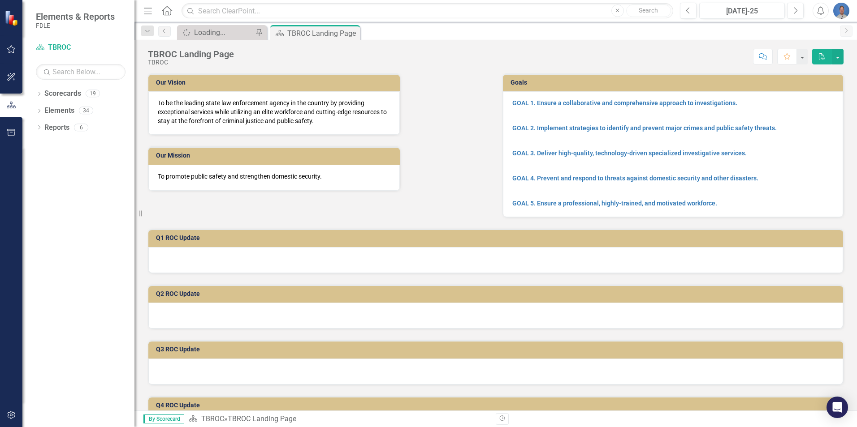
click at [821, 57] on icon "PDF" at bounding box center [822, 56] width 8 height 6
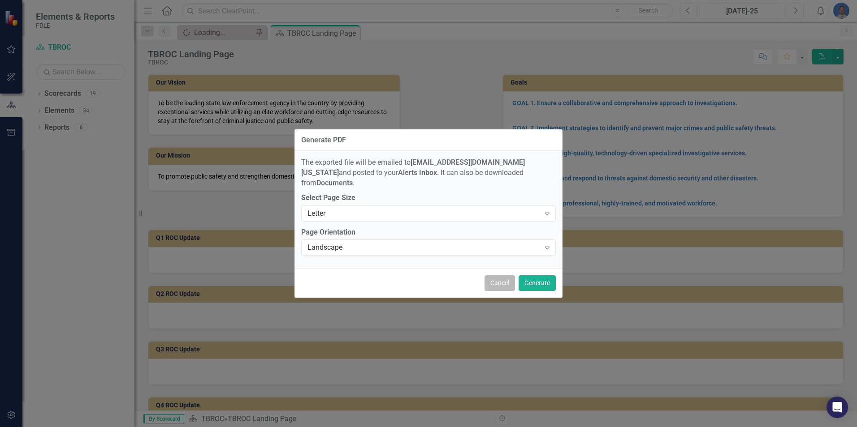
click at [495, 277] on button "Cancel" at bounding box center [499, 284] width 30 height 16
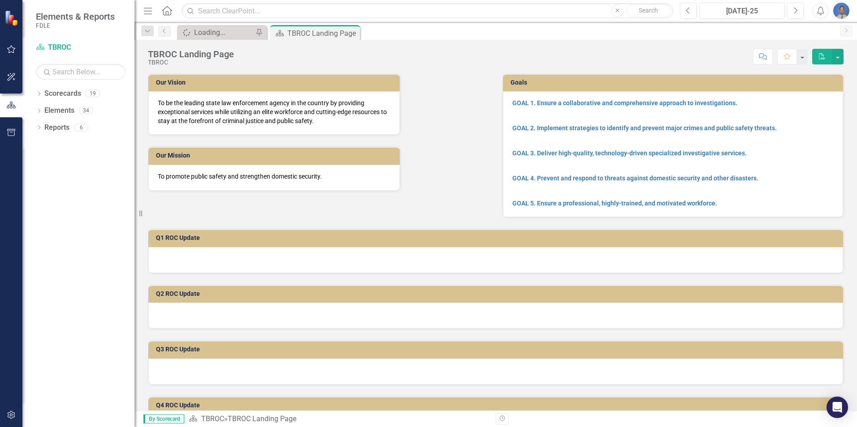
click at [844, 8] on img "button" at bounding box center [841, 11] width 16 height 16
click at [807, 109] on link "Logout Log Out" at bounding box center [813, 113] width 71 height 17
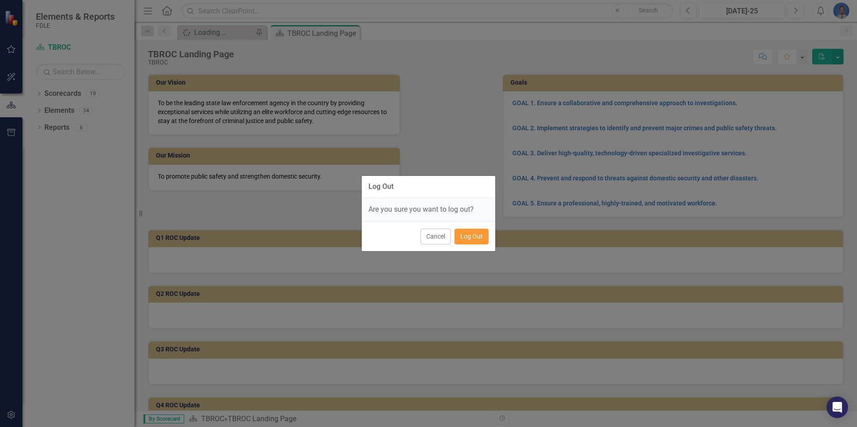
click at [479, 241] on button "Log Out" at bounding box center [471, 237] width 34 height 16
